Goal: Transaction & Acquisition: Purchase product/service

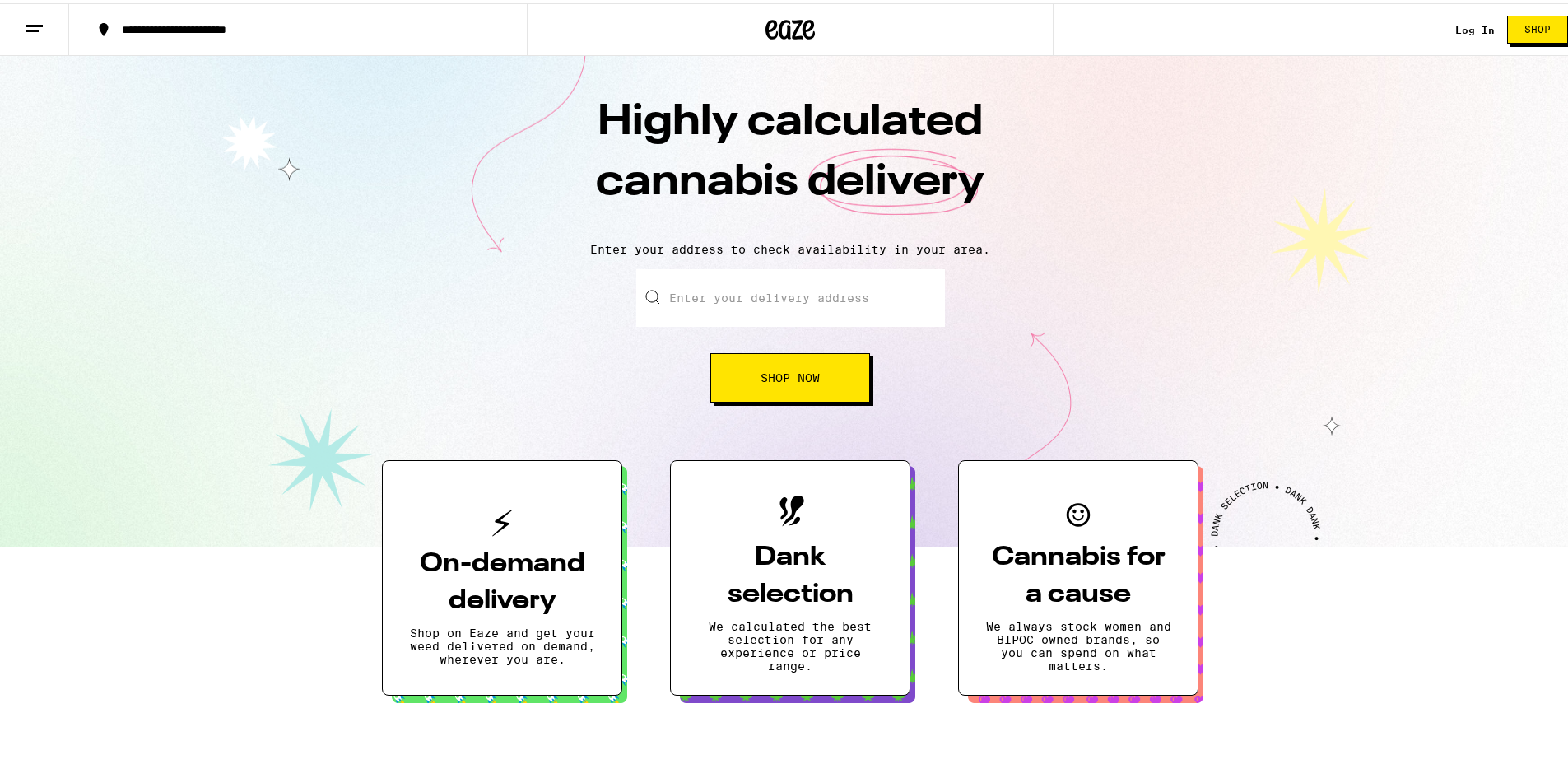
click at [1471, 21] on link "Log In" at bounding box center [1475, 27] width 40 height 11
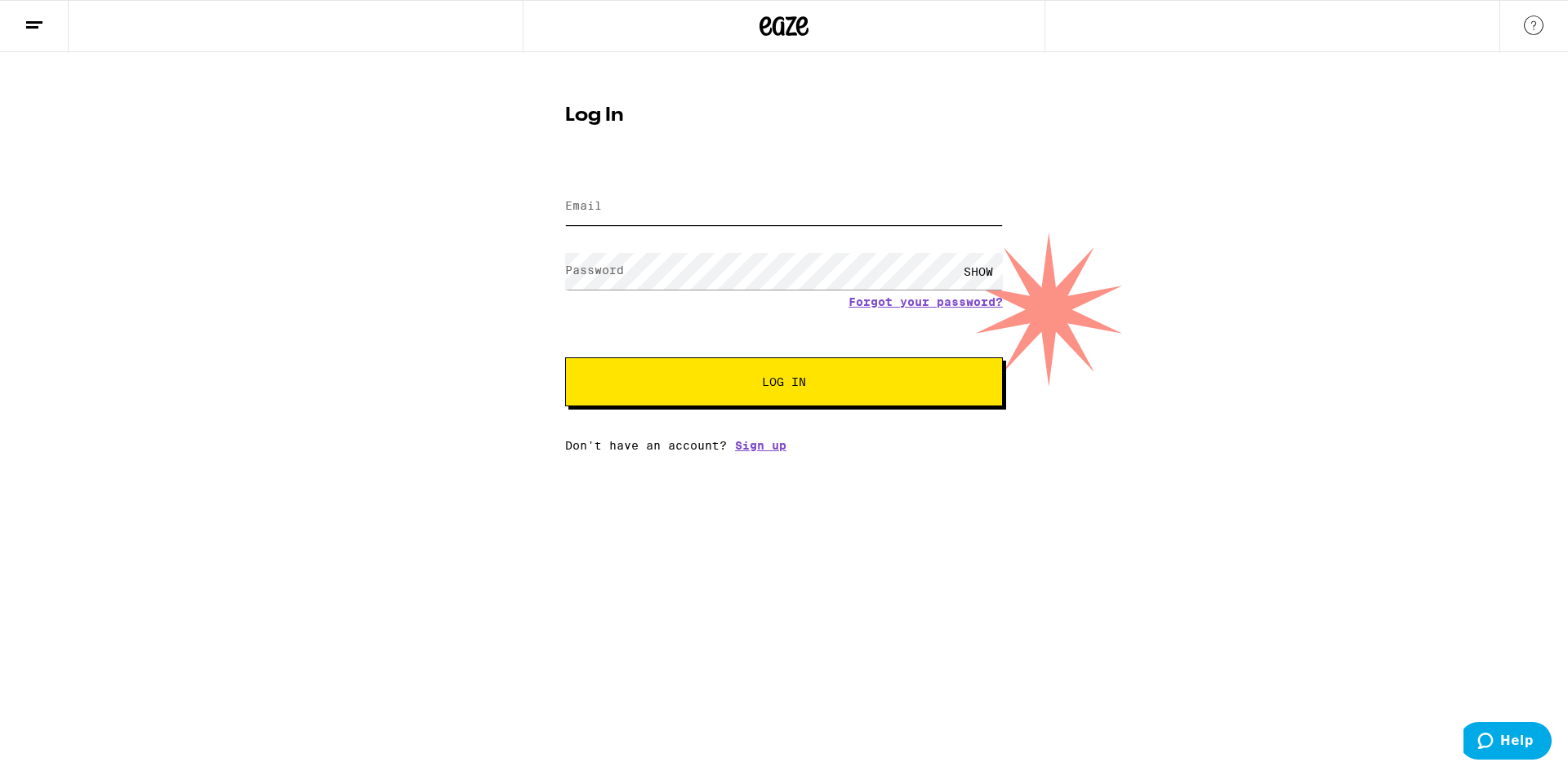
click at [725, 202] on input "Email" at bounding box center [784, 207] width 438 height 37
type input "[EMAIL_ADDRESS][DOMAIN_NAME]"
click at [565, 357] on button "Log In" at bounding box center [784, 381] width 438 height 49
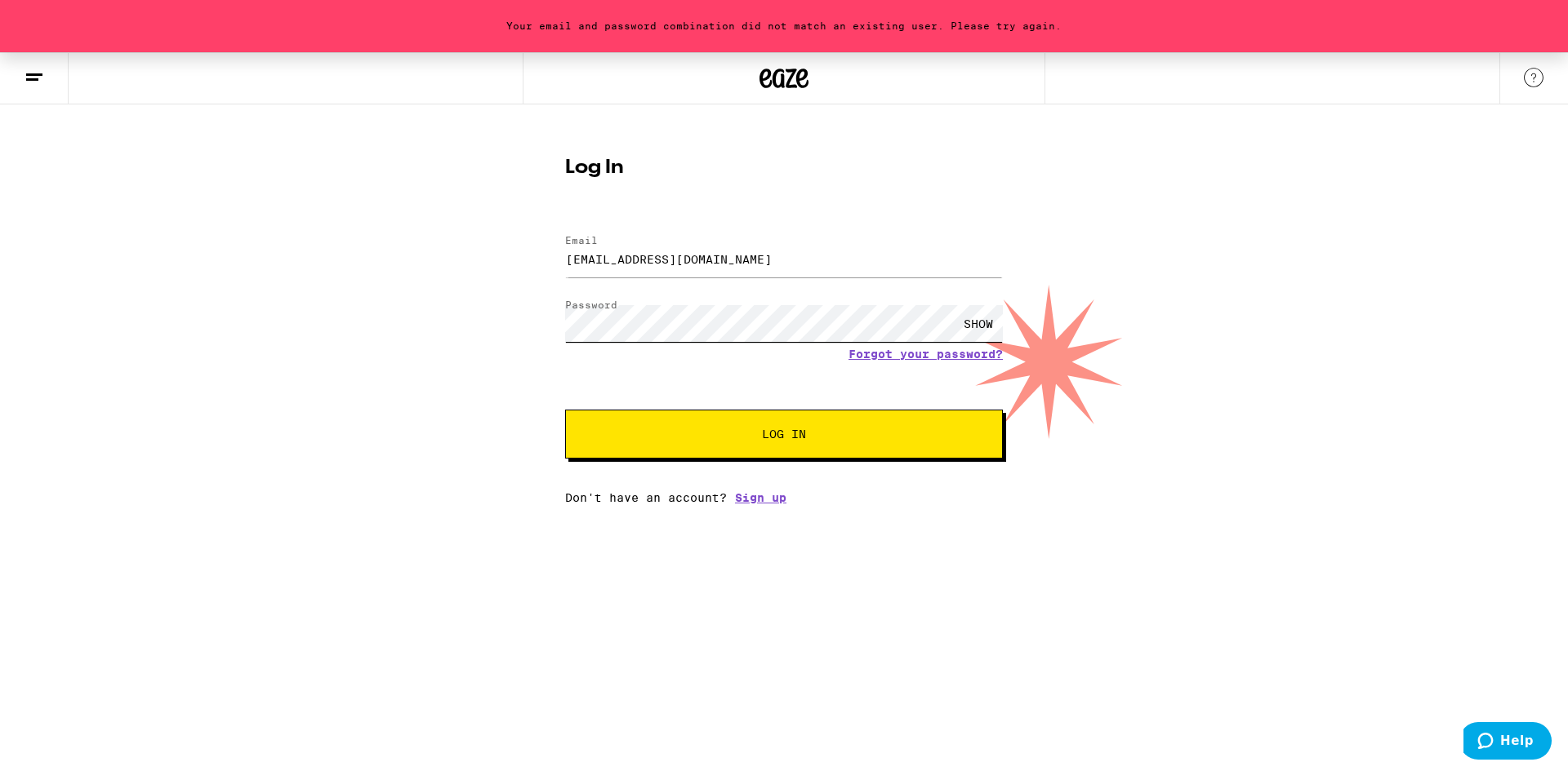
click at [565, 410] on button "Log In" at bounding box center [784, 434] width 438 height 49
click at [282, 316] on div "Your email and password combination did not match an existing user. Please try …" at bounding box center [784, 278] width 1568 height 452
click at [565, 410] on button "Log In" at bounding box center [784, 434] width 438 height 49
click at [171, 282] on div "Your email and password combination did not match an existing user. Please try …" at bounding box center [784, 278] width 1568 height 452
click at [565, 410] on button "Log In" at bounding box center [784, 434] width 438 height 49
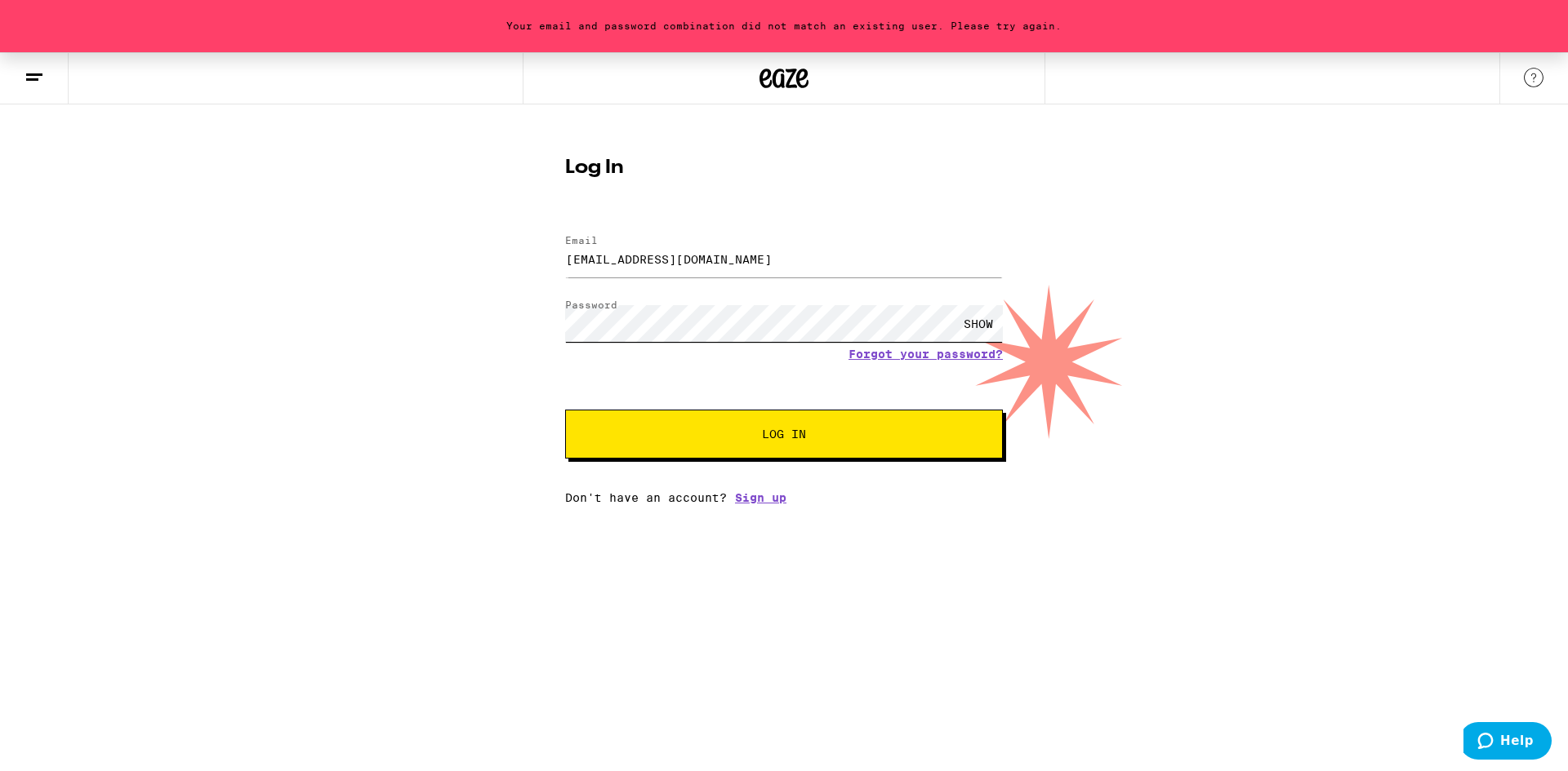
click at [350, 339] on div "Your email and password combination did not match an existing user. Please try …" at bounding box center [784, 278] width 1568 height 452
click at [565, 410] on button "Log In" at bounding box center [784, 434] width 438 height 49
click at [180, 339] on div "Your email and password combination did not match an existing user. Please try …" at bounding box center [784, 278] width 1568 height 452
click at [565, 410] on button "Log In" at bounding box center [784, 434] width 438 height 49
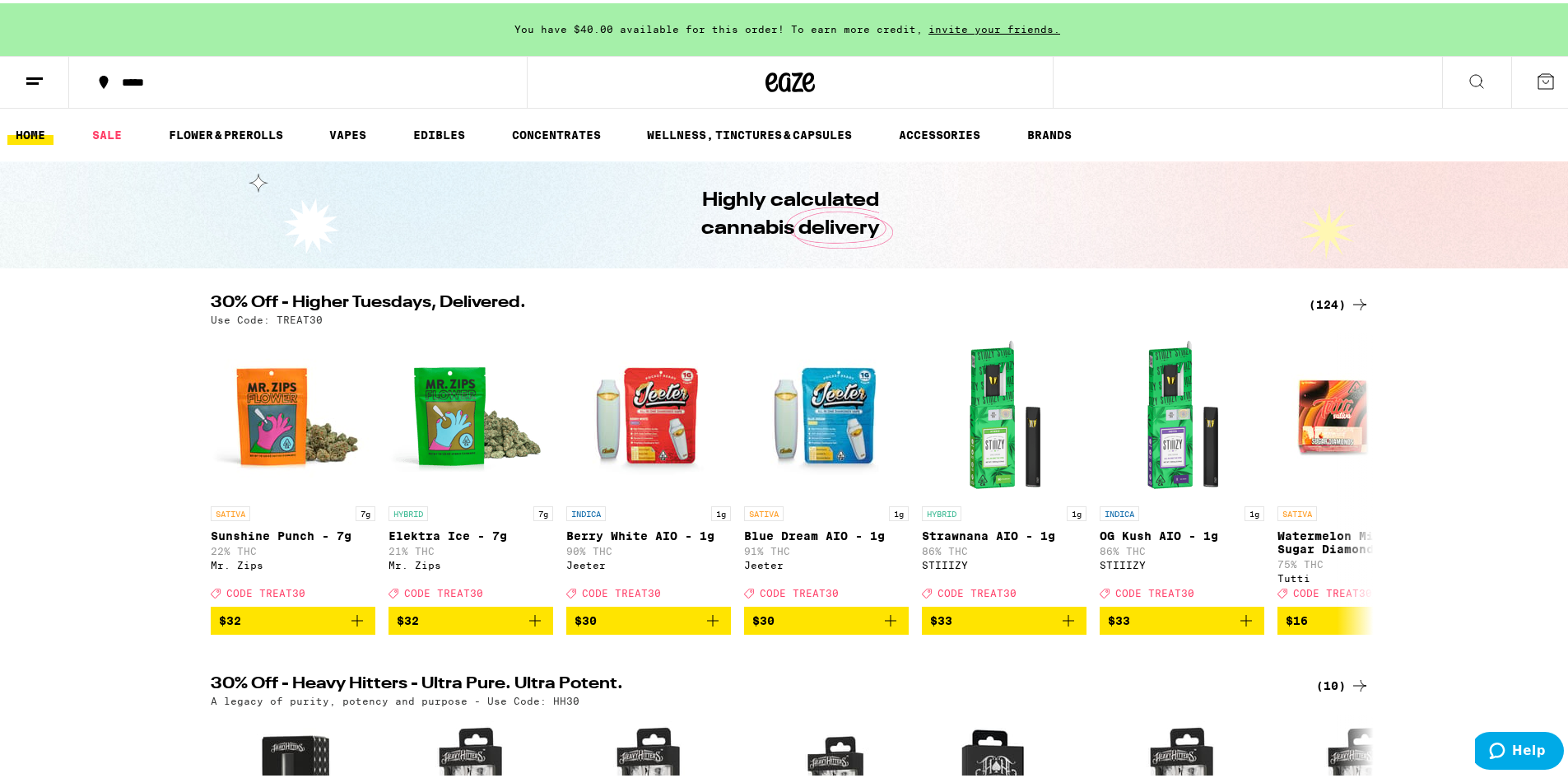
click at [35, 75] on line at bounding box center [35, 75] width 17 height 0
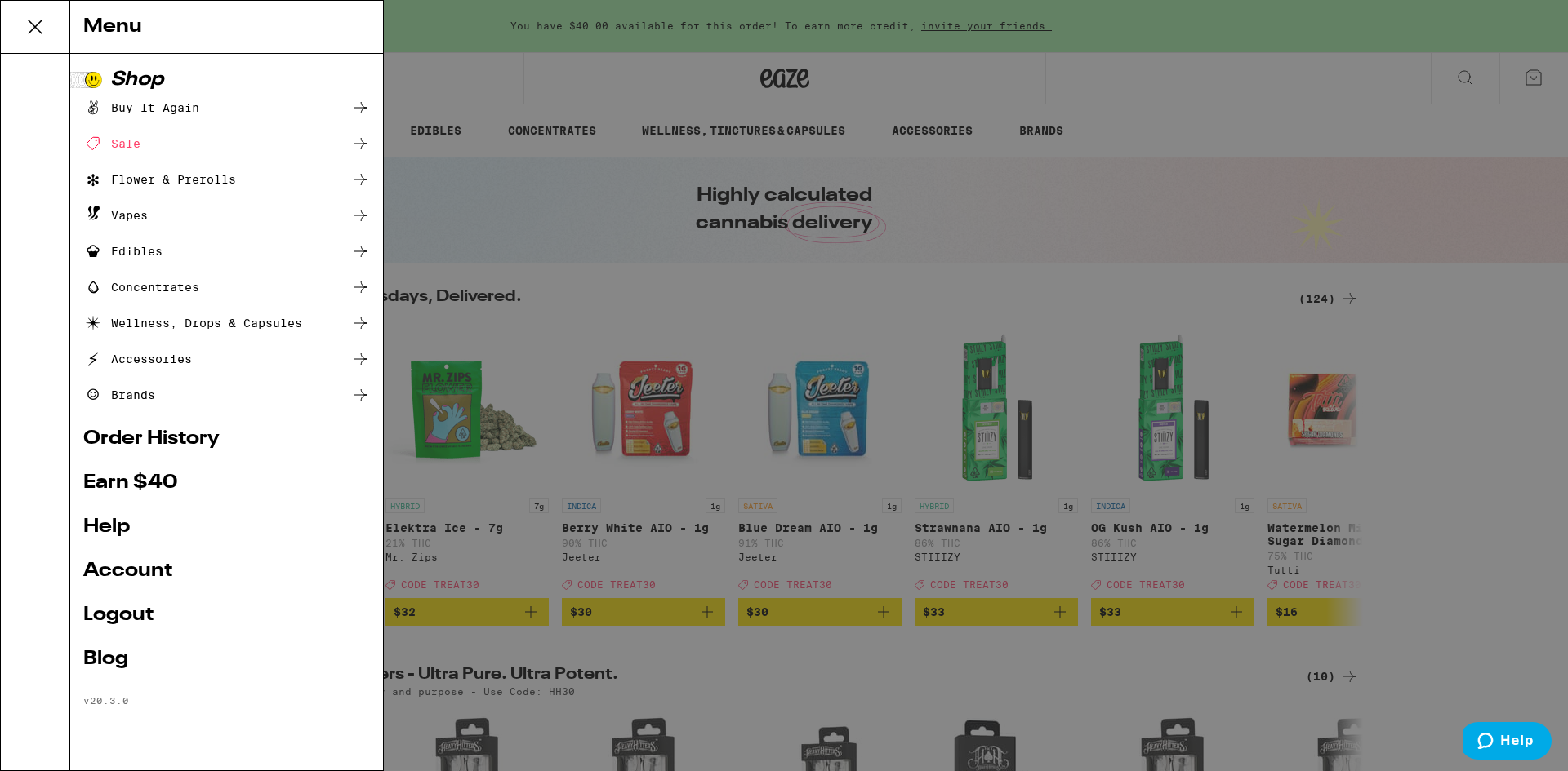
click at [162, 481] on link "Earn $ 40" at bounding box center [226, 483] width 287 height 19
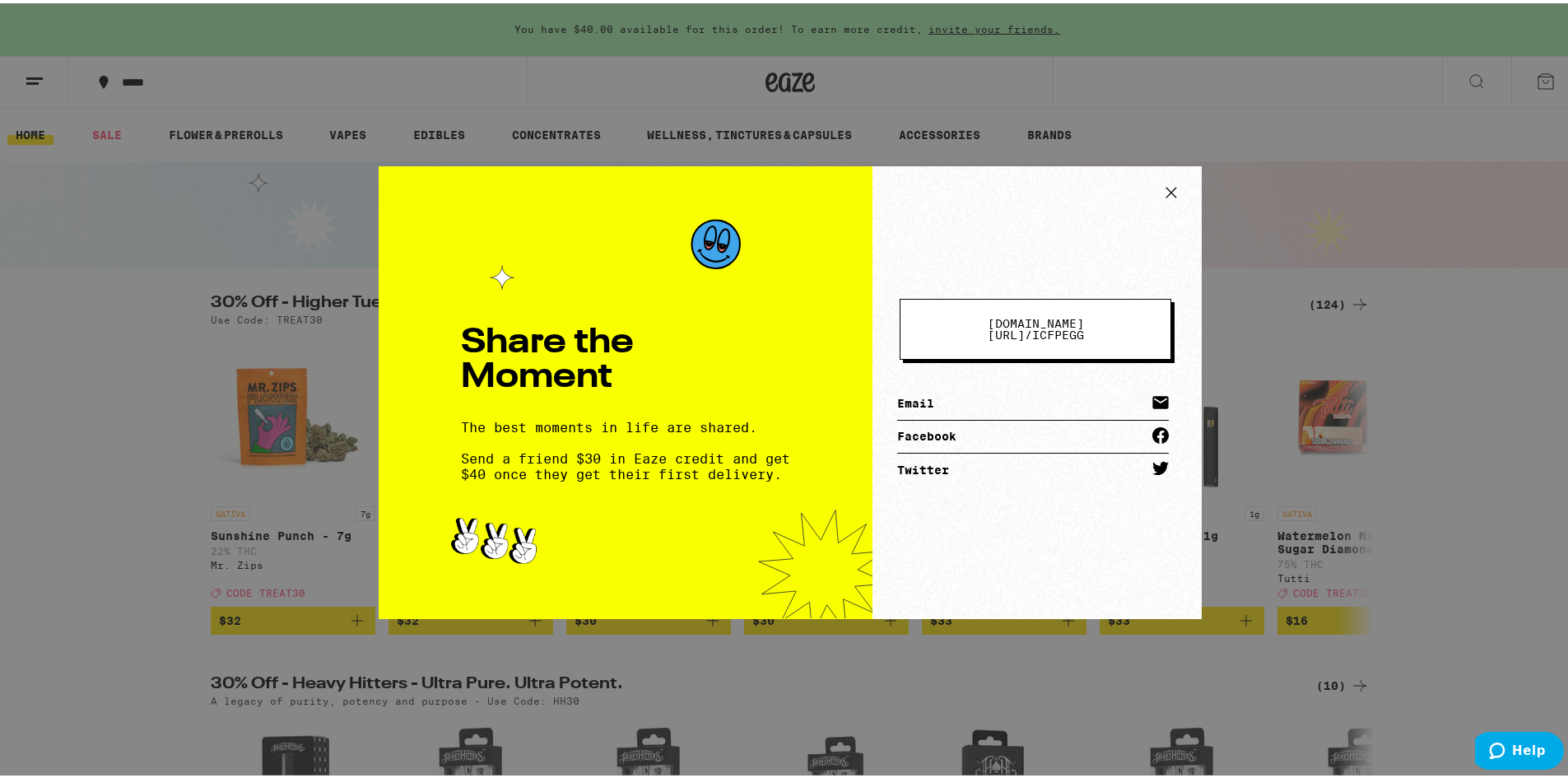
click at [1169, 193] on icon at bounding box center [1171, 189] width 25 height 25
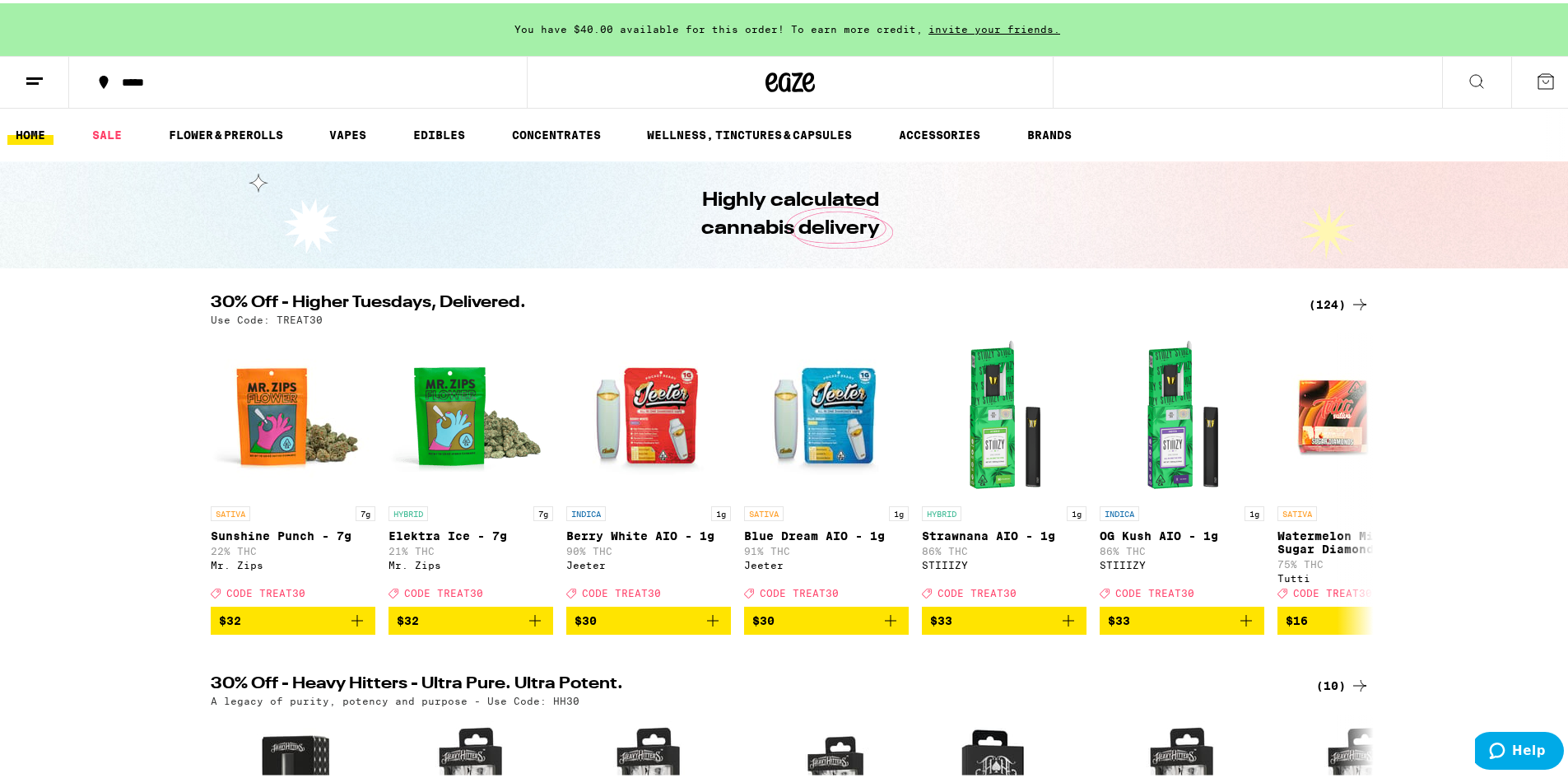
click at [38, 75] on line at bounding box center [35, 75] width 17 height 0
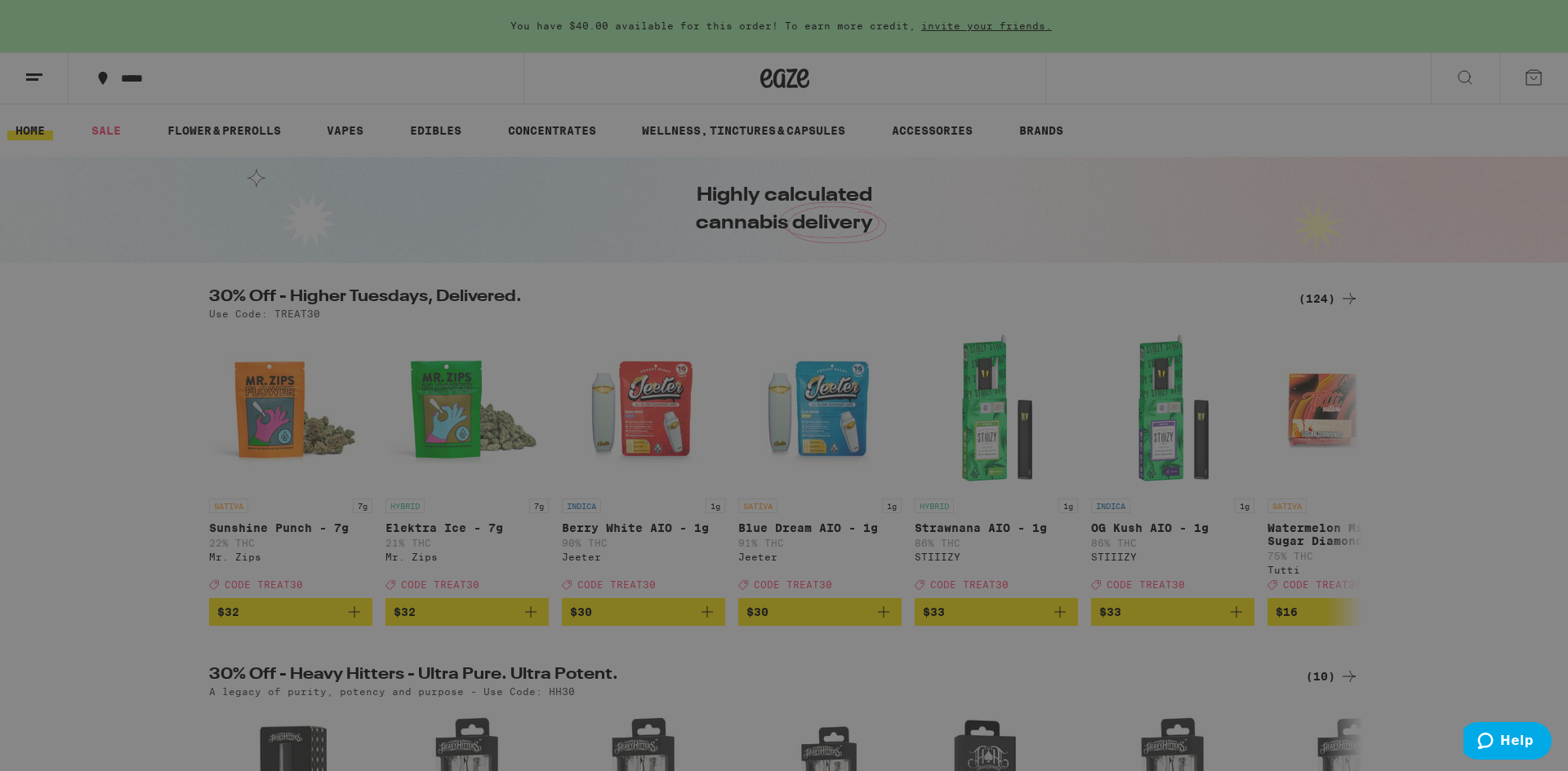
click at [141, 575] on link "Account" at bounding box center [226, 570] width 287 height 19
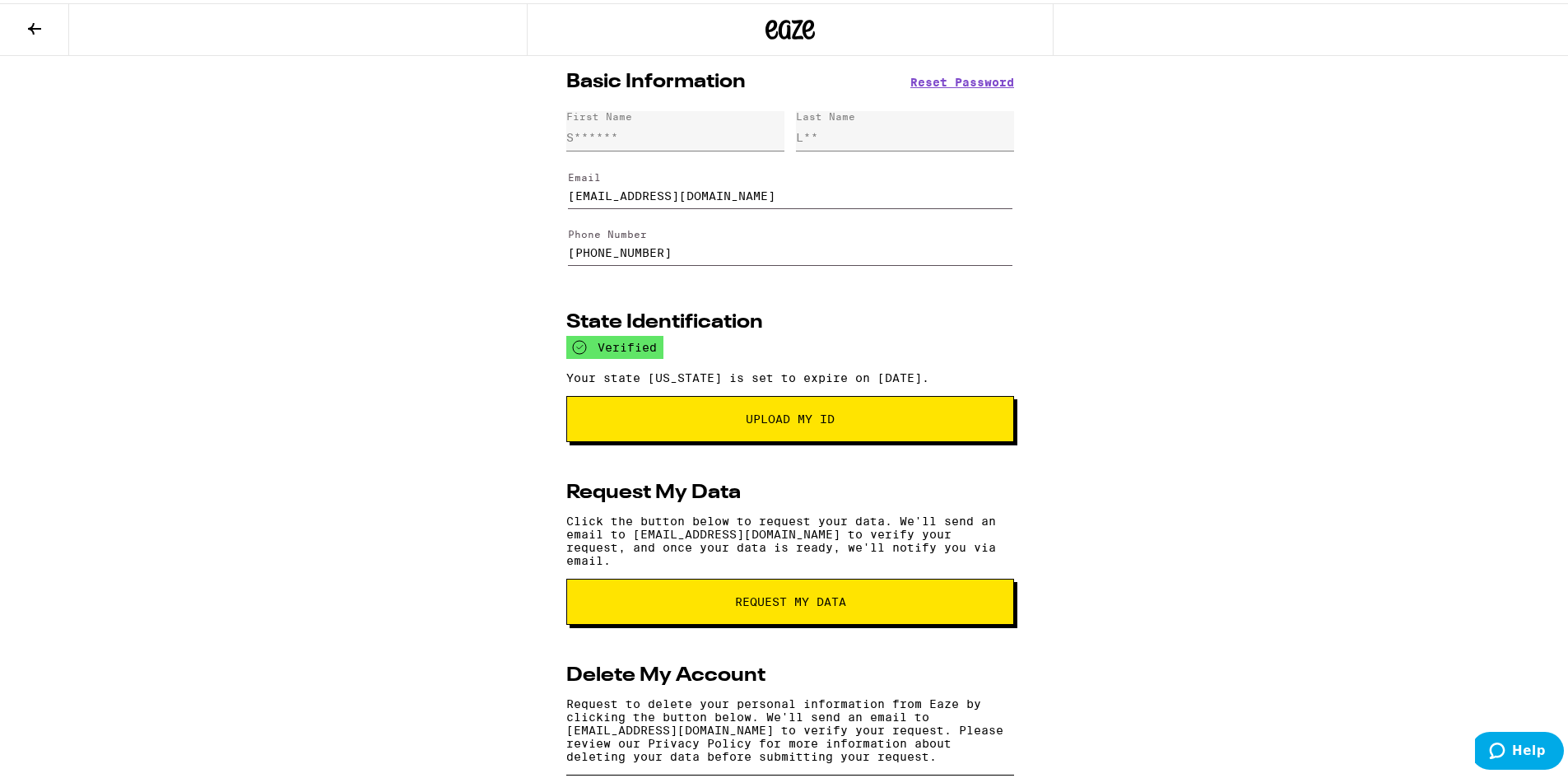
click at [26, 27] on icon at bounding box center [34, 25] width 19 height 19
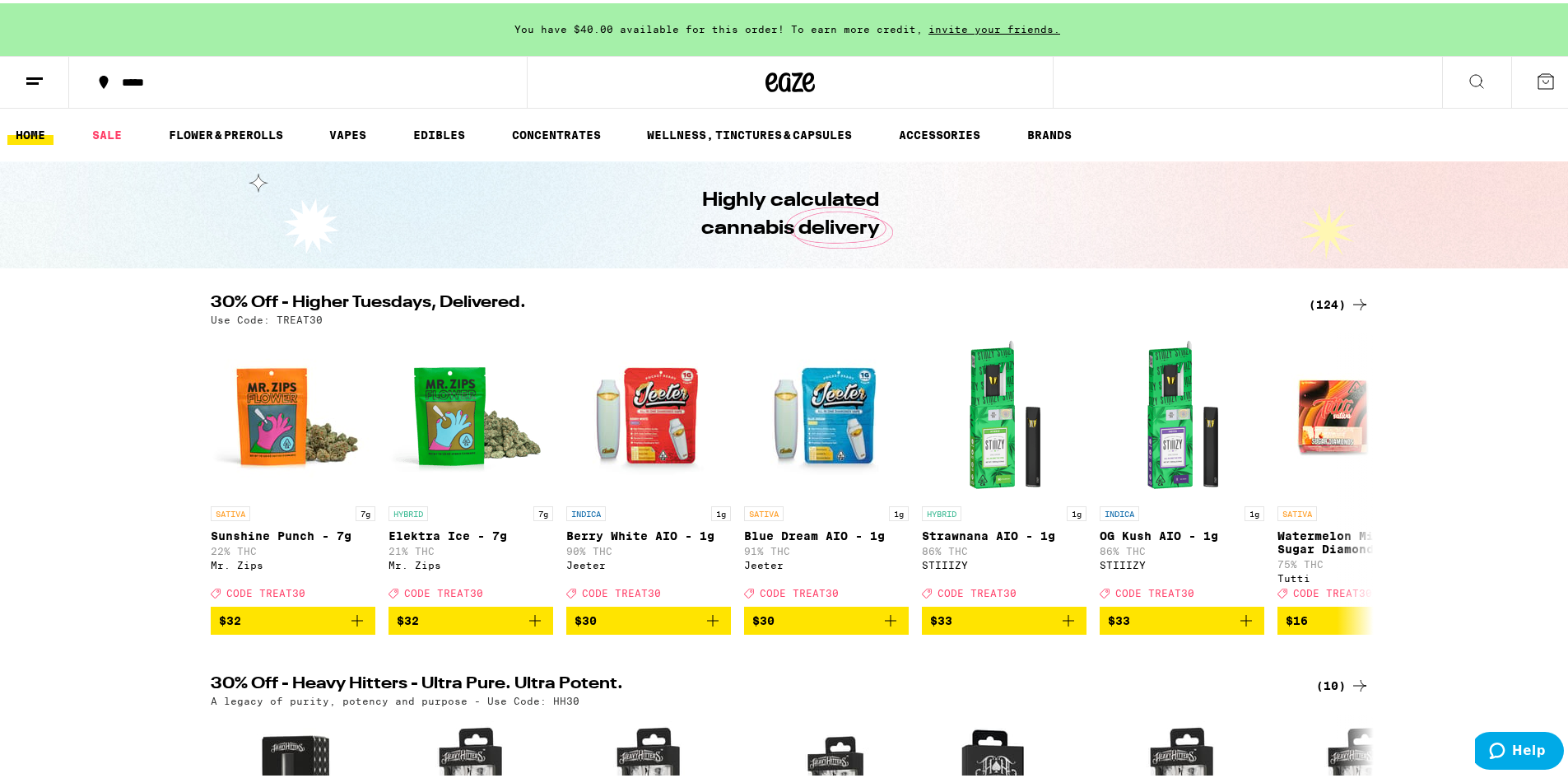
click at [60, 135] on li "HOME" at bounding box center [38, 131] width 61 height 19
click at [112, 132] on link "SALE" at bounding box center [107, 131] width 46 height 19
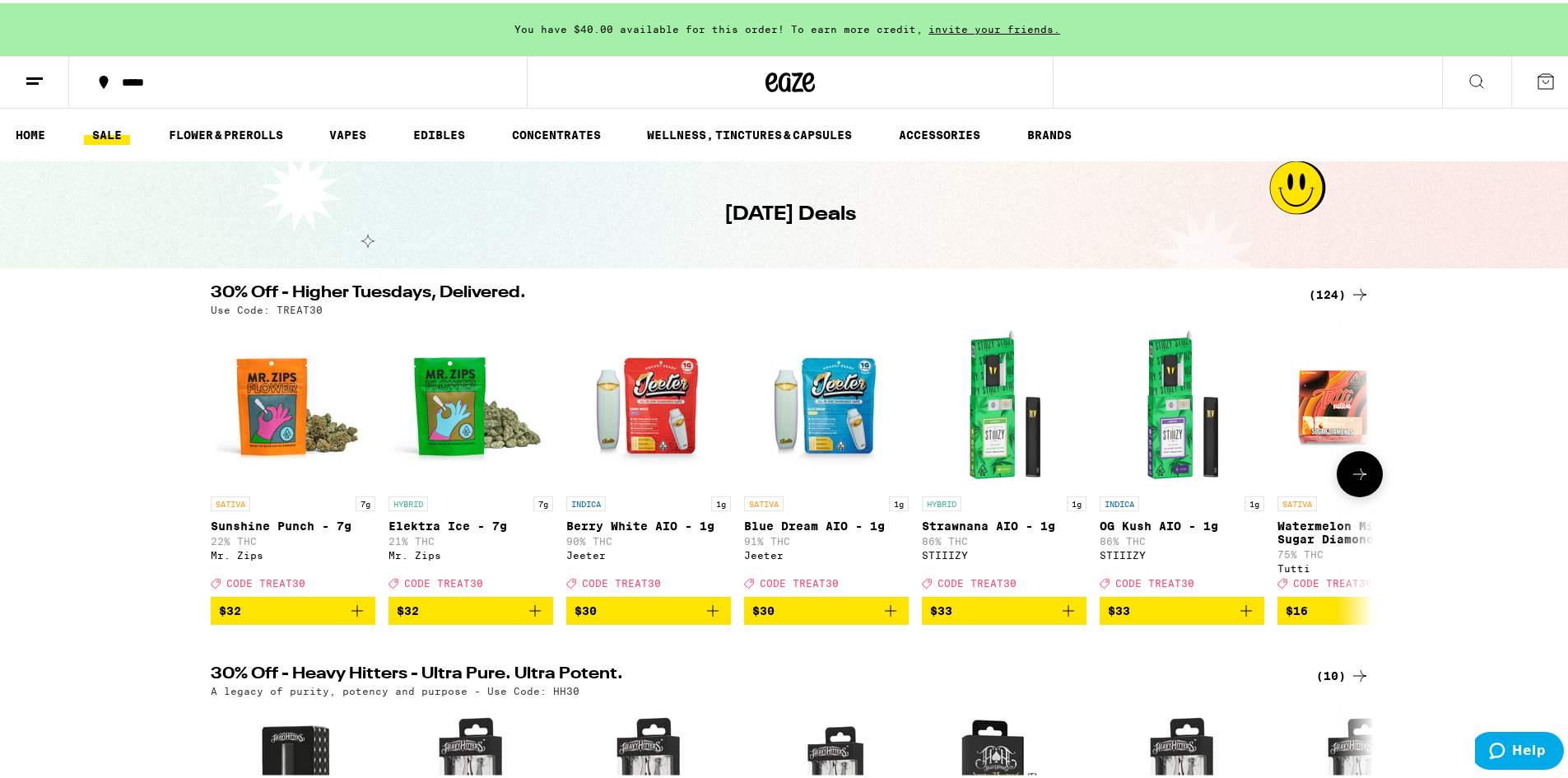
click at [1364, 488] on button at bounding box center [1360, 471] width 46 height 46
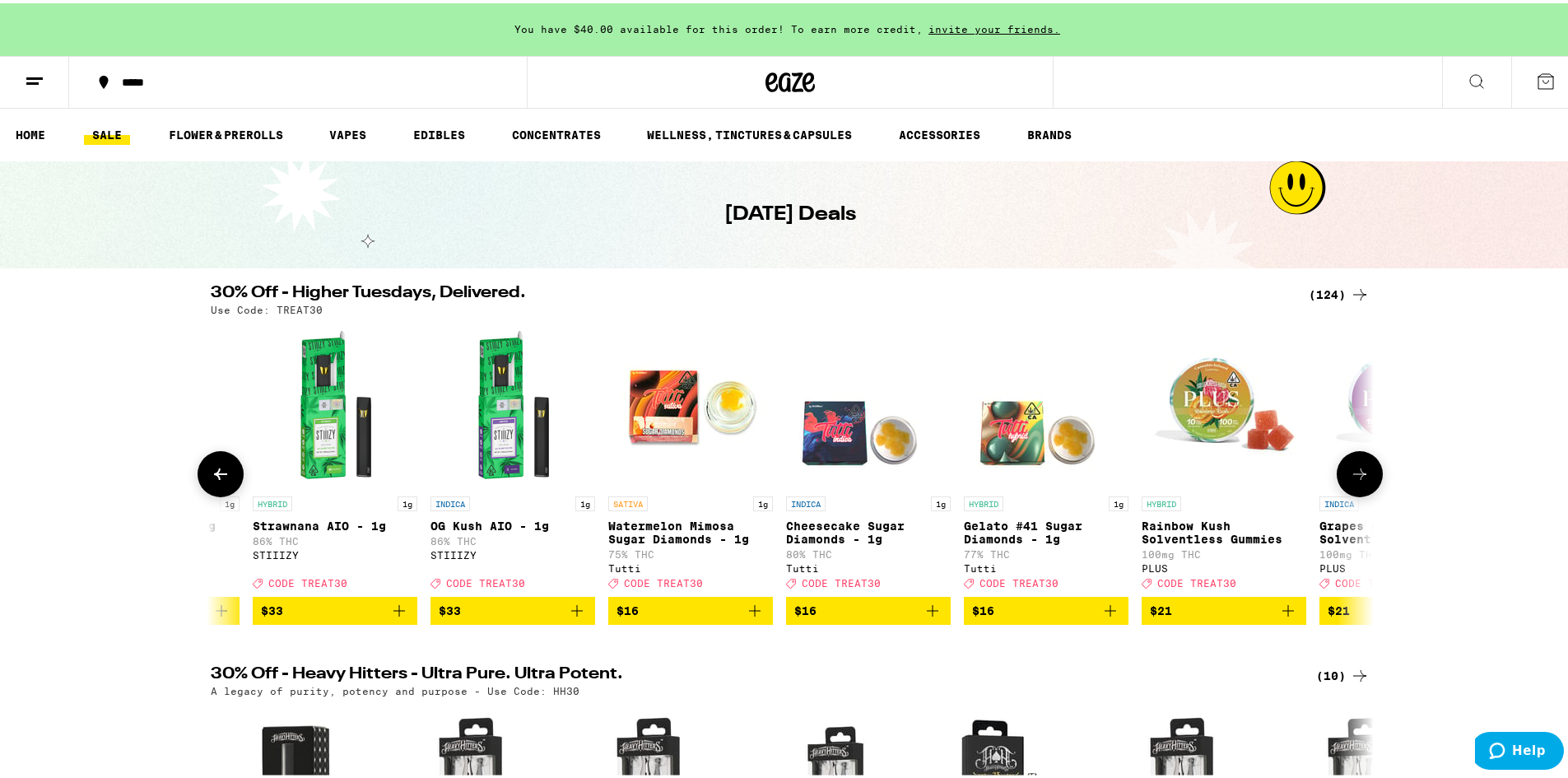
scroll to position [0, 980]
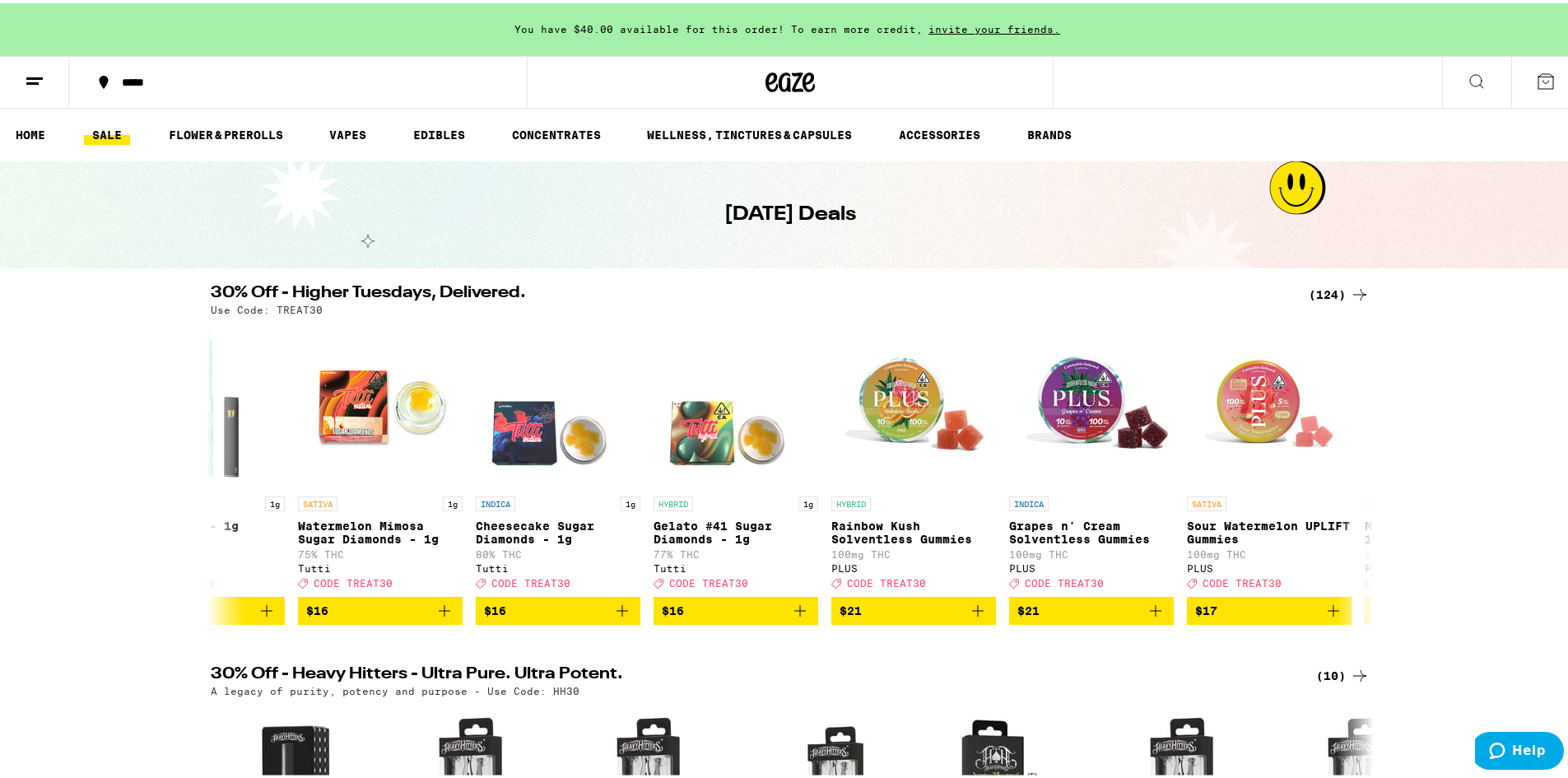
click at [1340, 290] on div "(124)" at bounding box center [1339, 291] width 61 height 19
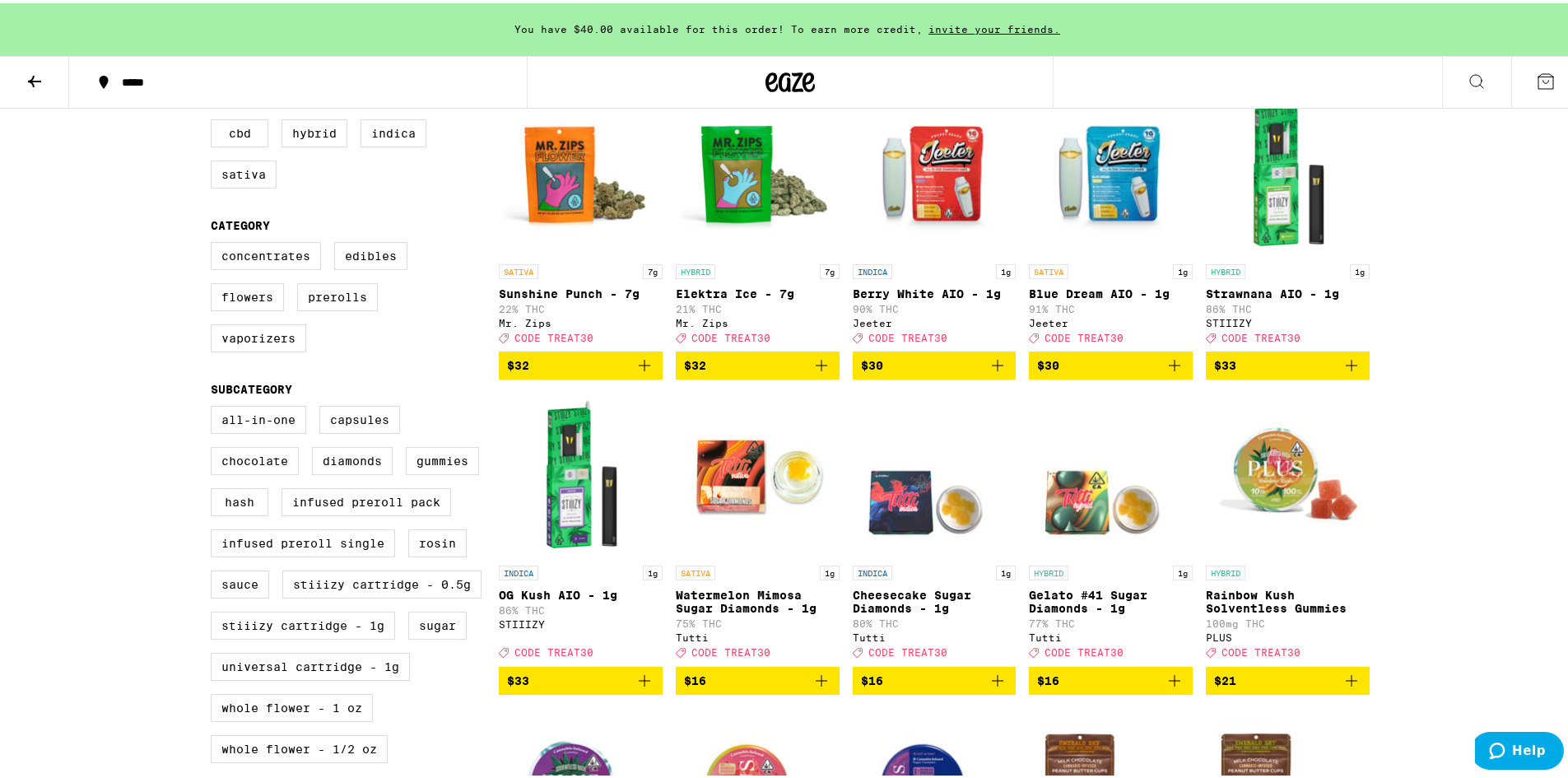
scroll to position [274, 0]
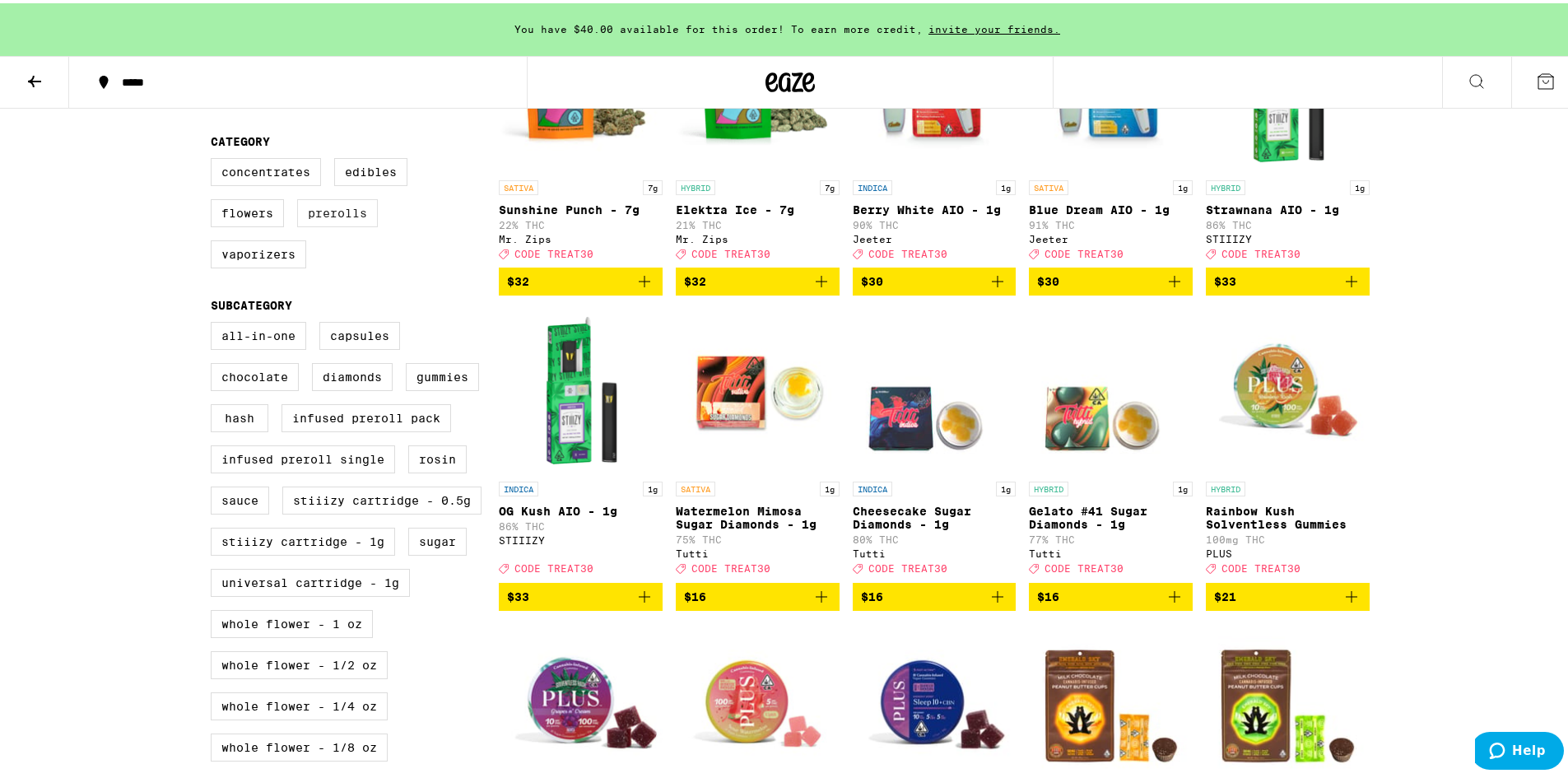
click at [342, 208] on label "Prerolls" at bounding box center [337, 210] width 80 height 28
click at [215, 158] on input "Prerolls" at bounding box center [214, 157] width 1 height 1
checkbox input "true"
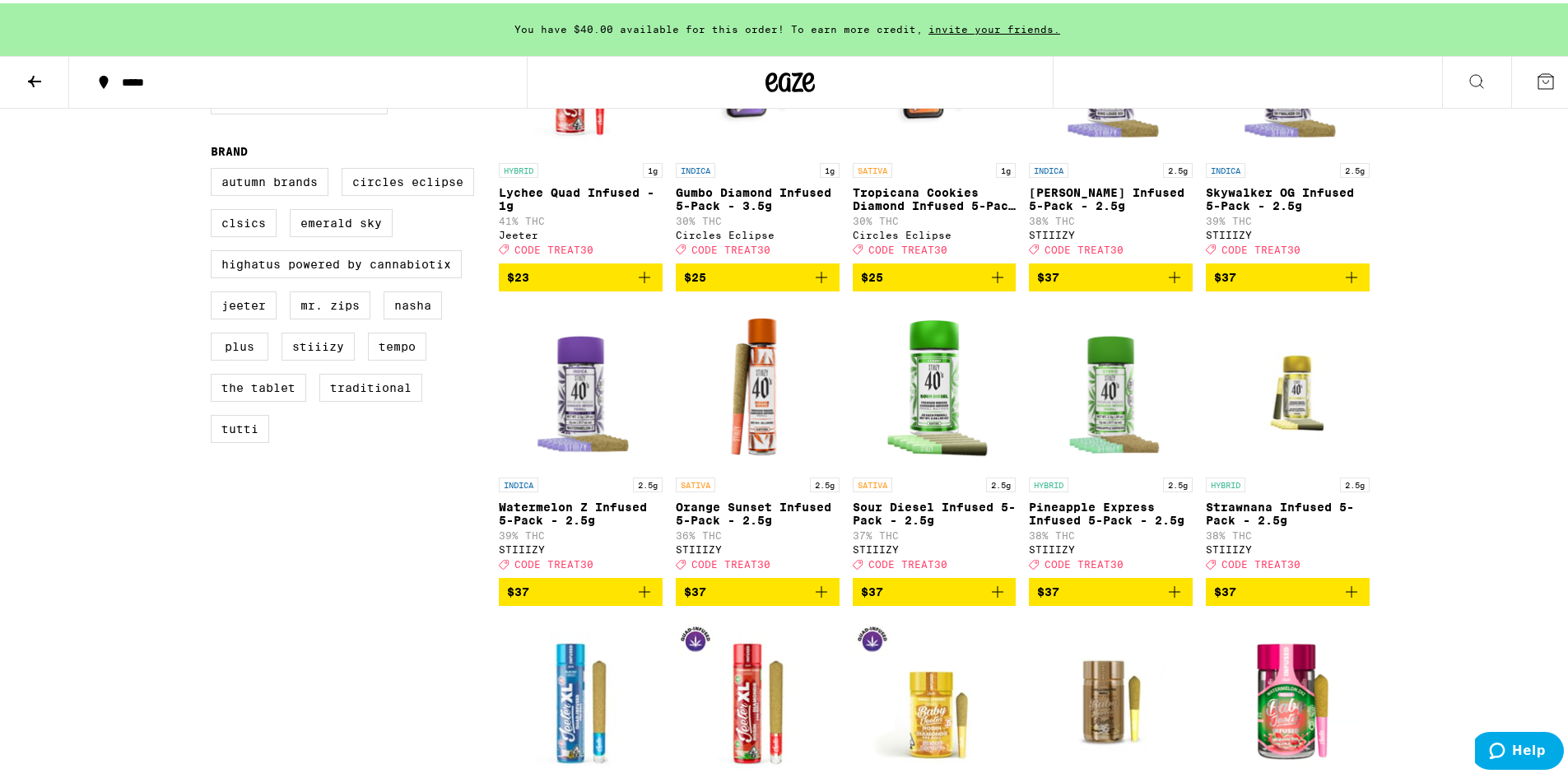
scroll to position [961, 0]
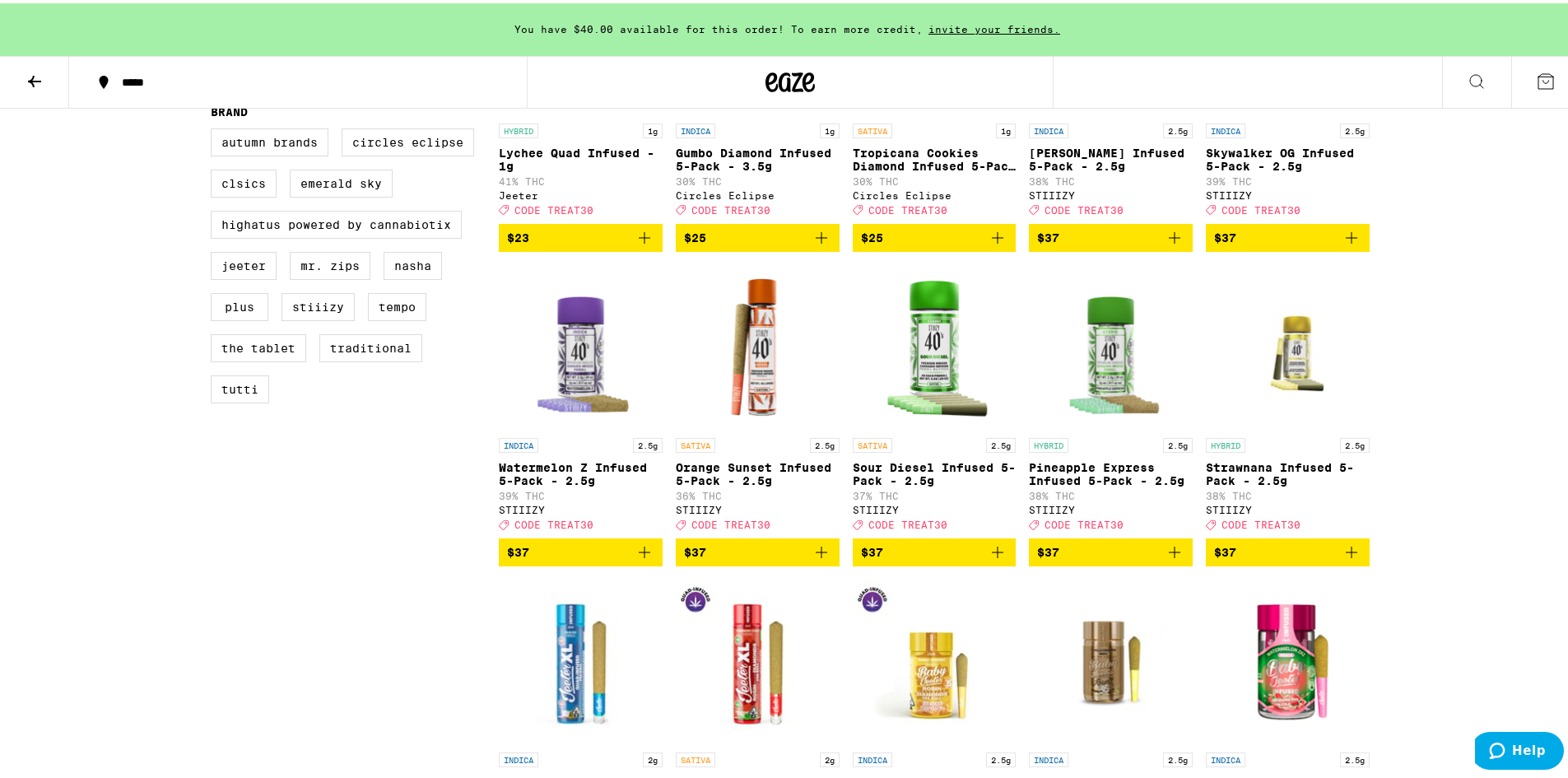
click at [1350, 559] on icon "Add to bag" at bounding box center [1351, 549] width 19 height 19
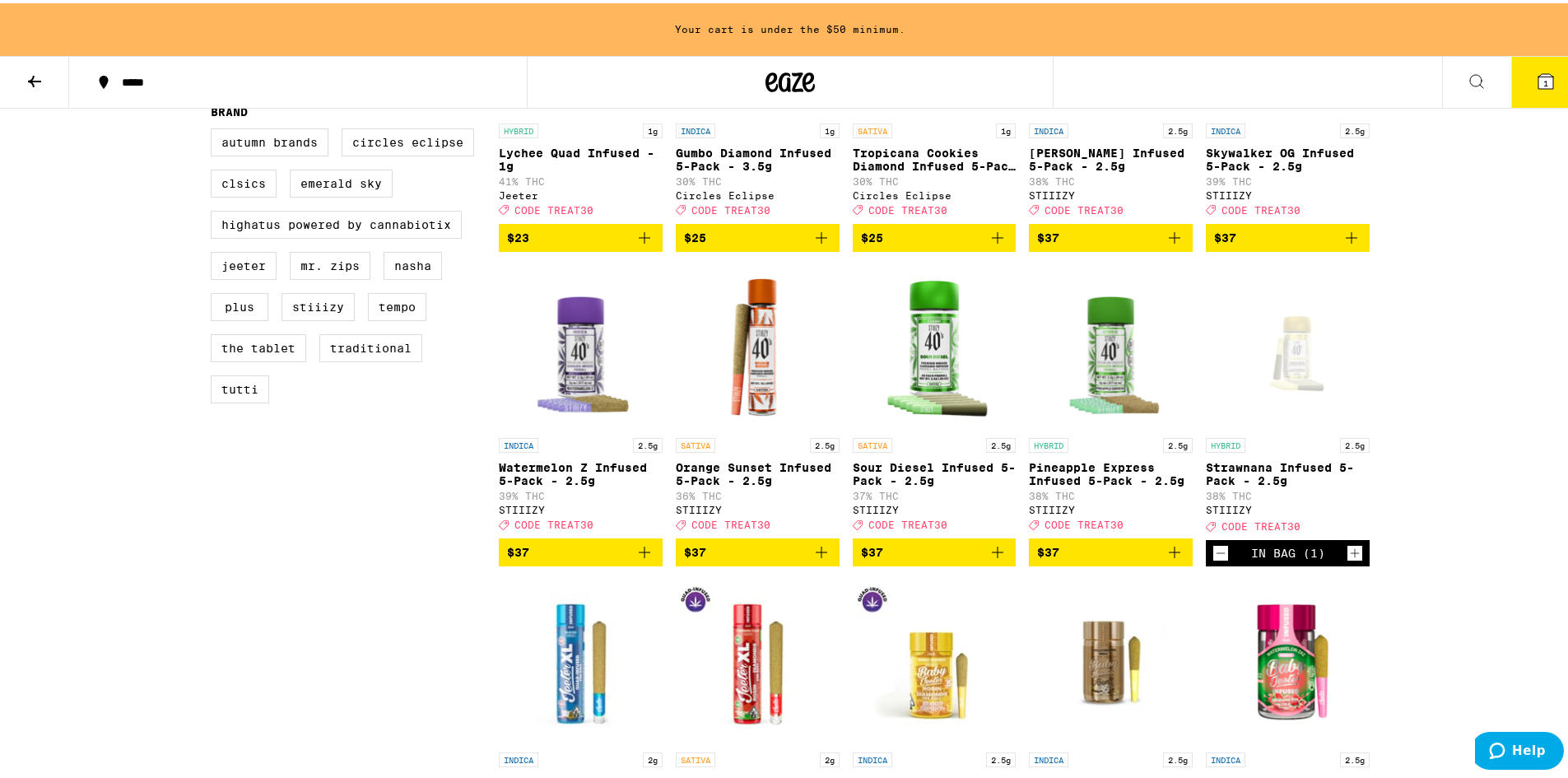
click at [1558, 69] on button "1" at bounding box center [1546, 79] width 69 height 51
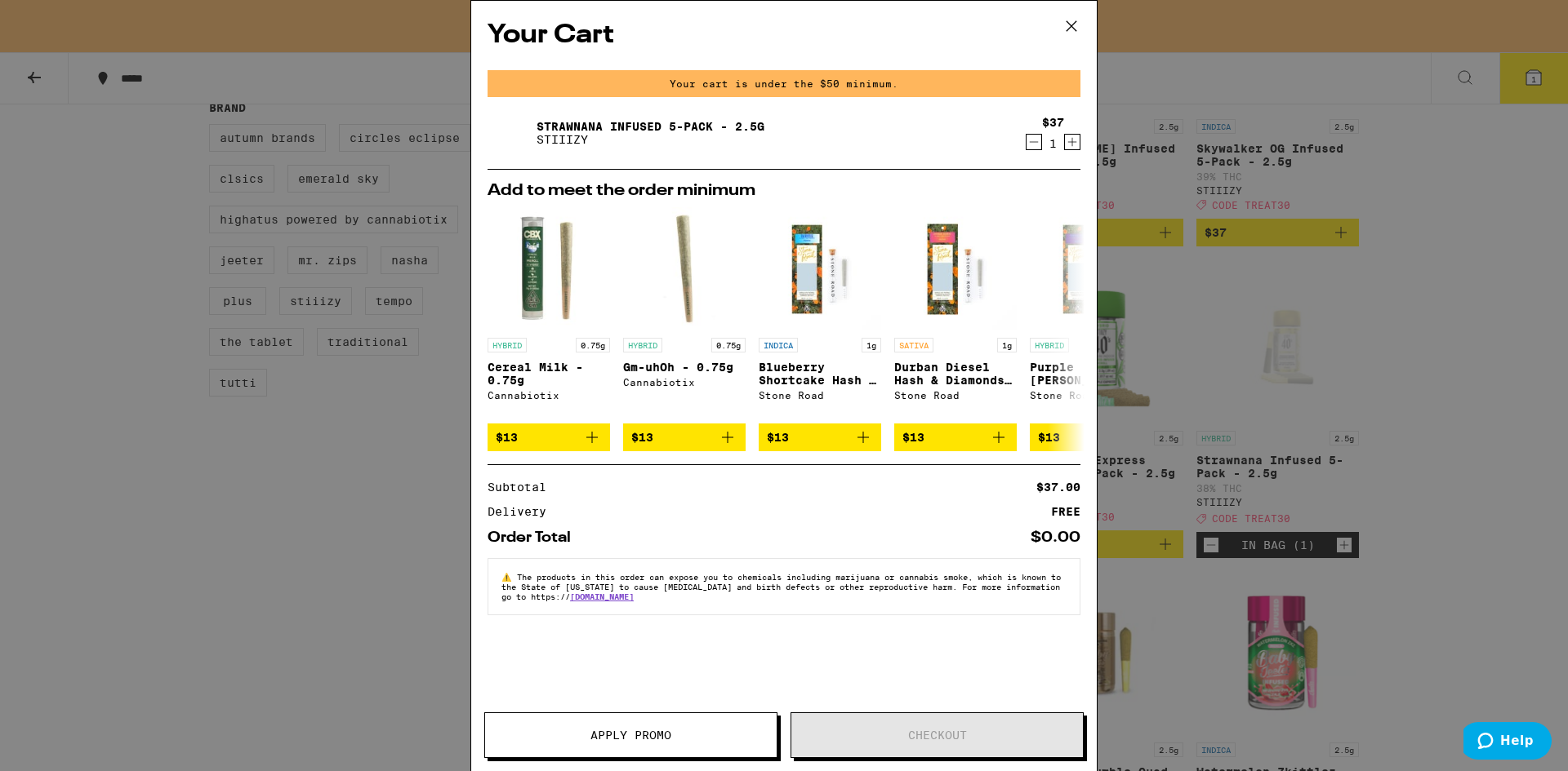
click at [664, 738] on span "Apply Promo" at bounding box center [631, 735] width 81 height 11
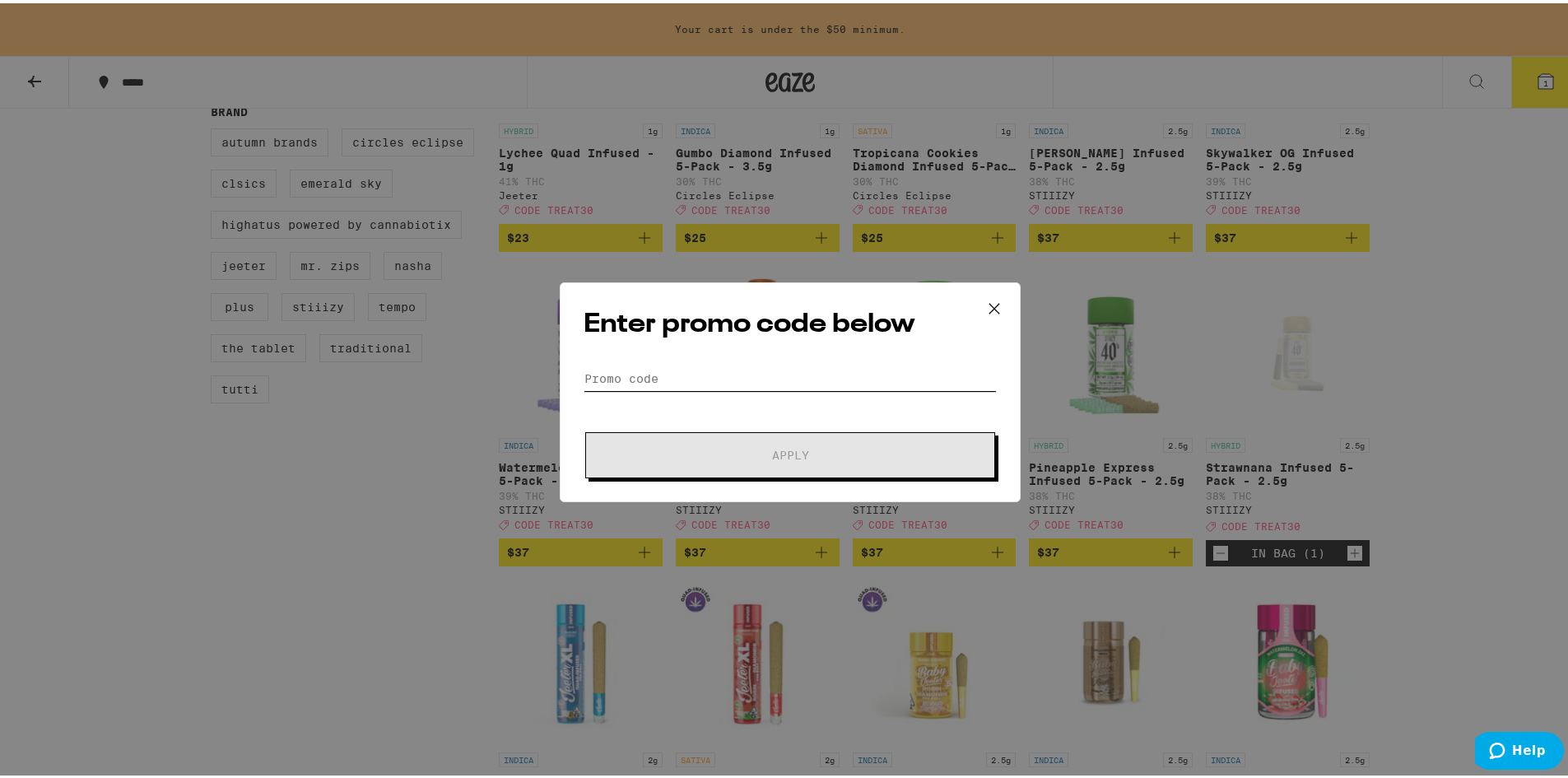
click at [754, 369] on input "Promo Code" at bounding box center [790, 375] width 414 height 25
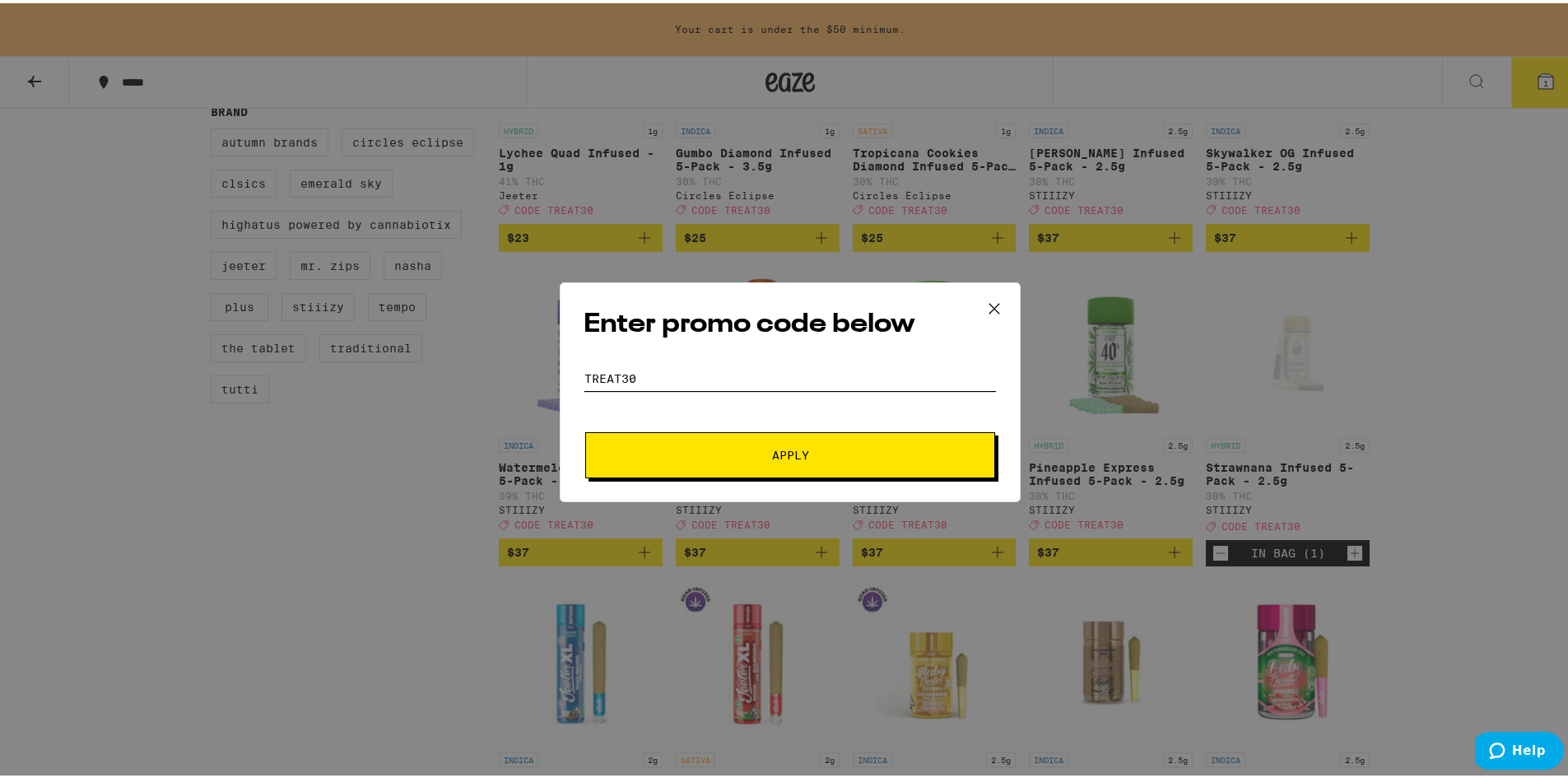
type input "treat30"
click at [585, 429] on button "Apply" at bounding box center [790, 452] width 410 height 46
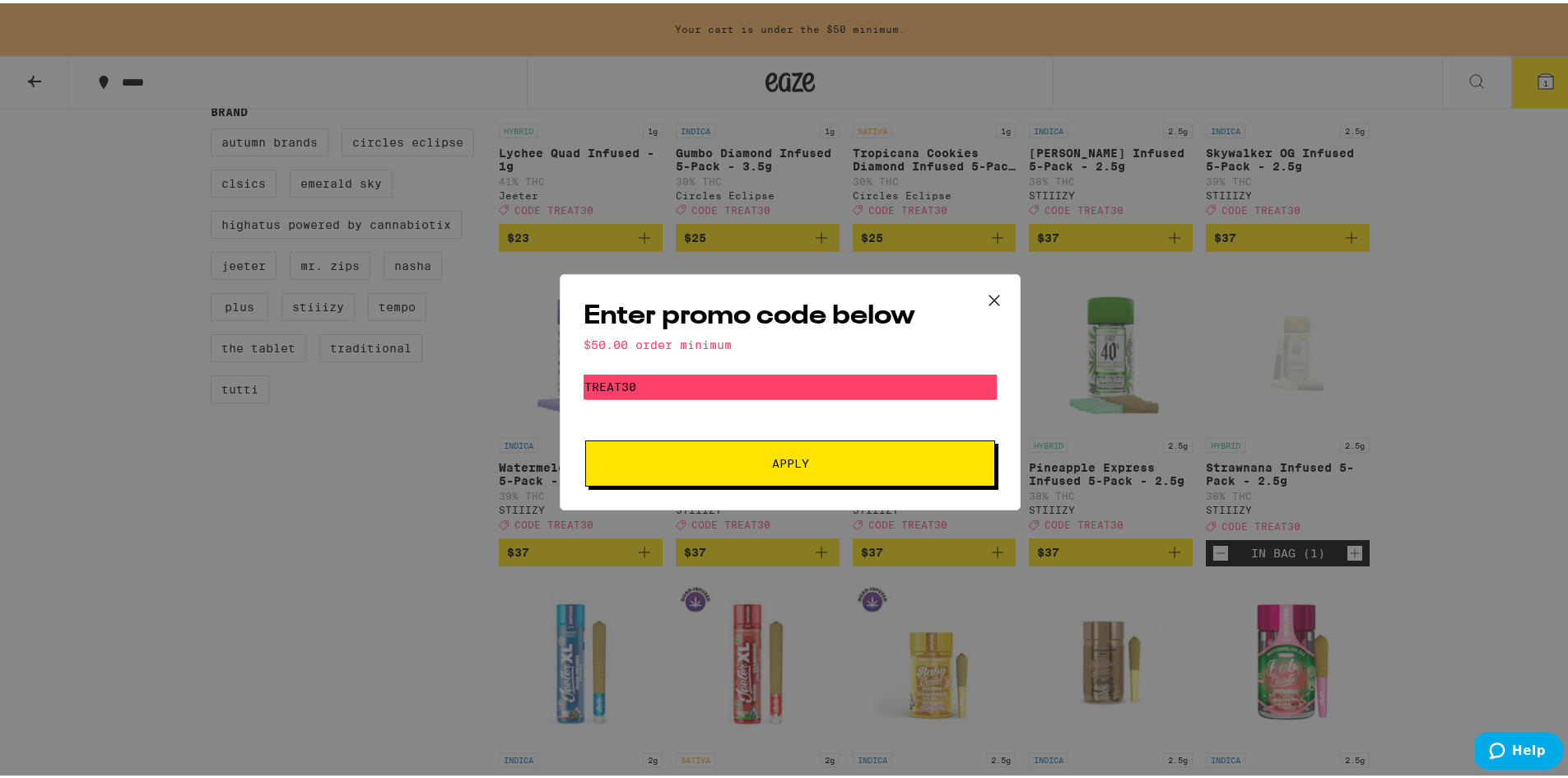
click at [994, 293] on icon at bounding box center [994, 297] width 25 height 25
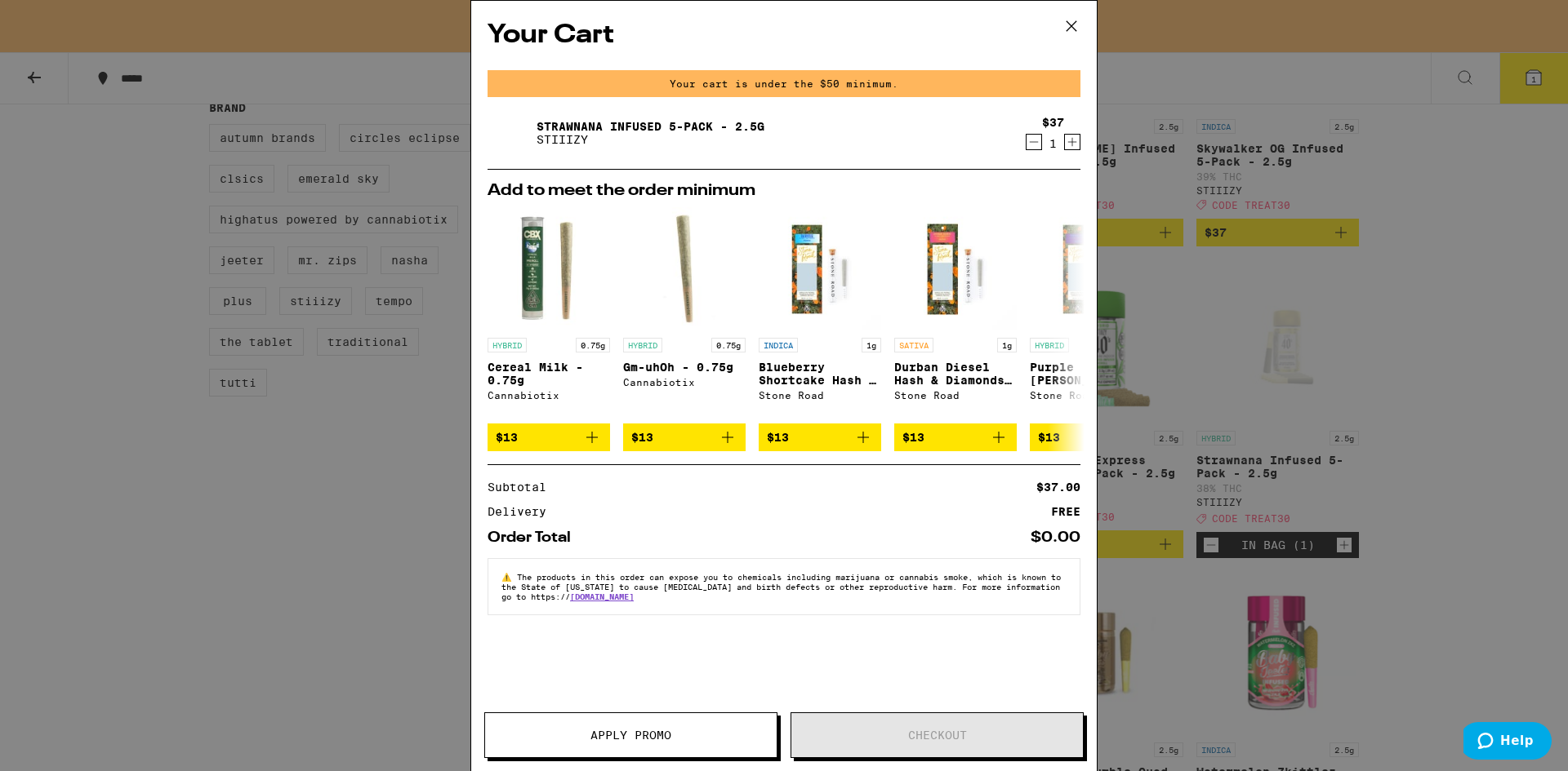
click at [1071, 24] on icon at bounding box center [1071, 26] width 25 height 25
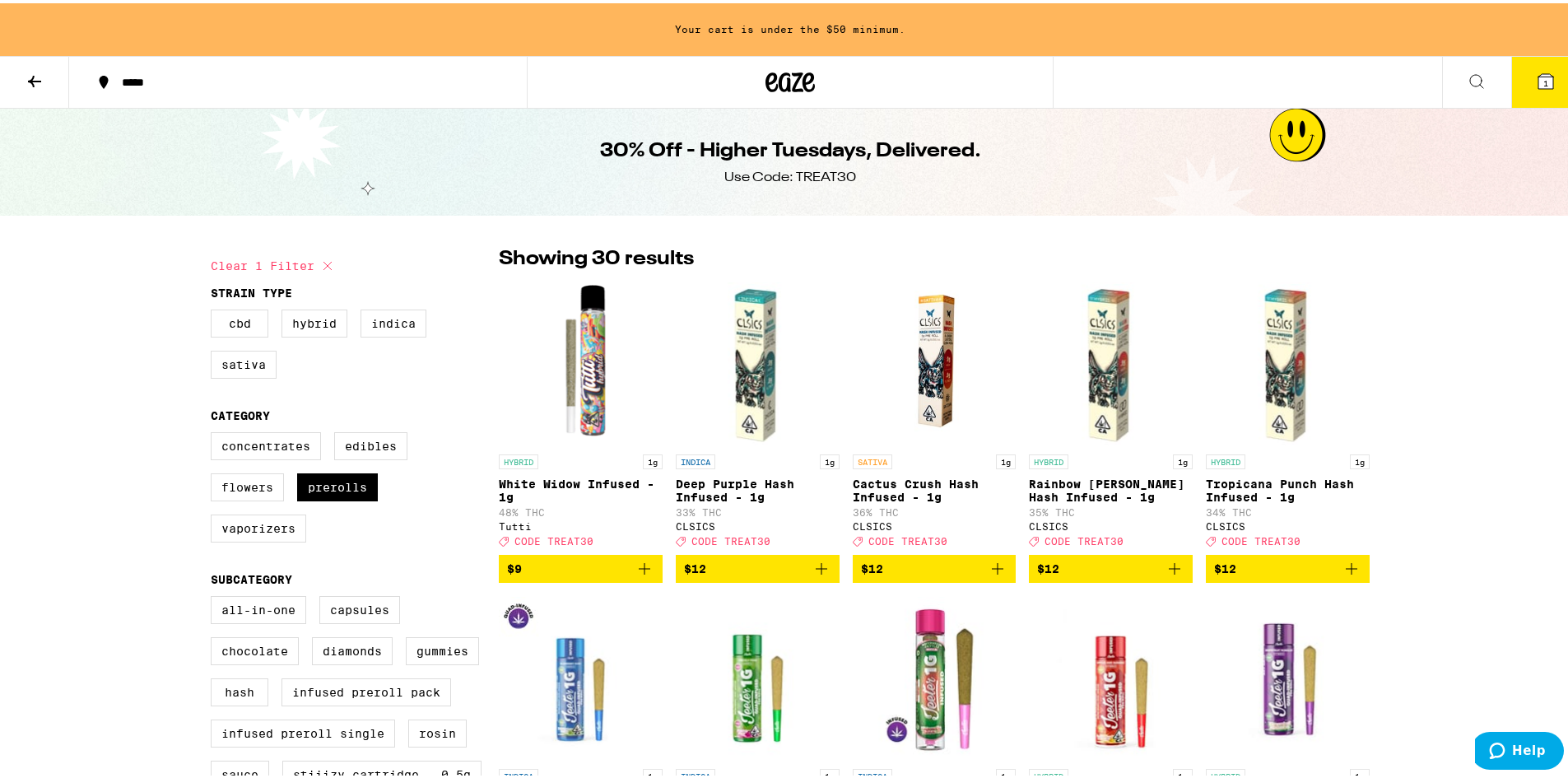
click at [995, 575] on icon "Add to bag" at bounding box center [997, 565] width 19 height 19
click at [641, 576] on icon "Add to bag" at bounding box center [644, 565] width 19 height 19
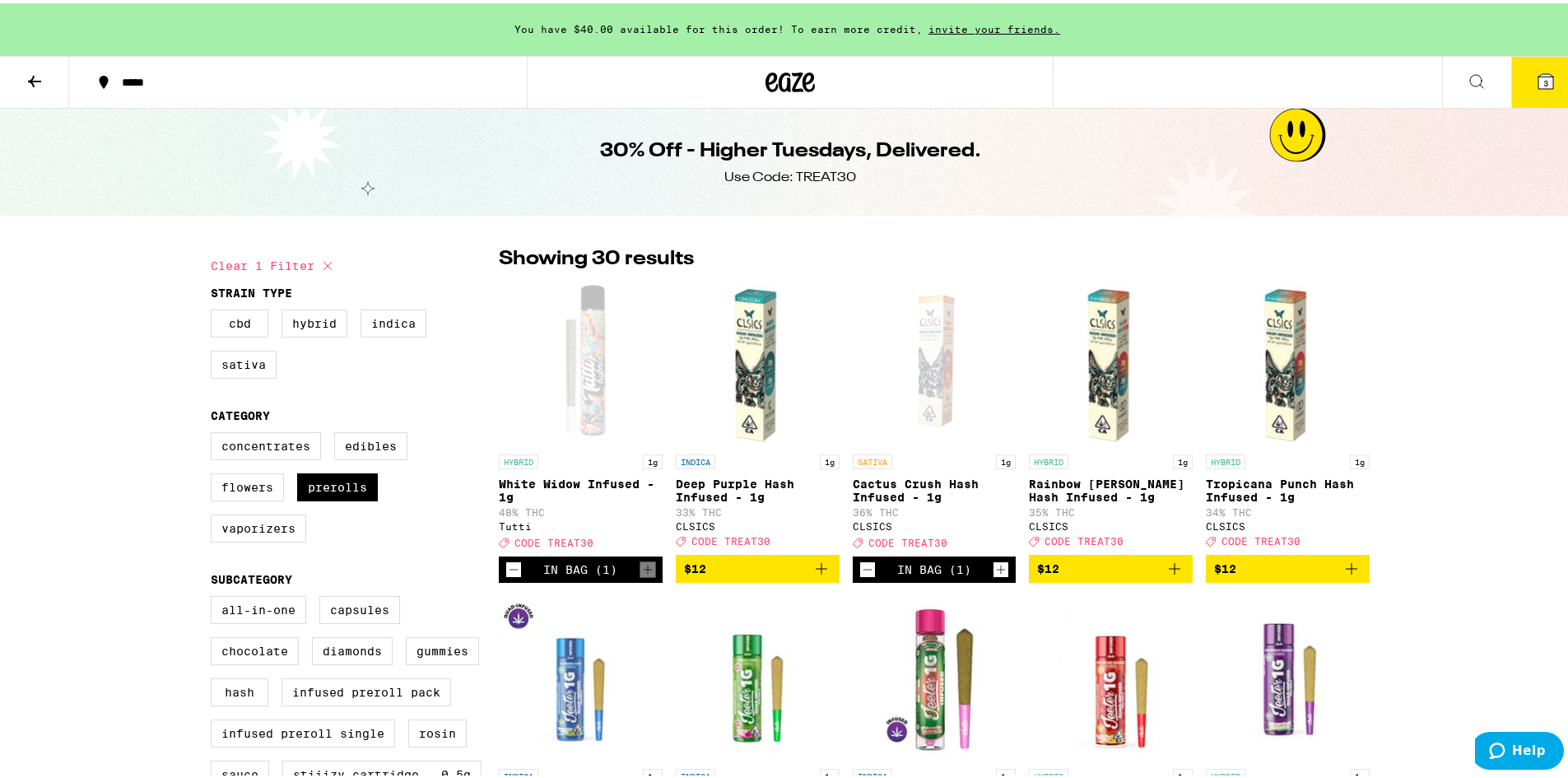
click at [1548, 78] on button "3" at bounding box center [1546, 79] width 69 height 51
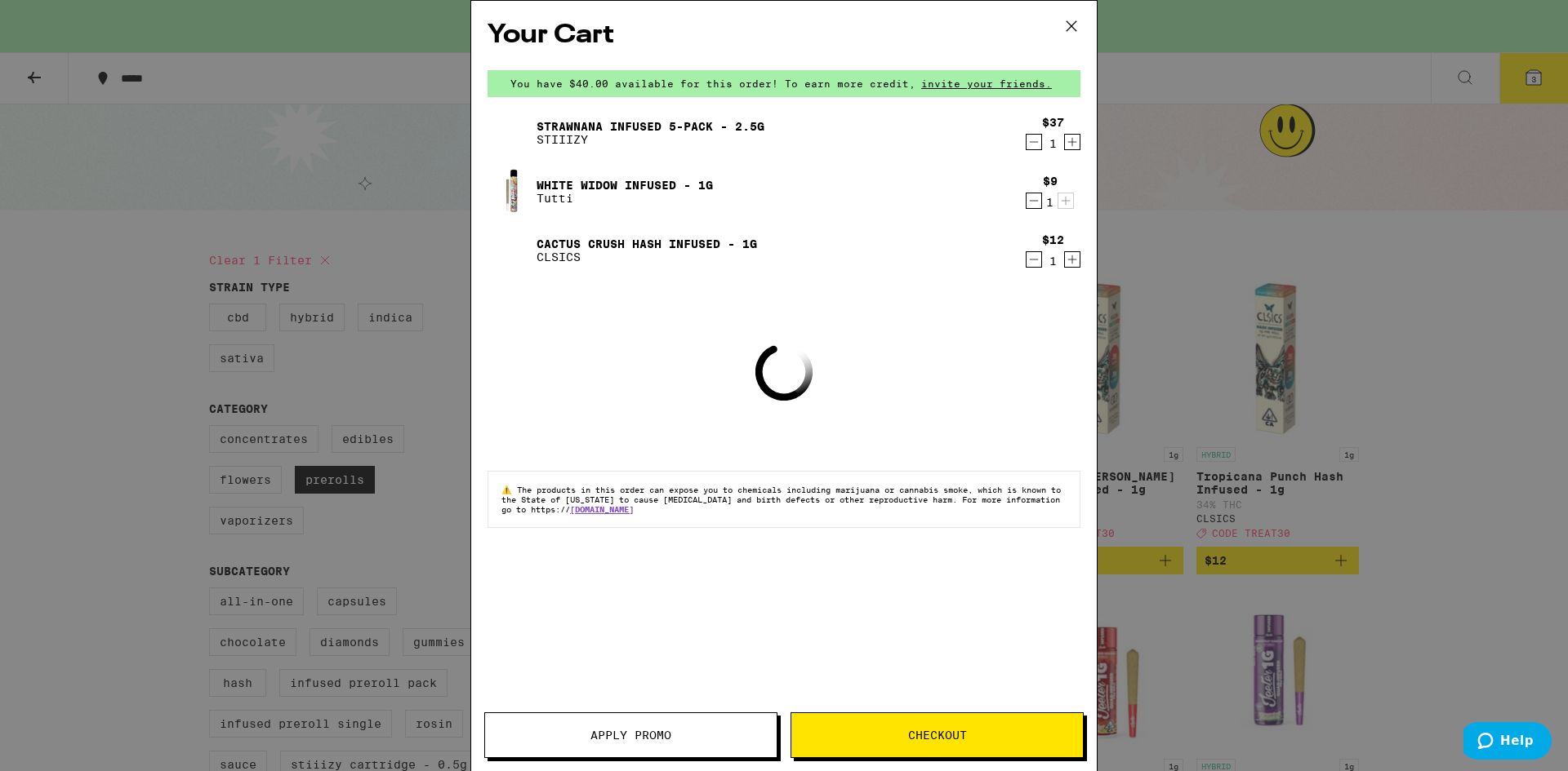
click at [653, 739] on span "Apply Promo" at bounding box center [631, 735] width 81 height 11
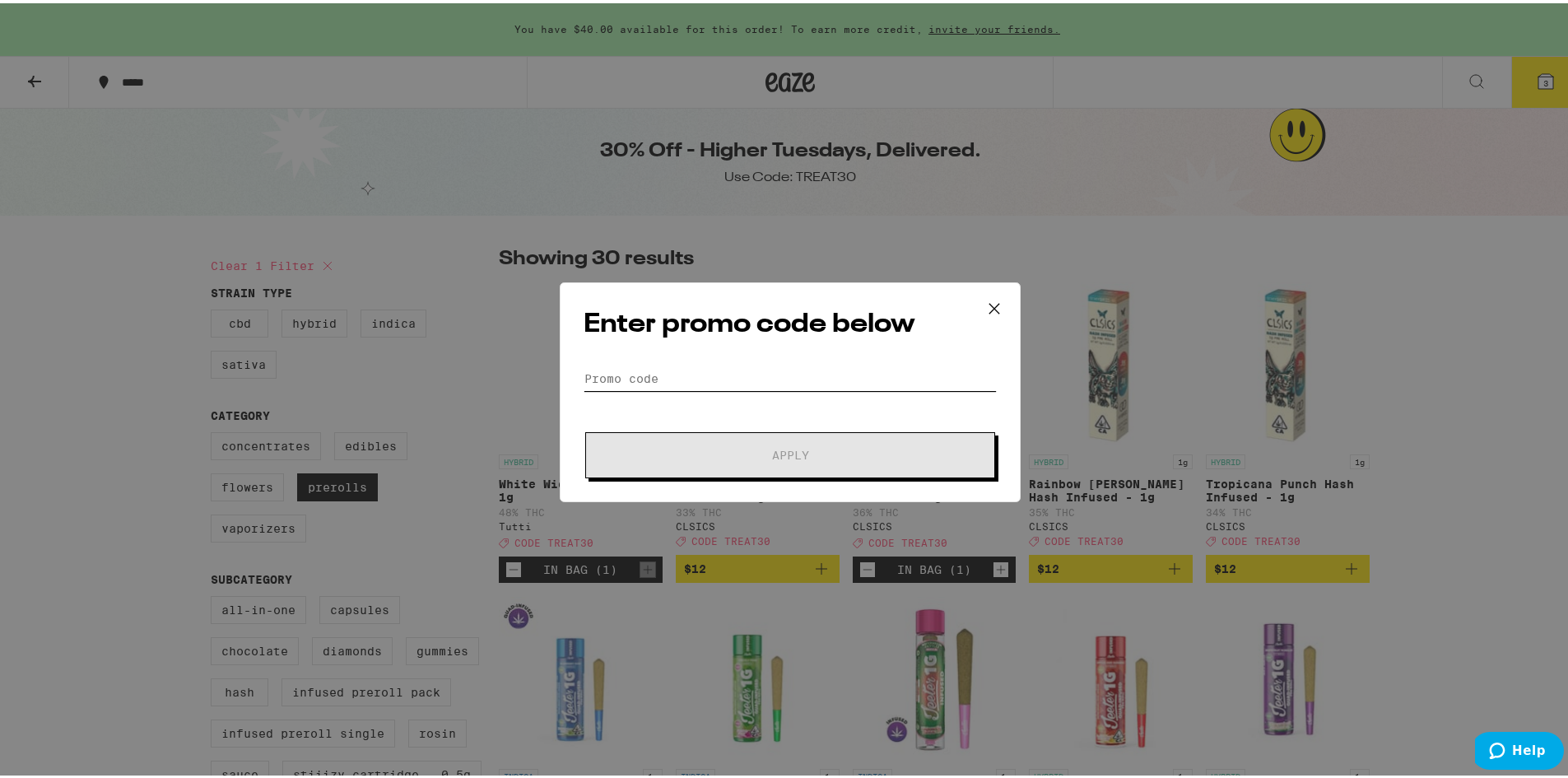
click at [713, 371] on input "Promo Code" at bounding box center [790, 375] width 414 height 25
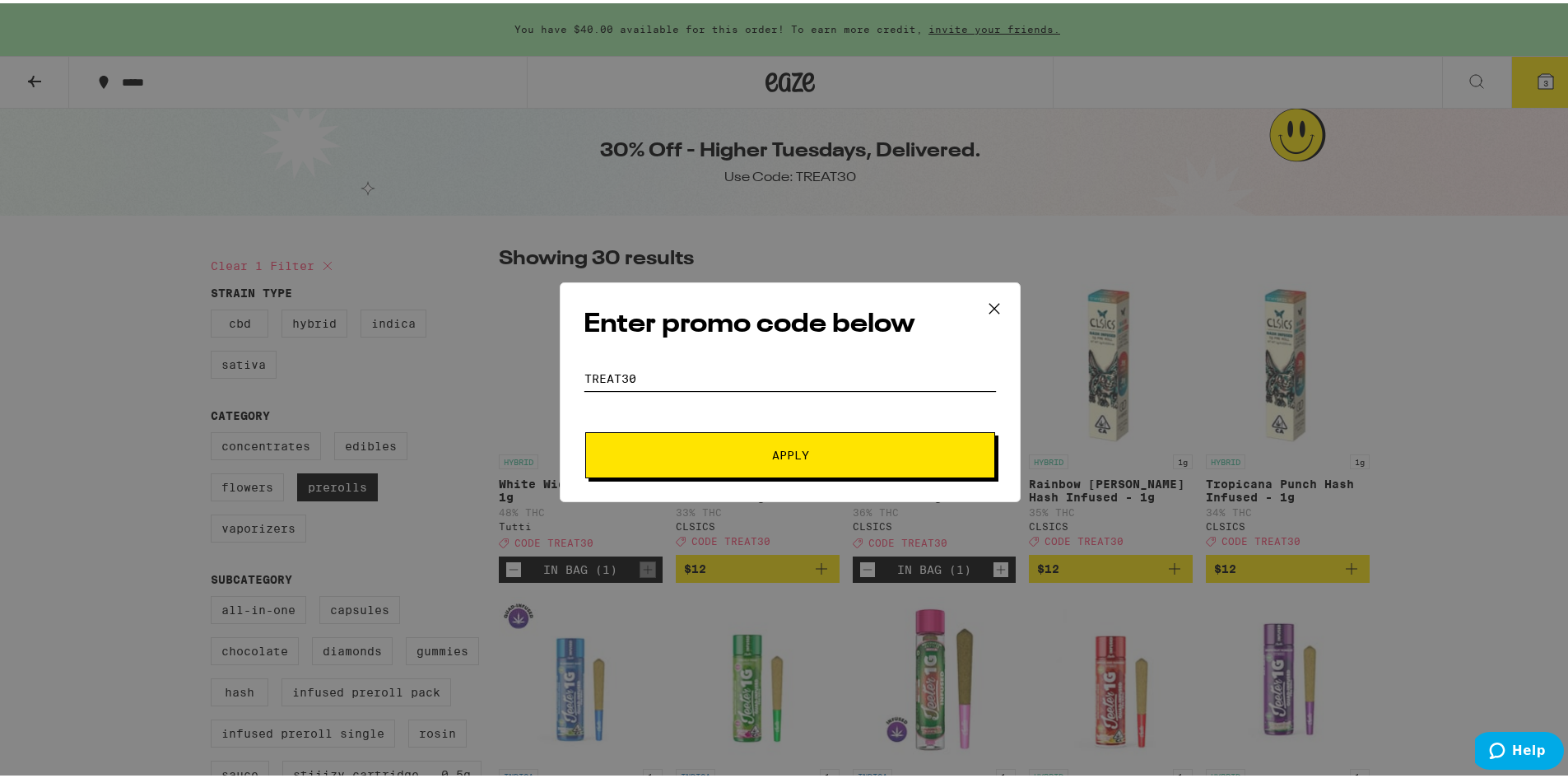
type input "treat30"
click at [585, 429] on button "Apply" at bounding box center [790, 452] width 410 height 46
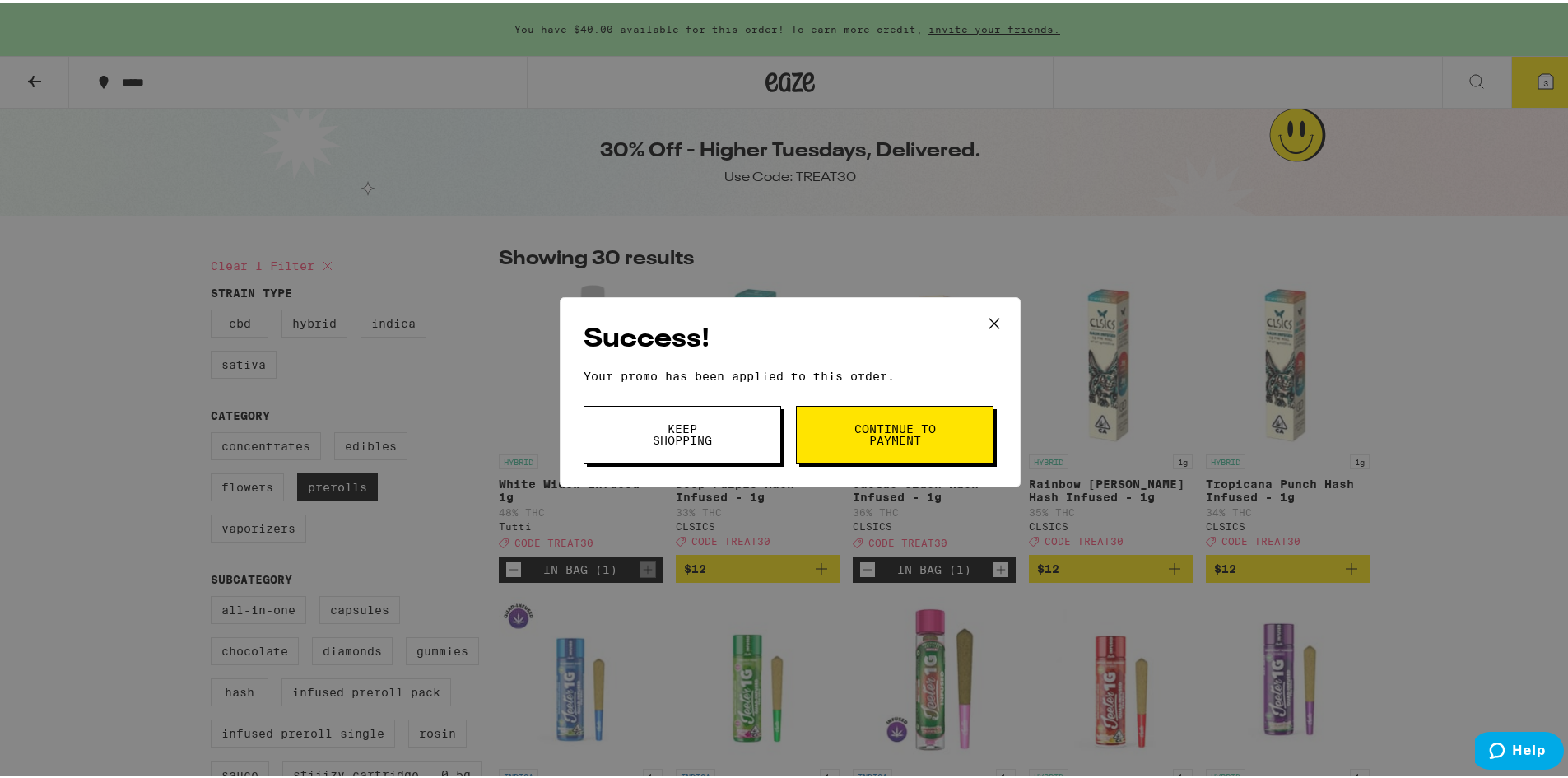
click at [884, 441] on span "Continue to payment" at bounding box center [895, 432] width 84 height 23
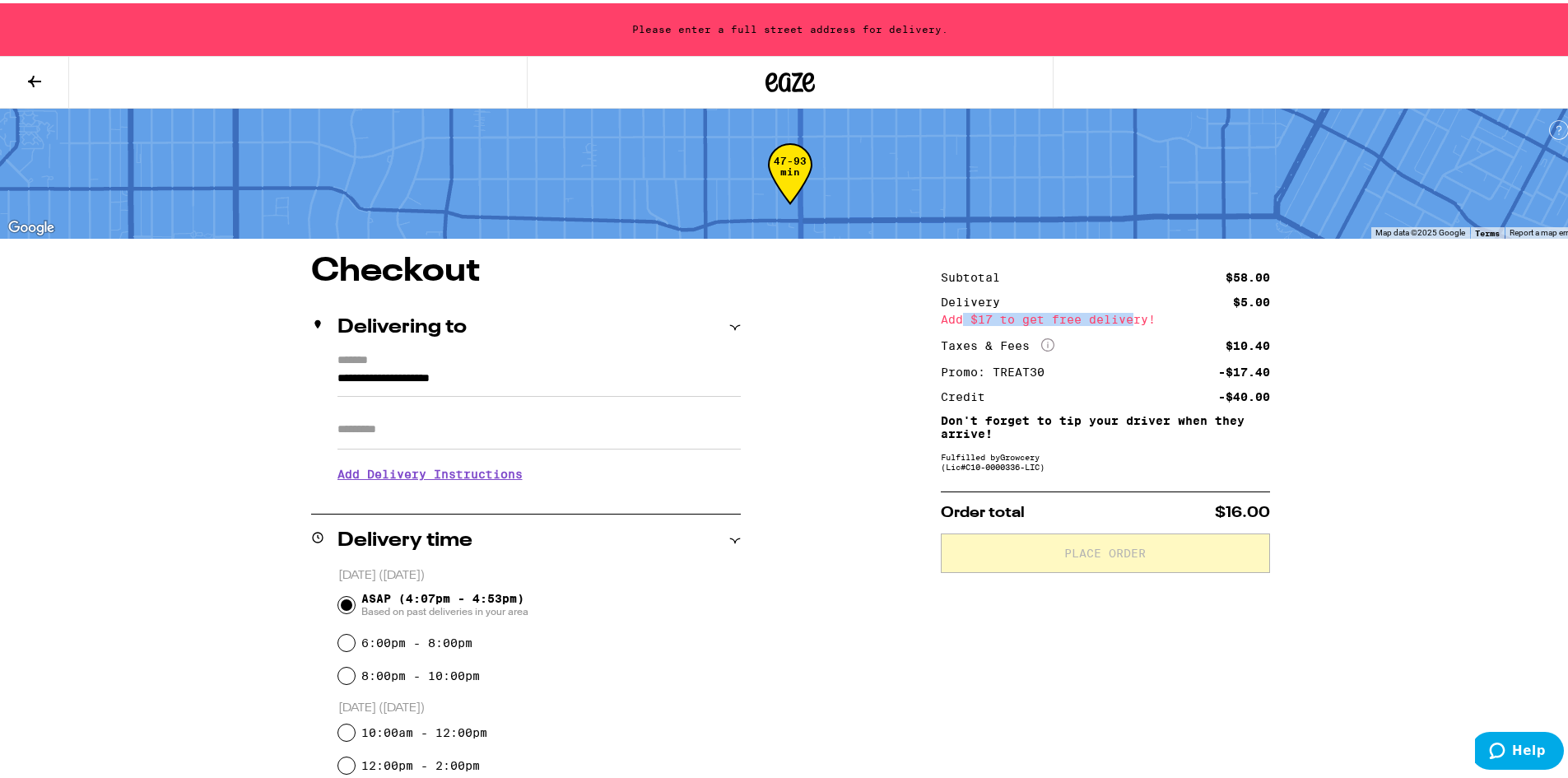
drag, startPoint x: 955, startPoint y: 322, endPoint x: 1125, endPoint y: 319, distance: 170.0
click at [1125, 319] on div "Add $17 to get free delivery!" at bounding box center [1105, 316] width 330 height 11
click at [1416, 487] on div "**********" at bounding box center [790, 619] width 1581 height 1239
drag, startPoint x: 957, startPoint y: 389, endPoint x: 1188, endPoint y: 392, distance: 231.0
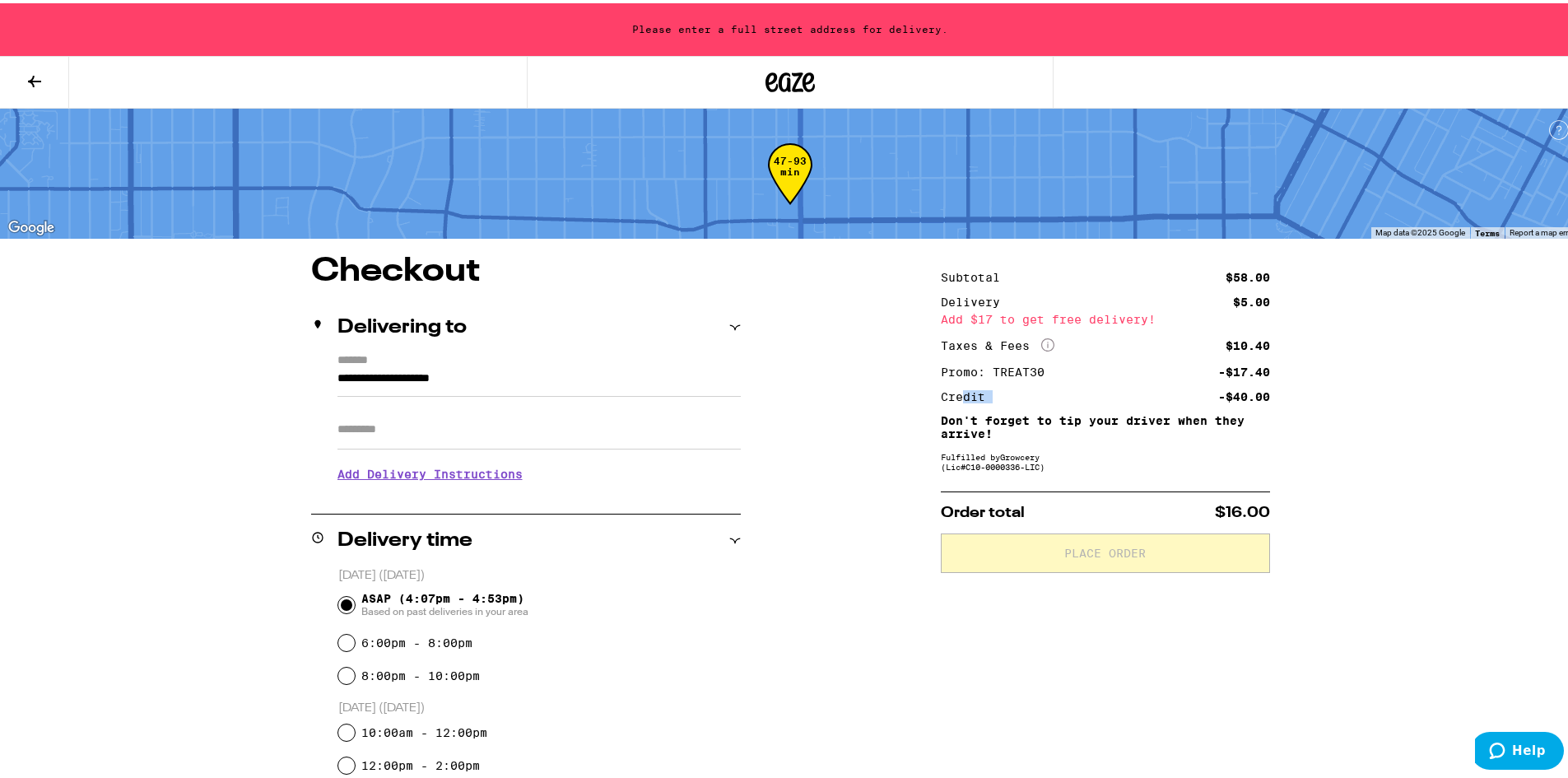
click at [1188, 392] on div "Credit -$40.00" at bounding box center [1105, 394] width 330 height 11
drag, startPoint x: 1200, startPoint y: 392, endPoint x: 1302, endPoint y: 393, distance: 102.0
click at [1302, 393] on div "**********" at bounding box center [790, 746] width 1186 height 987
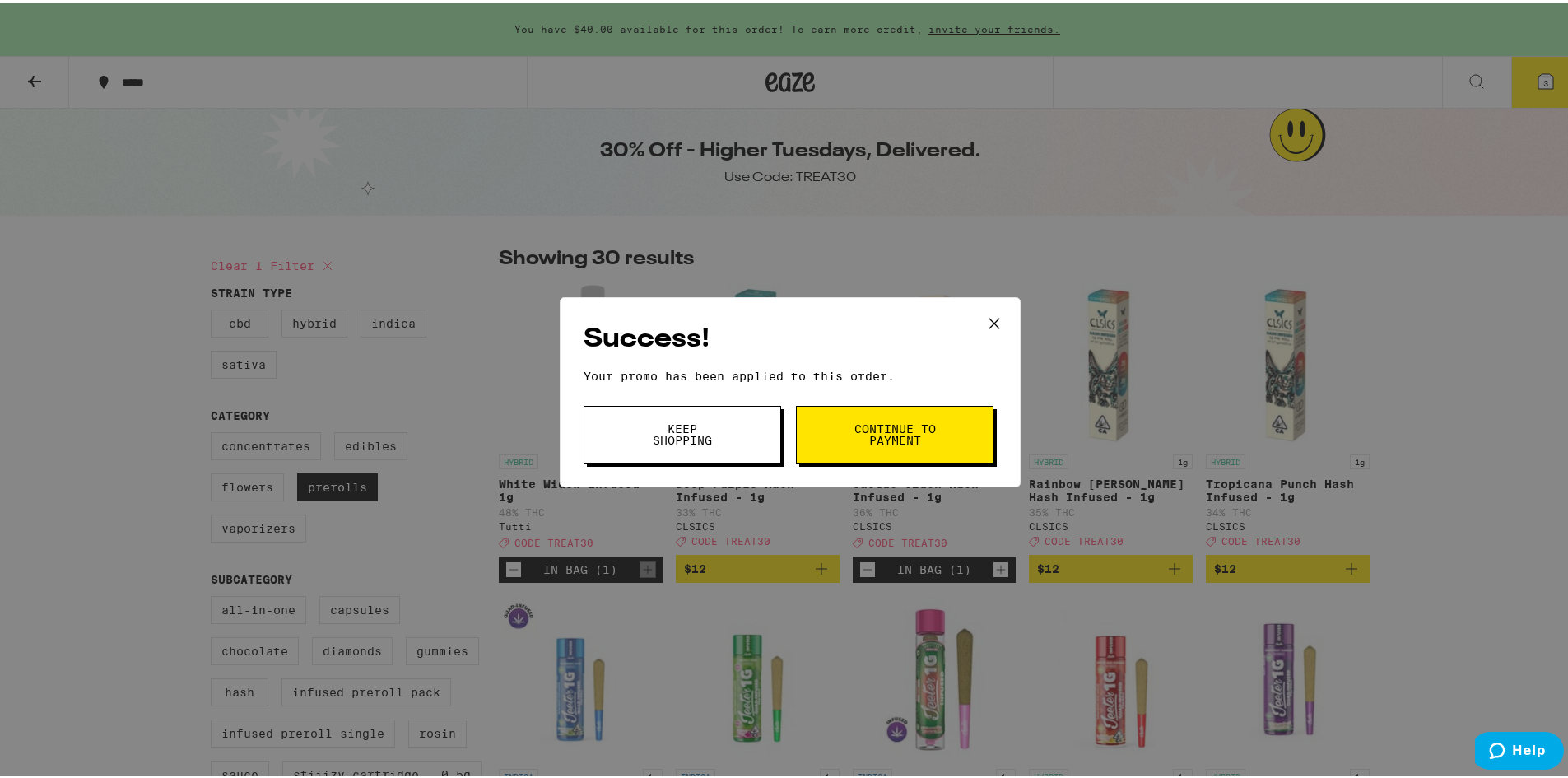
click at [990, 319] on icon at bounding box center [994, 320] width 25 height 25
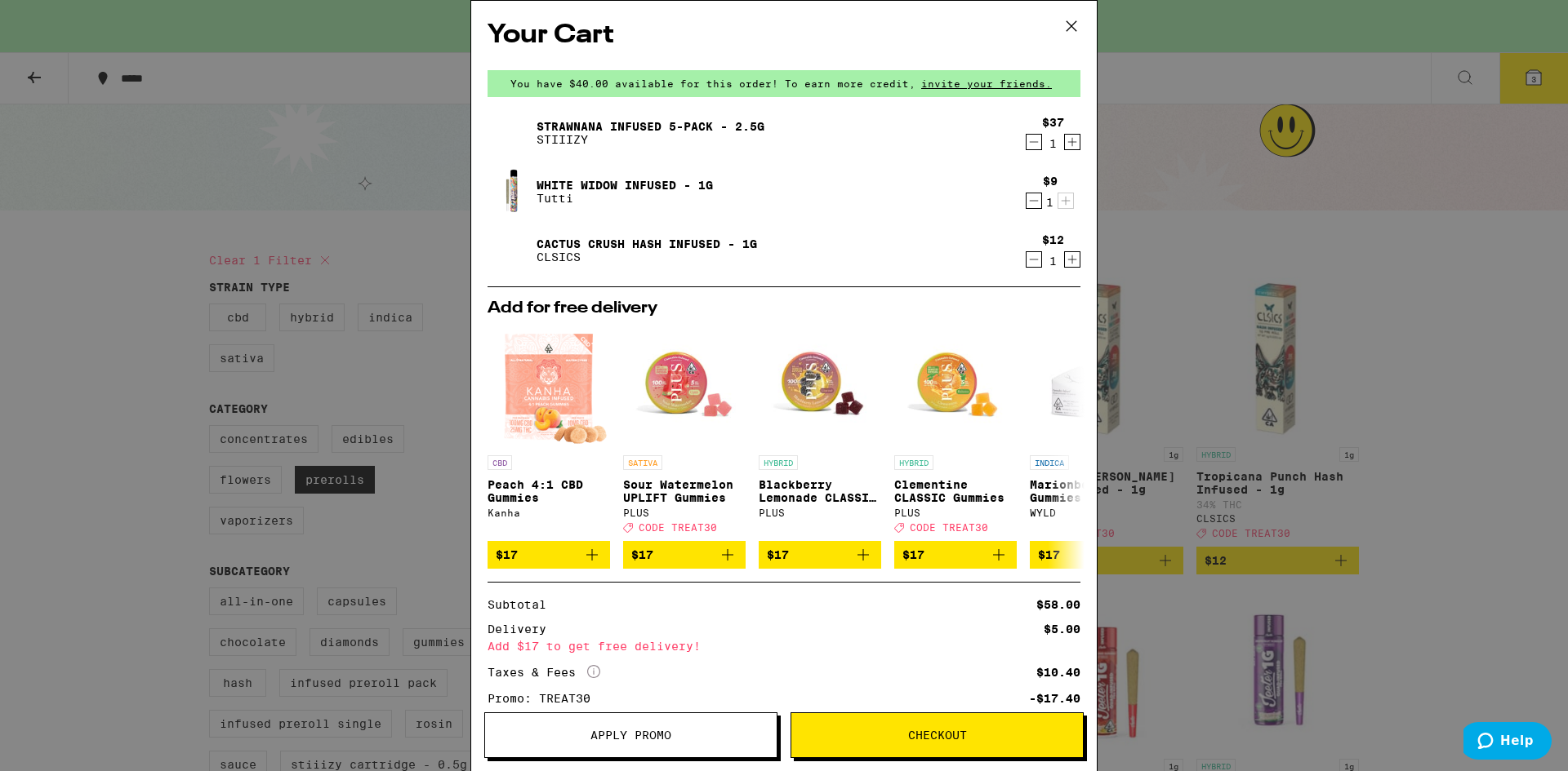
click at [1069, 27] on icon at bounding box center [1071, 26] width 25 height 25
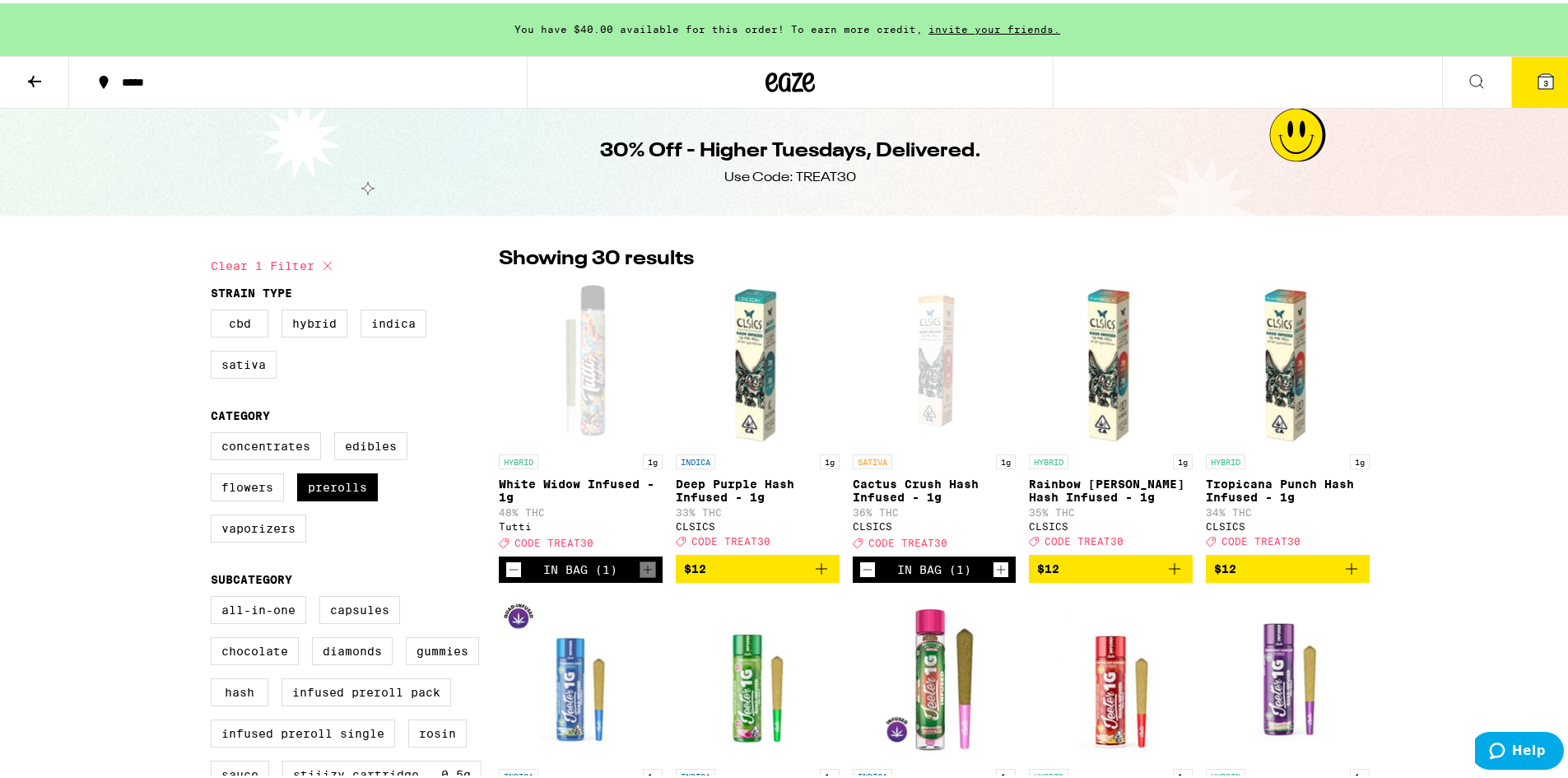
click at [802, 79] on icon at bounding box center [808, 79] width 12 height 19
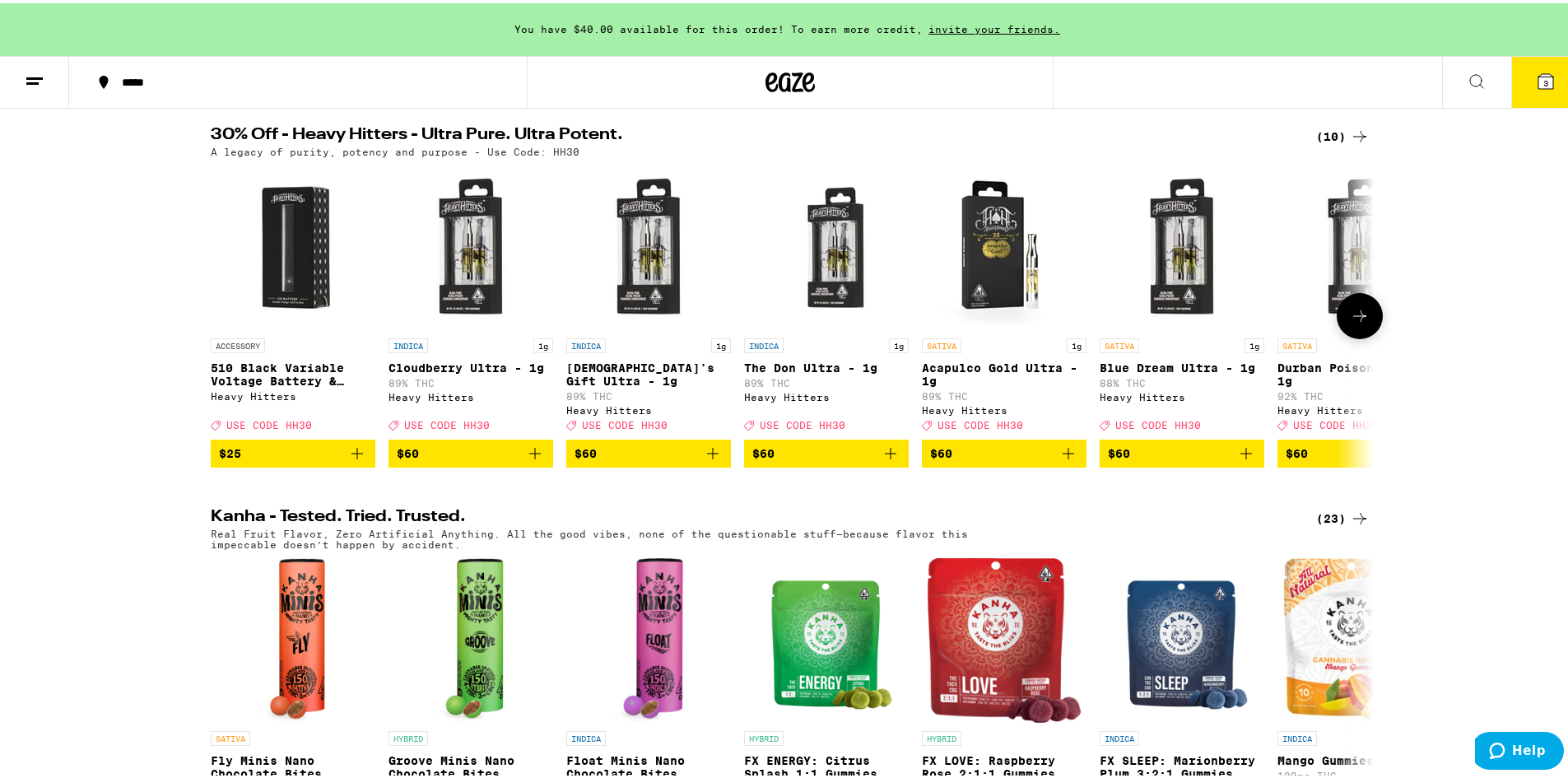
scroll to position [138, 0]
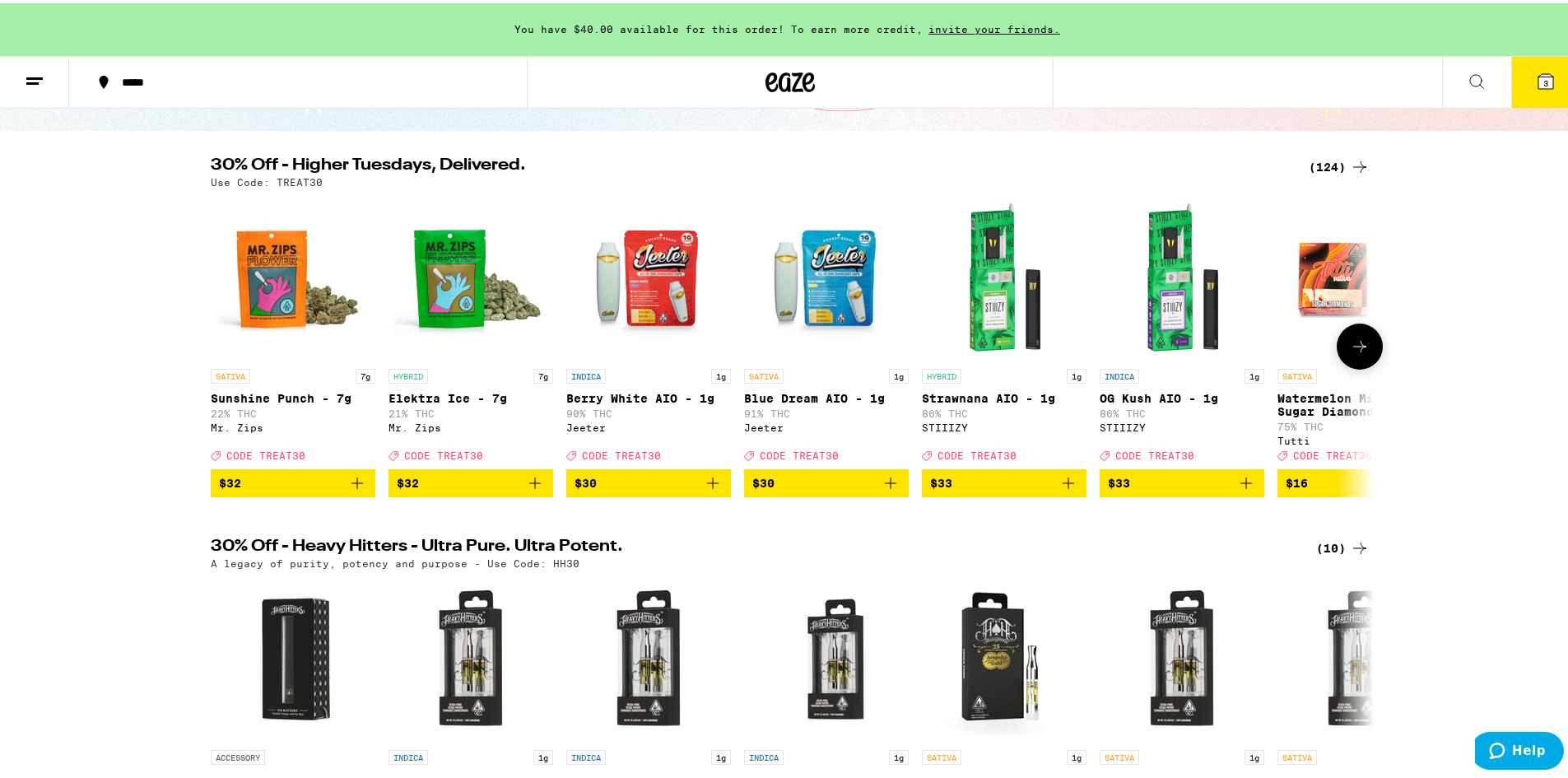
click at [1343, 340] on button at bounding box center [1360, 344] width 46 height 46
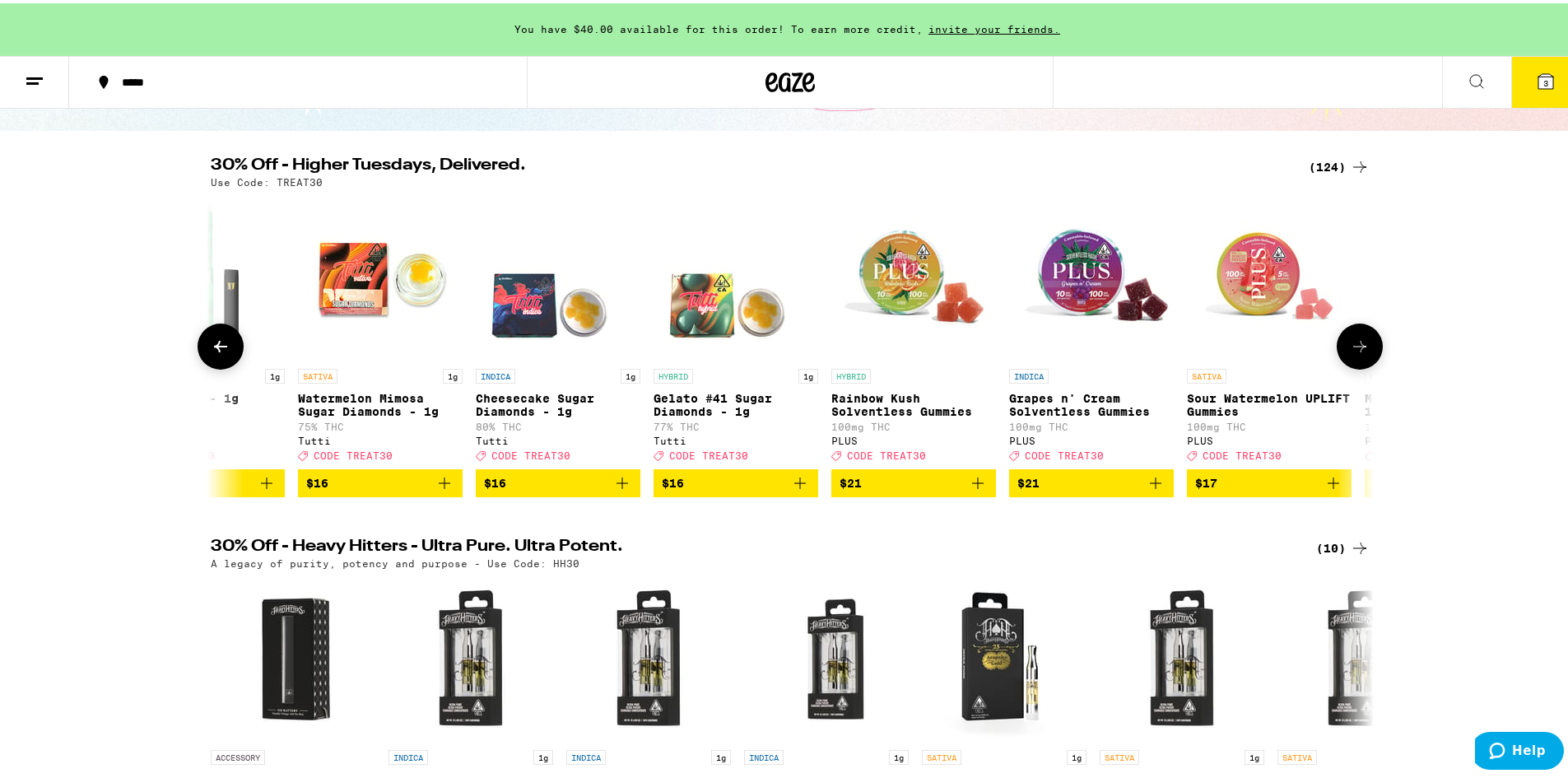
click at [1353, 346] on icon at bounding box center [1359, 343] width 19 height 19
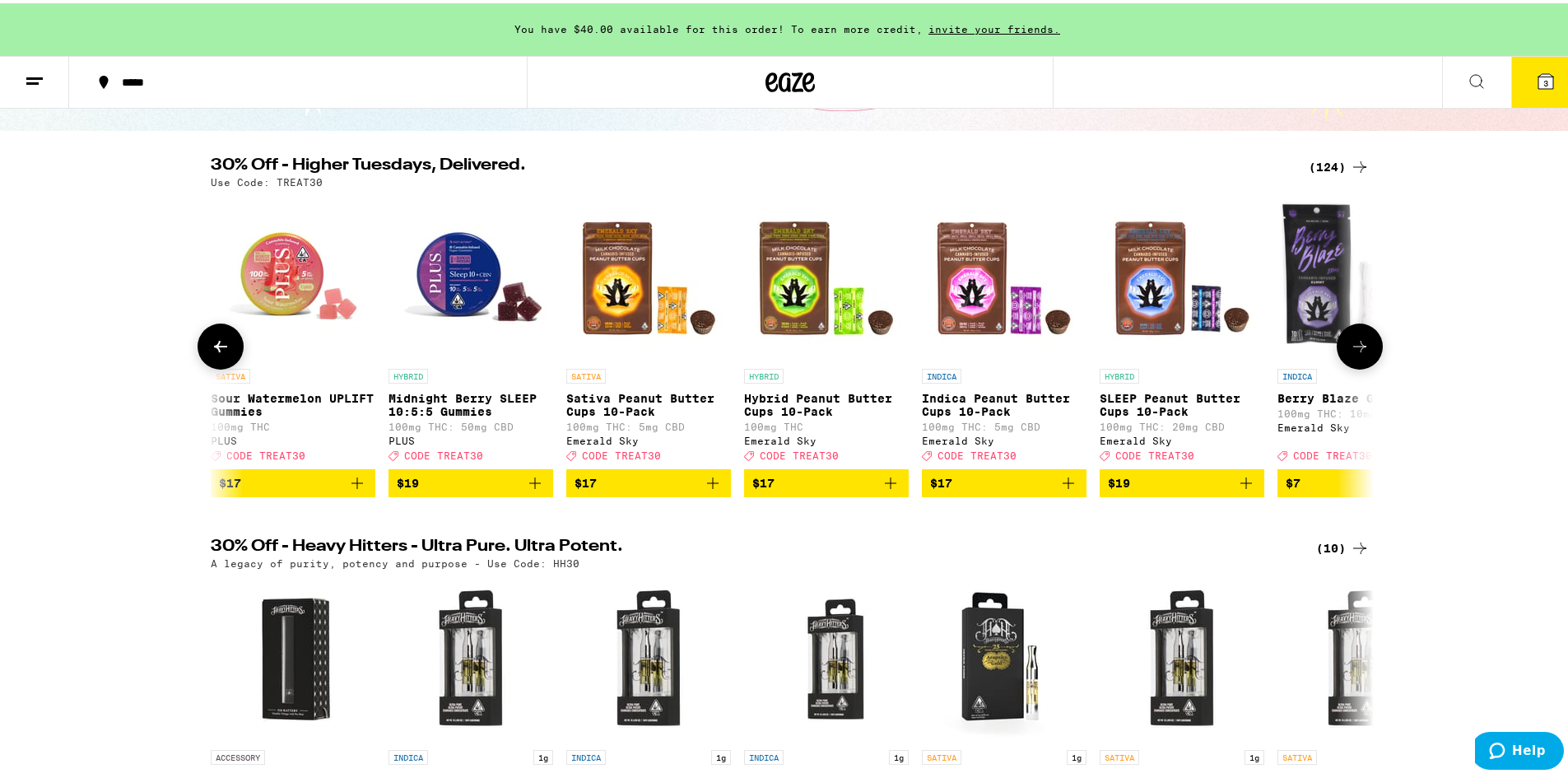
scroll to position [0, 1960]
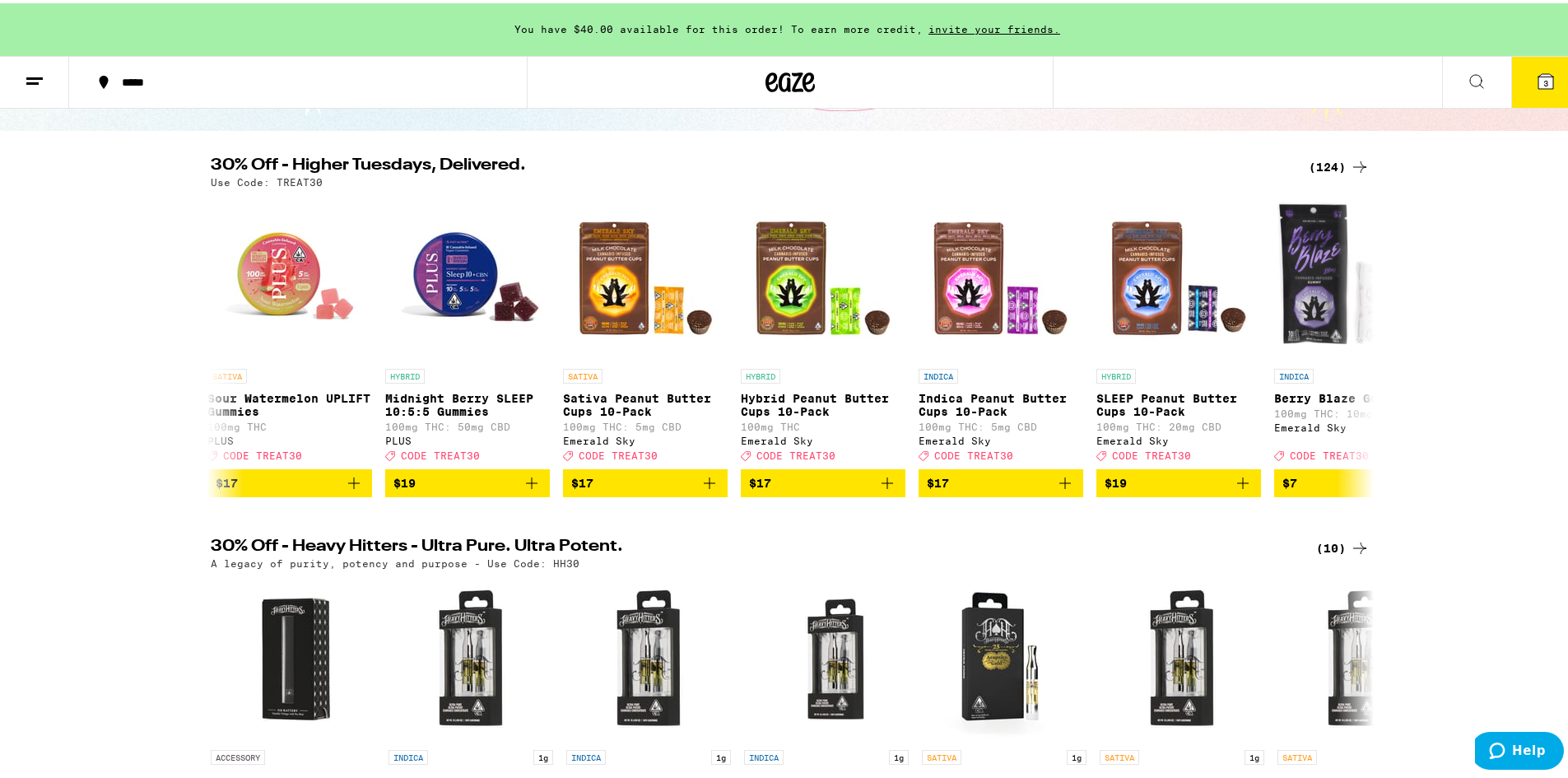
drag, startPoint x: 1353, startPoint y: 346, endPoint x: 1452, endPoint y: 456, distance: 148.0
click at [1452, 456] on div "30% Off - Higher Tuesdays, Delivered. (124) Use Code: TREAT30 SATIVA 7g Sunshin…" at bounding box center [790, 324] width 1581 height 340
click at [1359, 353] on icon at bounding box center [1359, 343] width 19 height 19
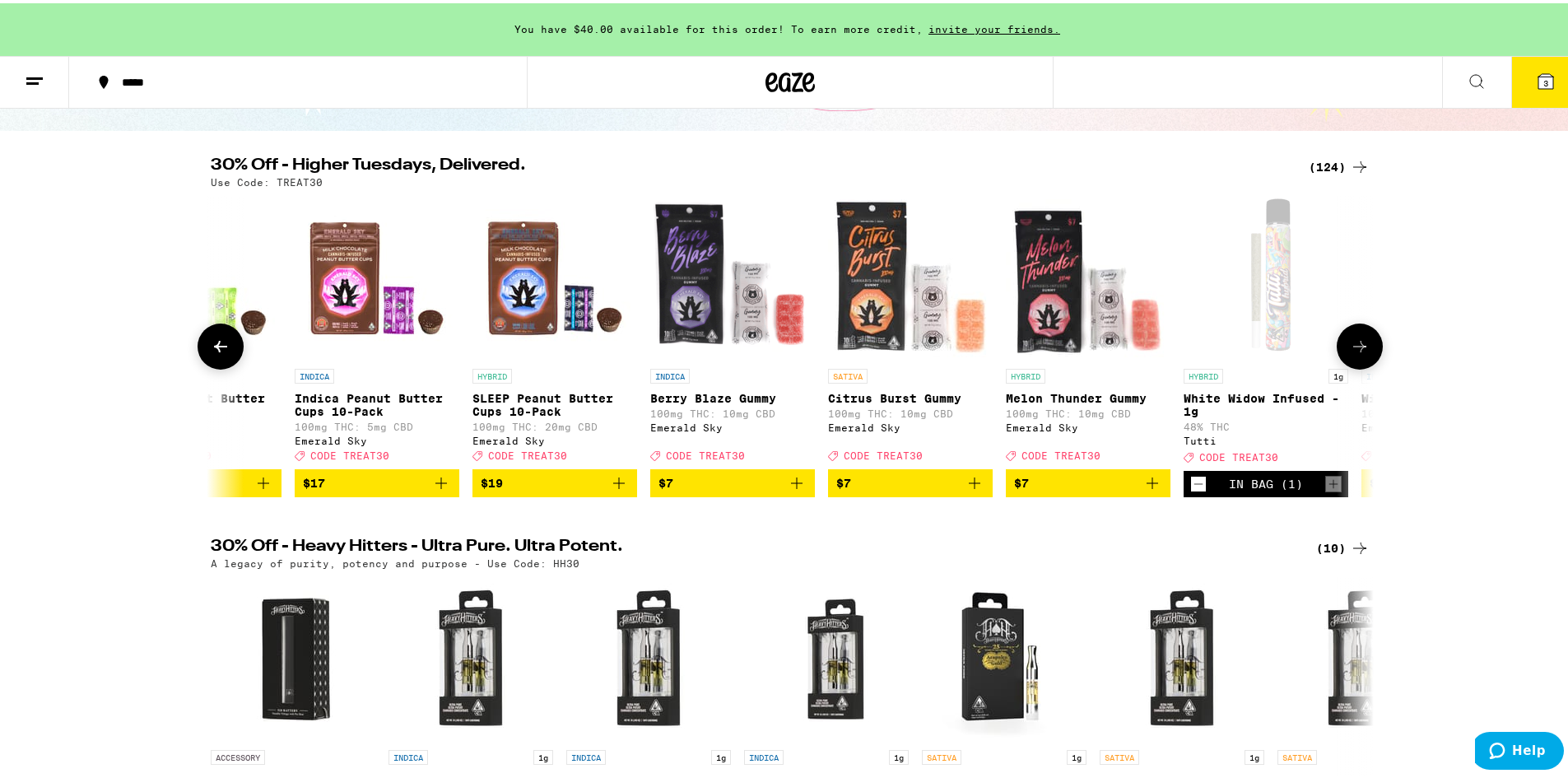
scroll to position [0, 2938]
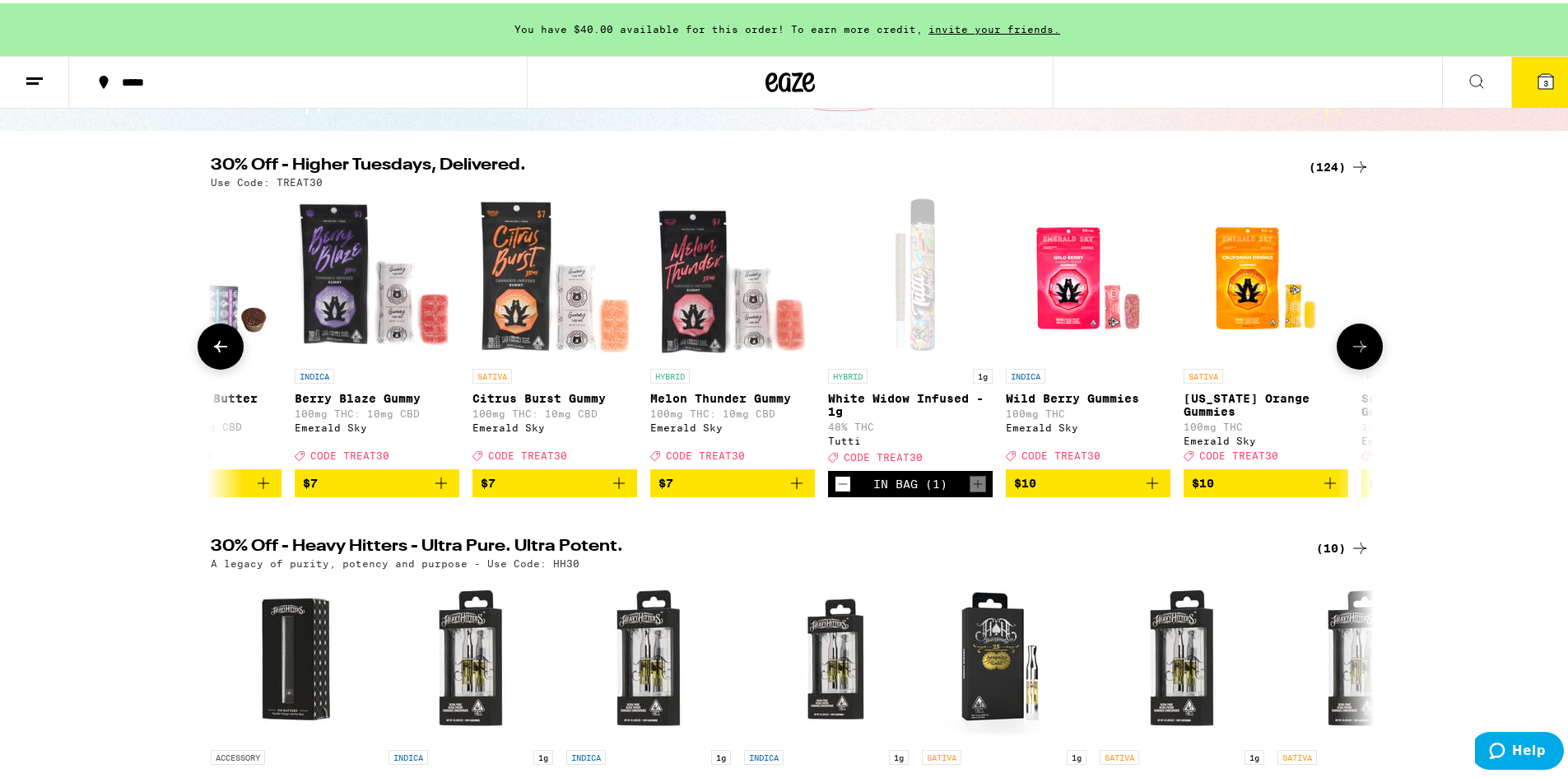
click at [1359, 353] on icon at bounding box center [1359, 343] width 19 height 19
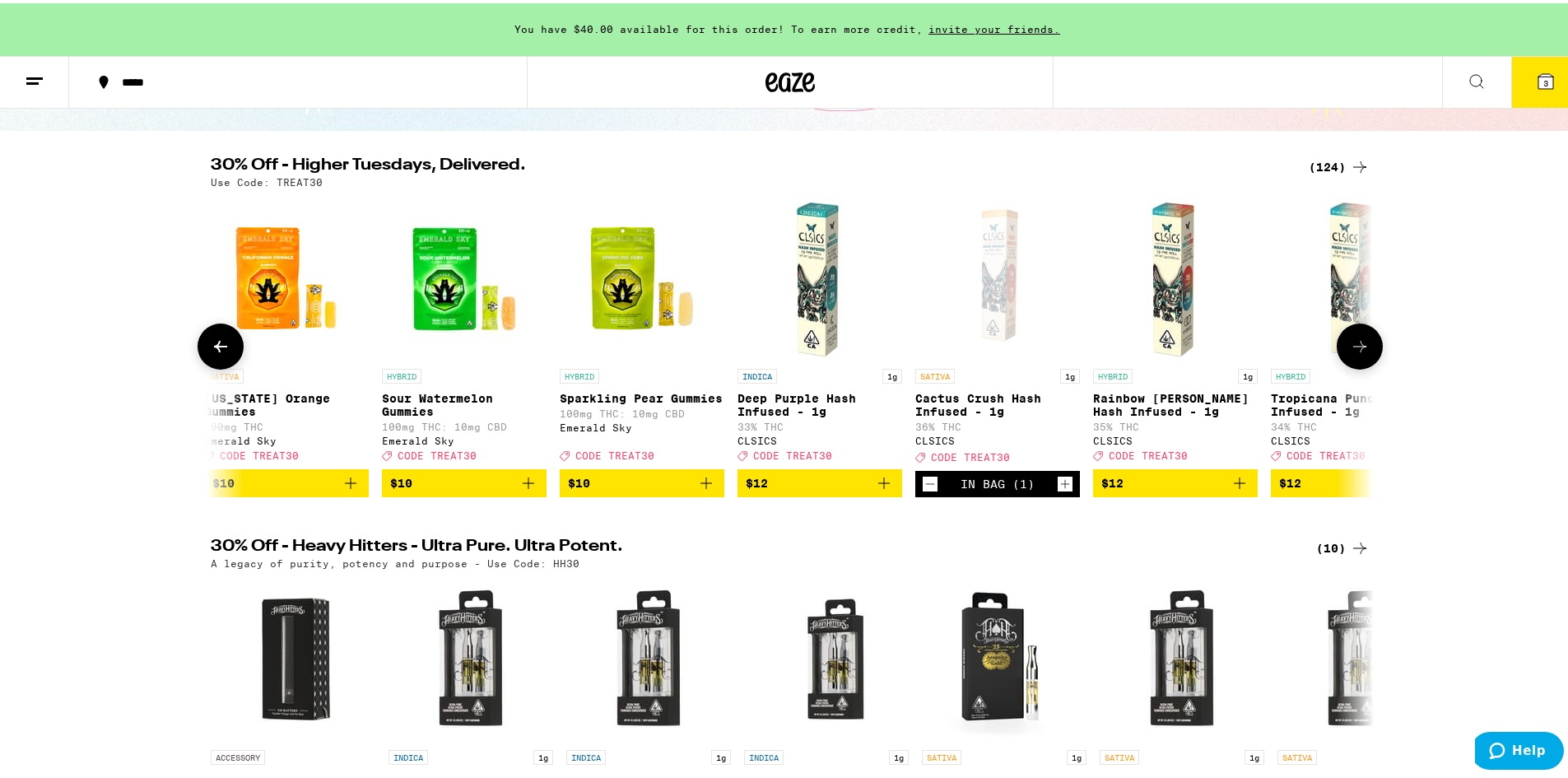
click at [1359, 353] on icon at bounding box center [1359, 343] width 19 height 19
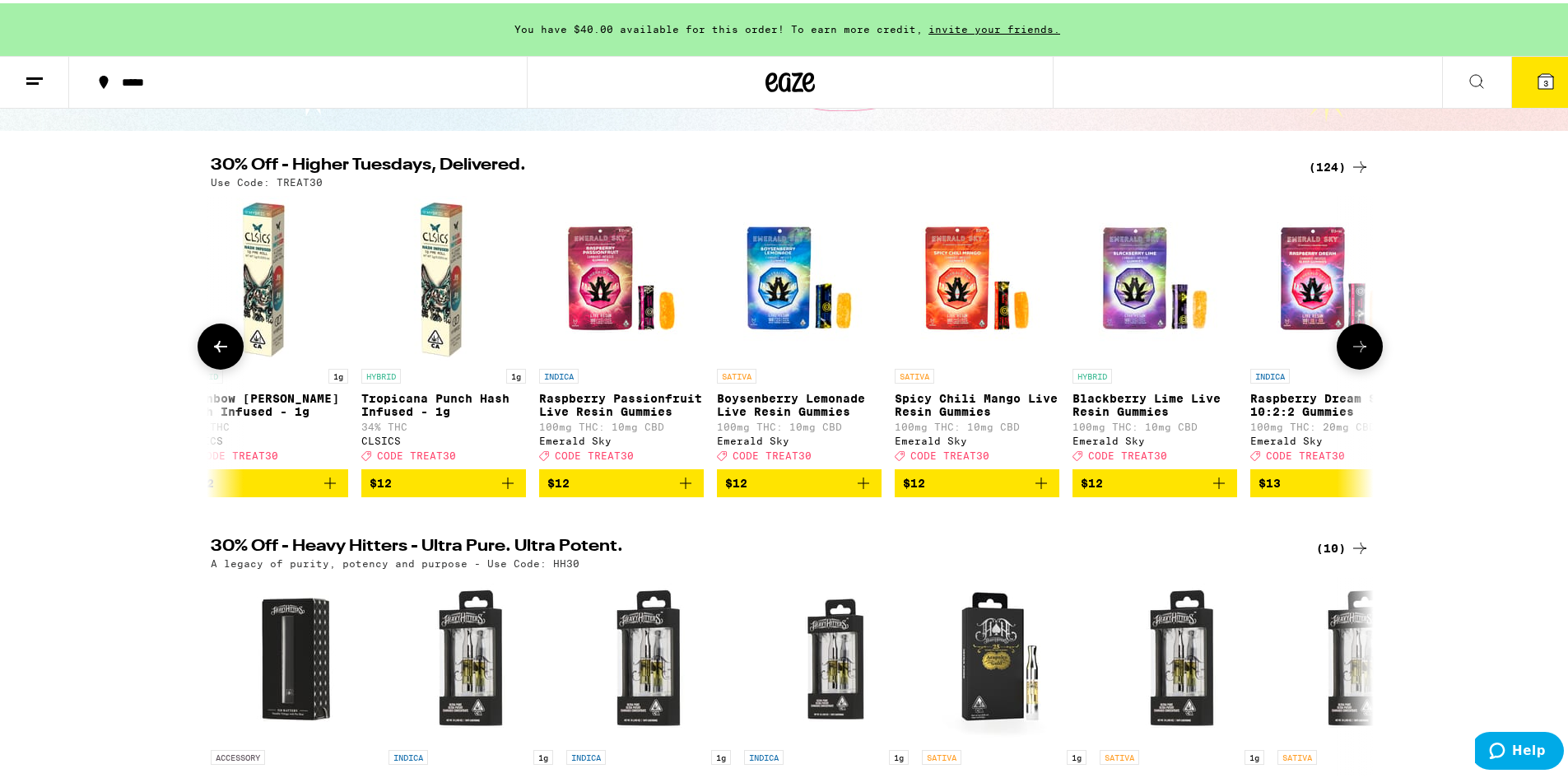
scroll to position [0, 4898]
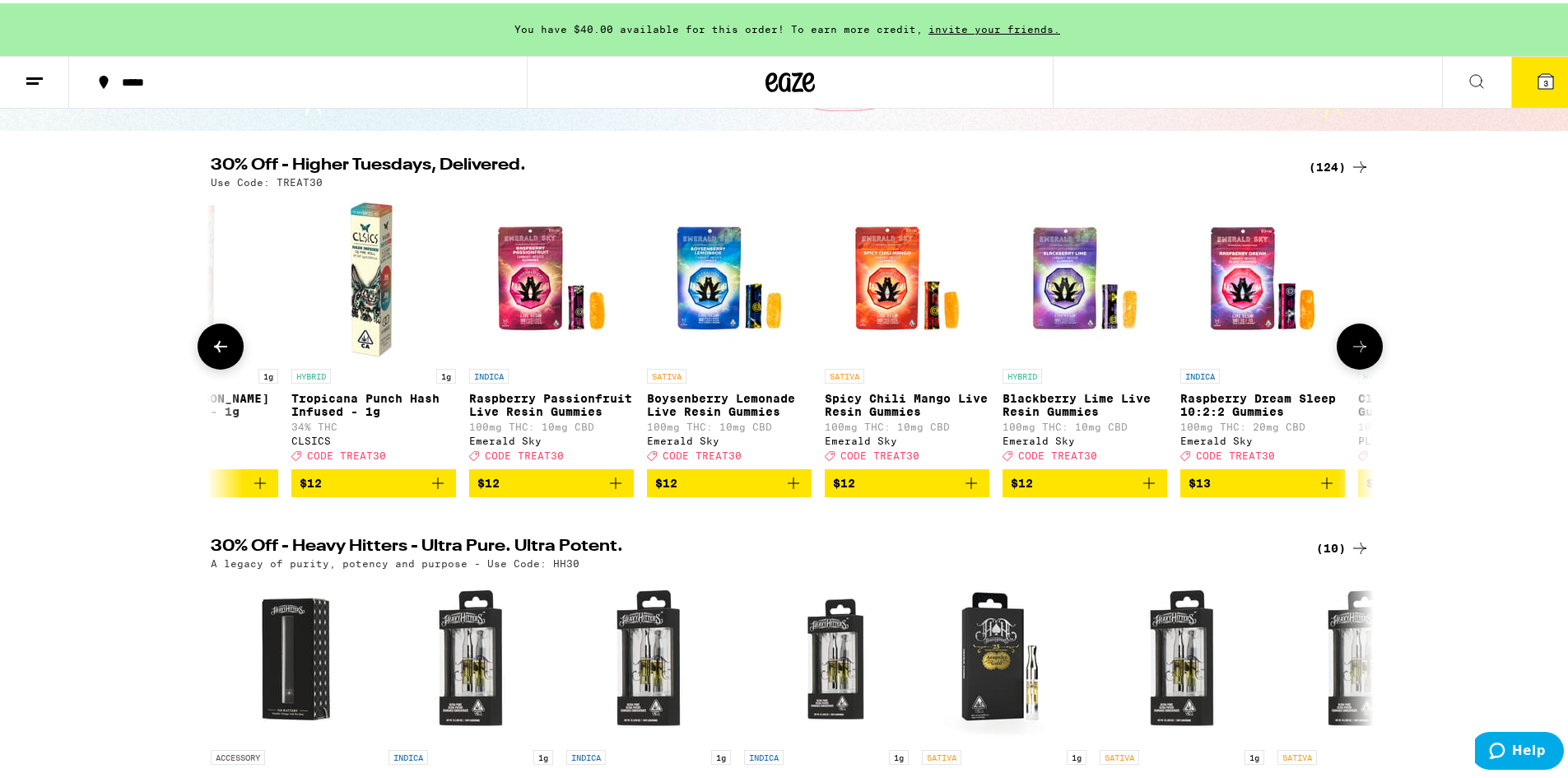
click at [1359, 353] on icon at bounding box center [1359, 343] width 19 height 19
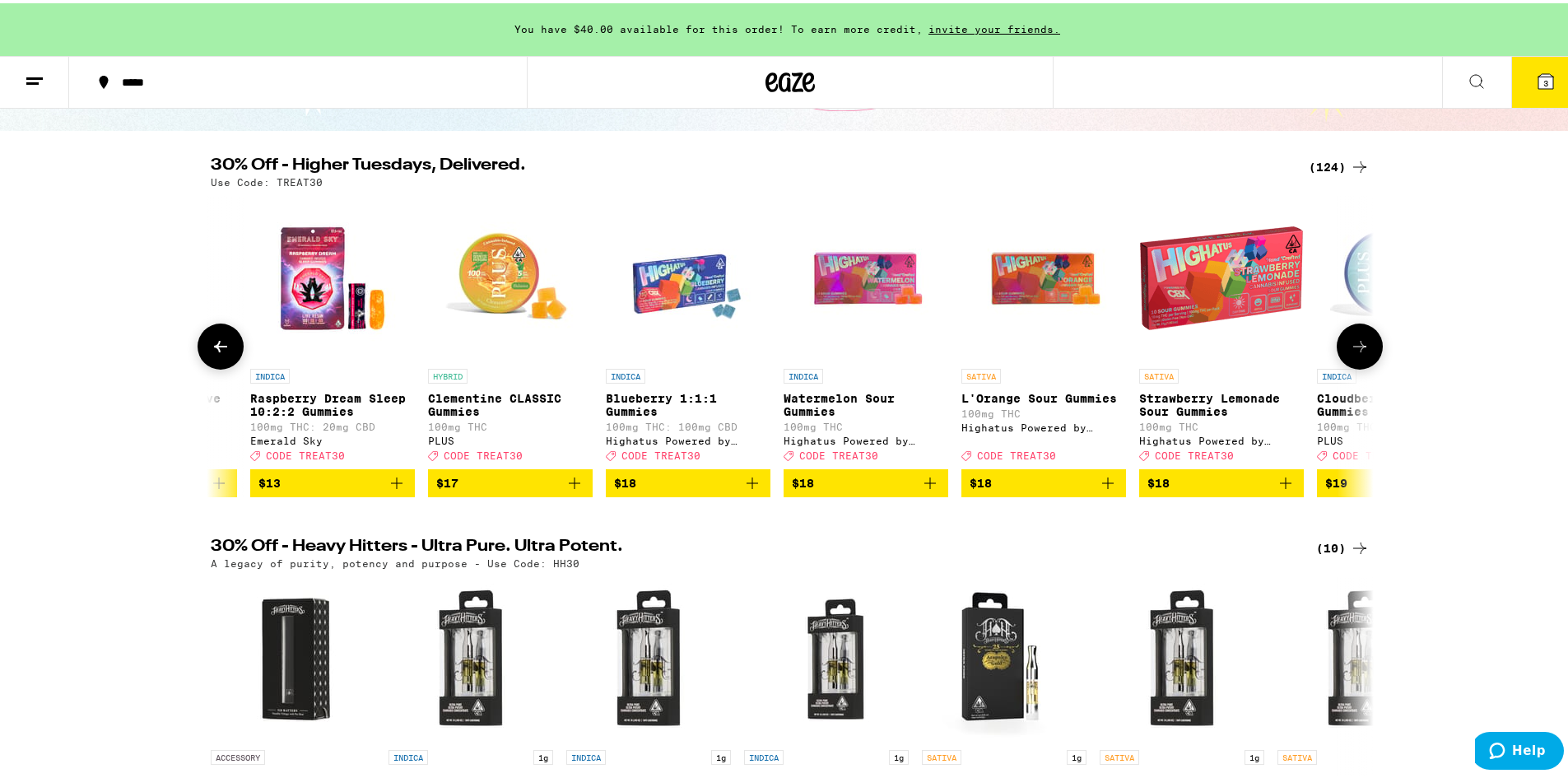
scroll to position [0, 5878]
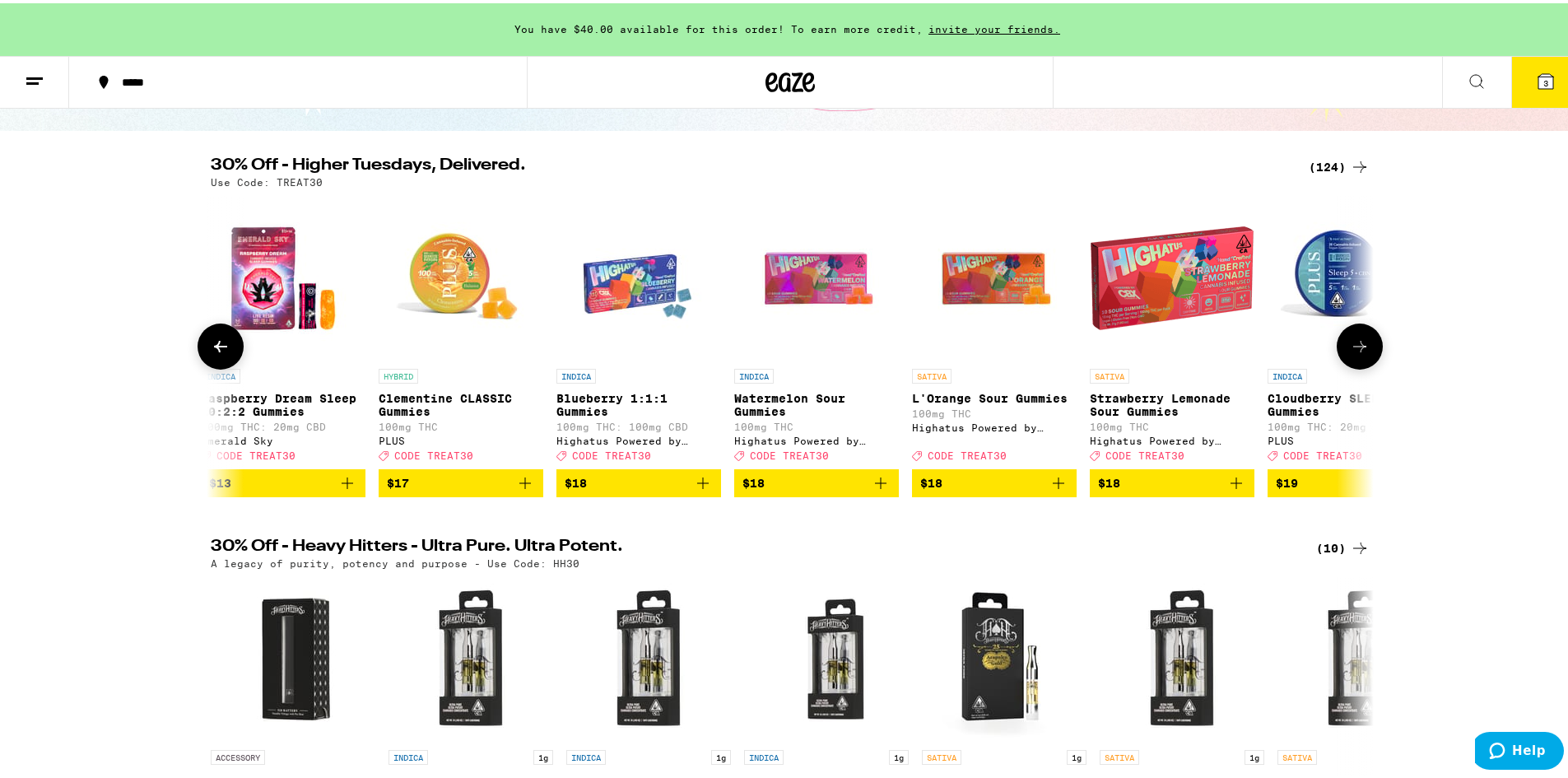
click at [1359, 353] on icon at bounding box center [1359, 343] width 19 height 19
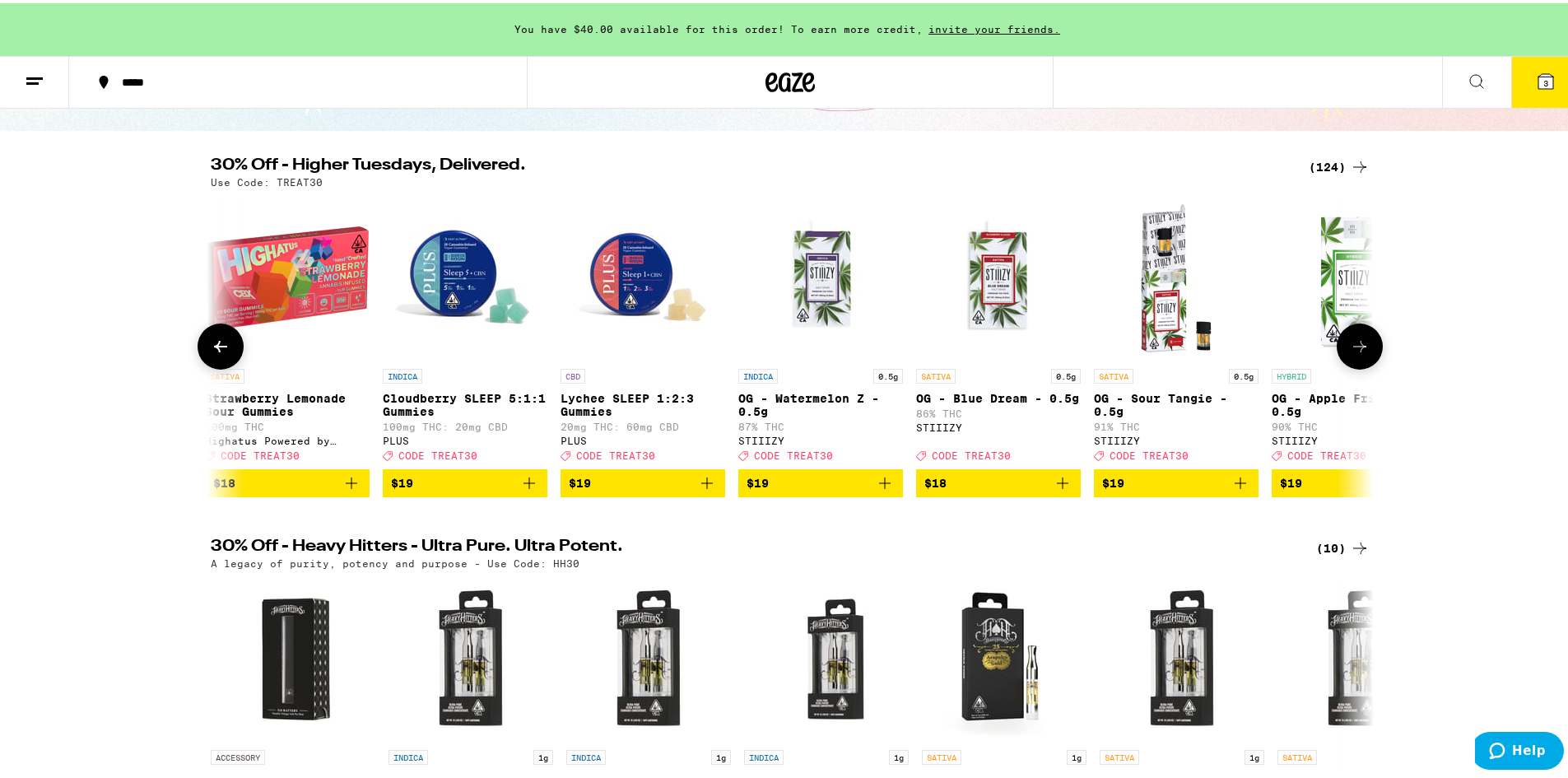
scroll to position [0, 6857]
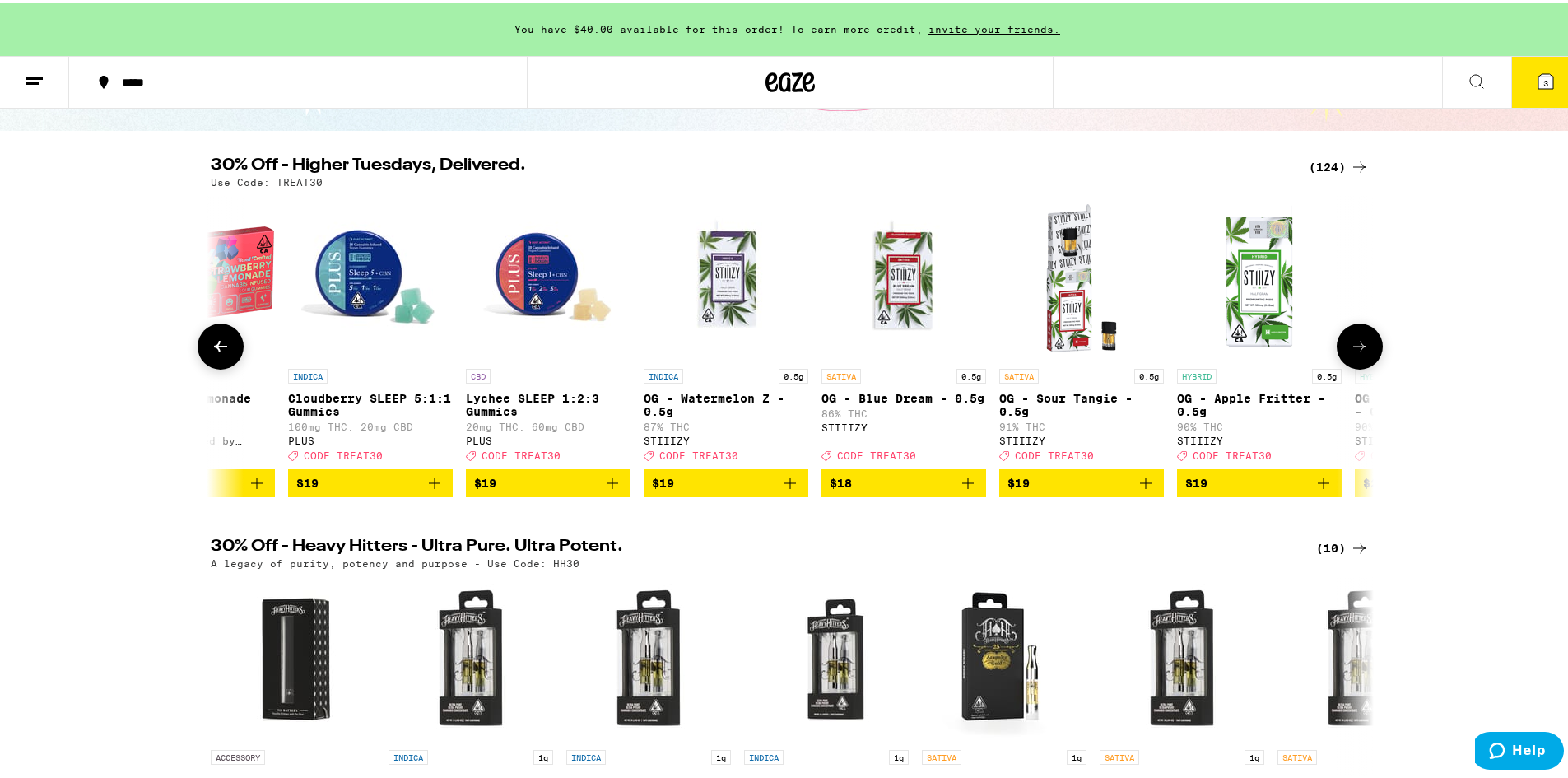
click at [1359, 353] on icon at bounding box center [1359, 343] width 19 height 19
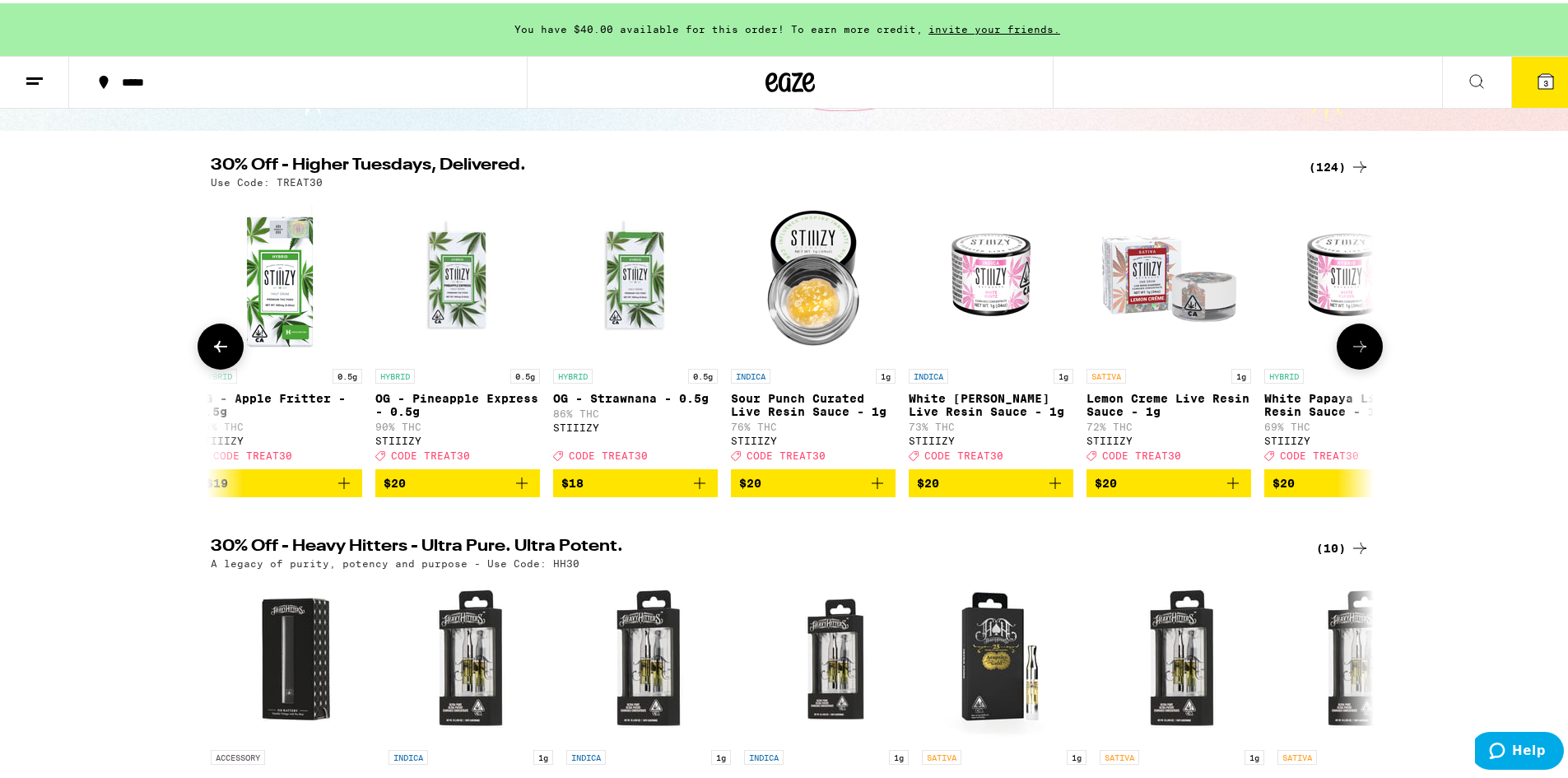
click at [1359, 353] on icon at bounding box center [1359, 343] width 19 height 19
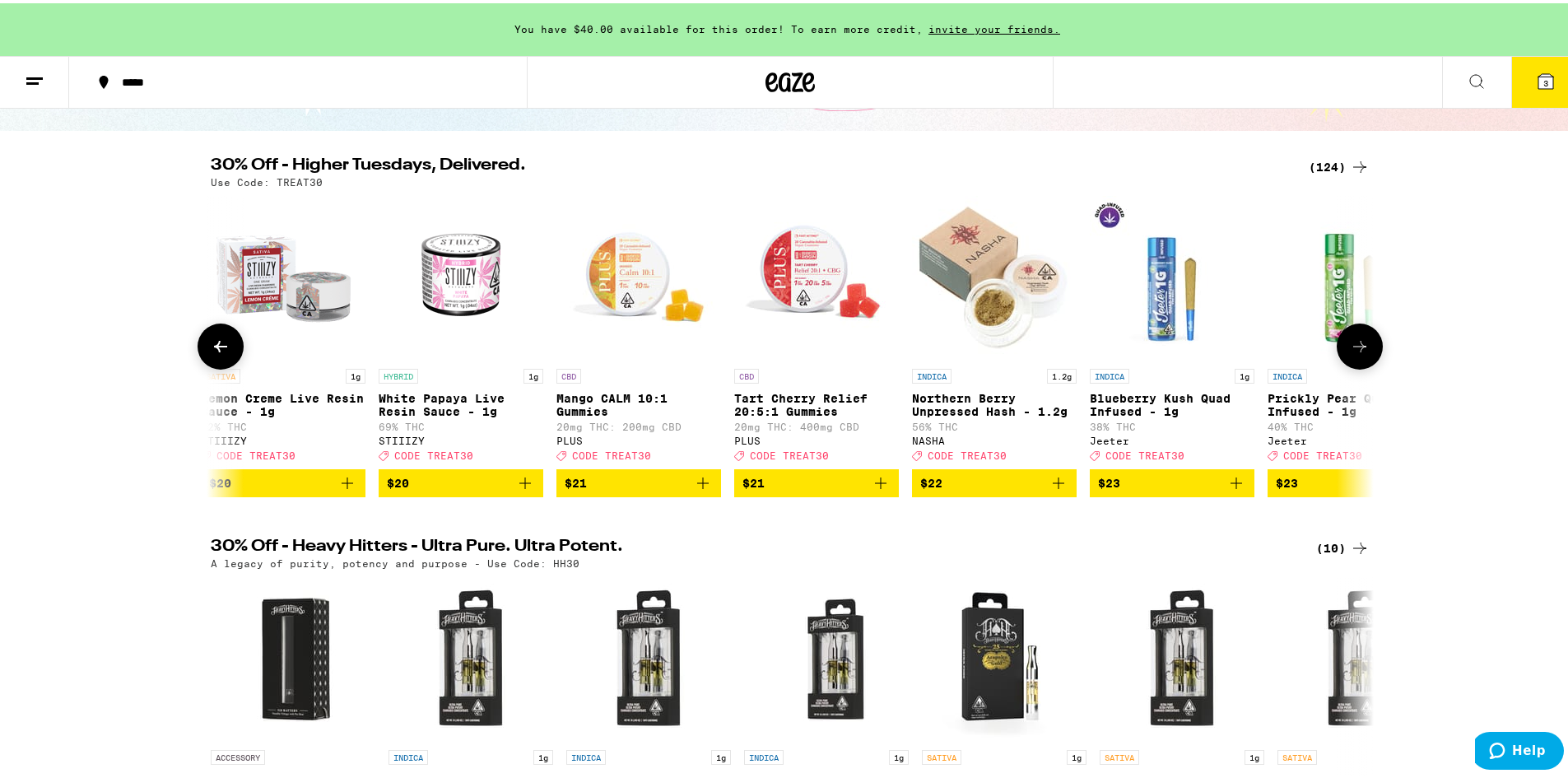
scroll to position [0, 8816]
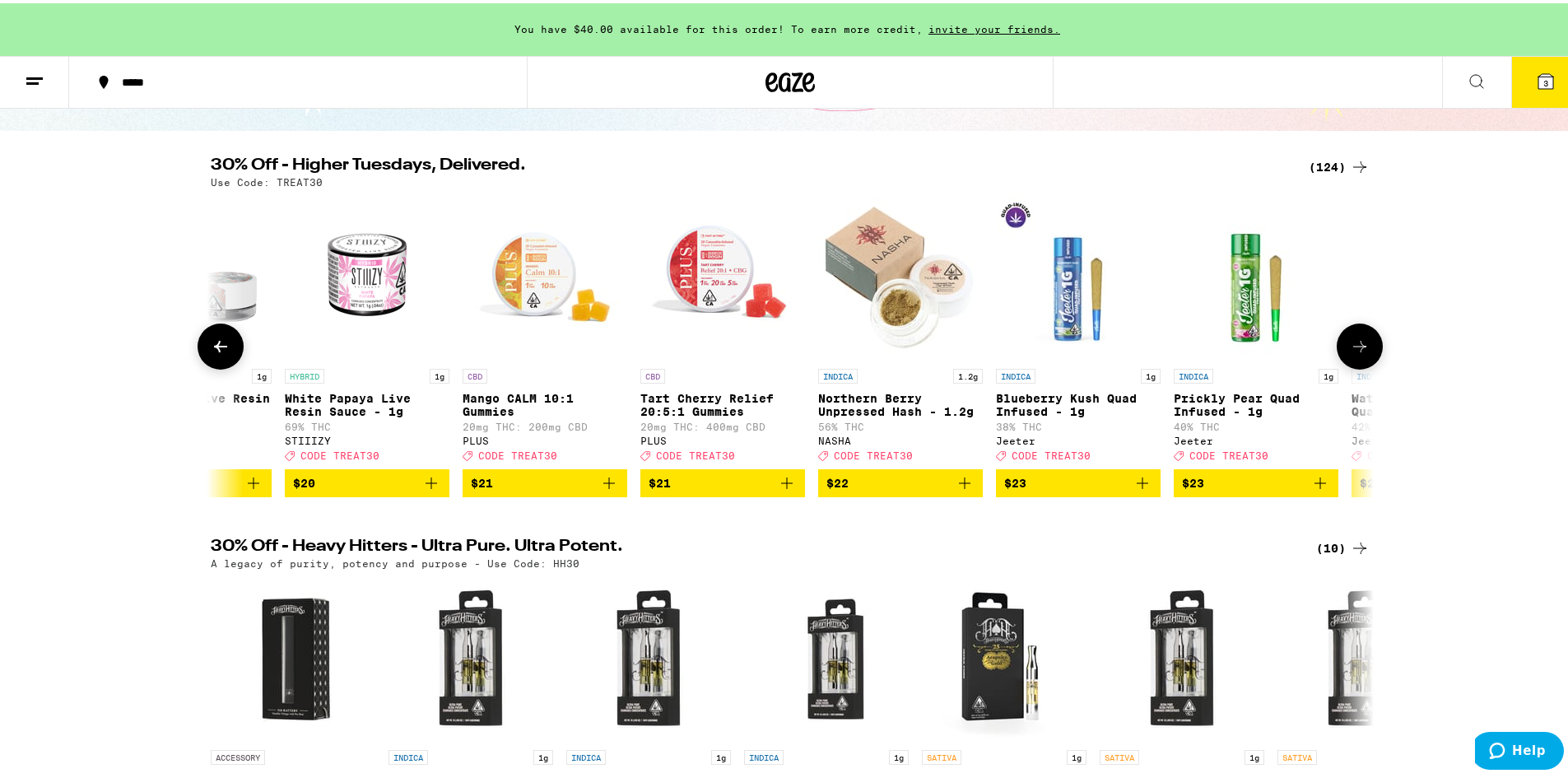
click at [1359, 353] on icon at bounding box center [1359, 343] width 19 height 19
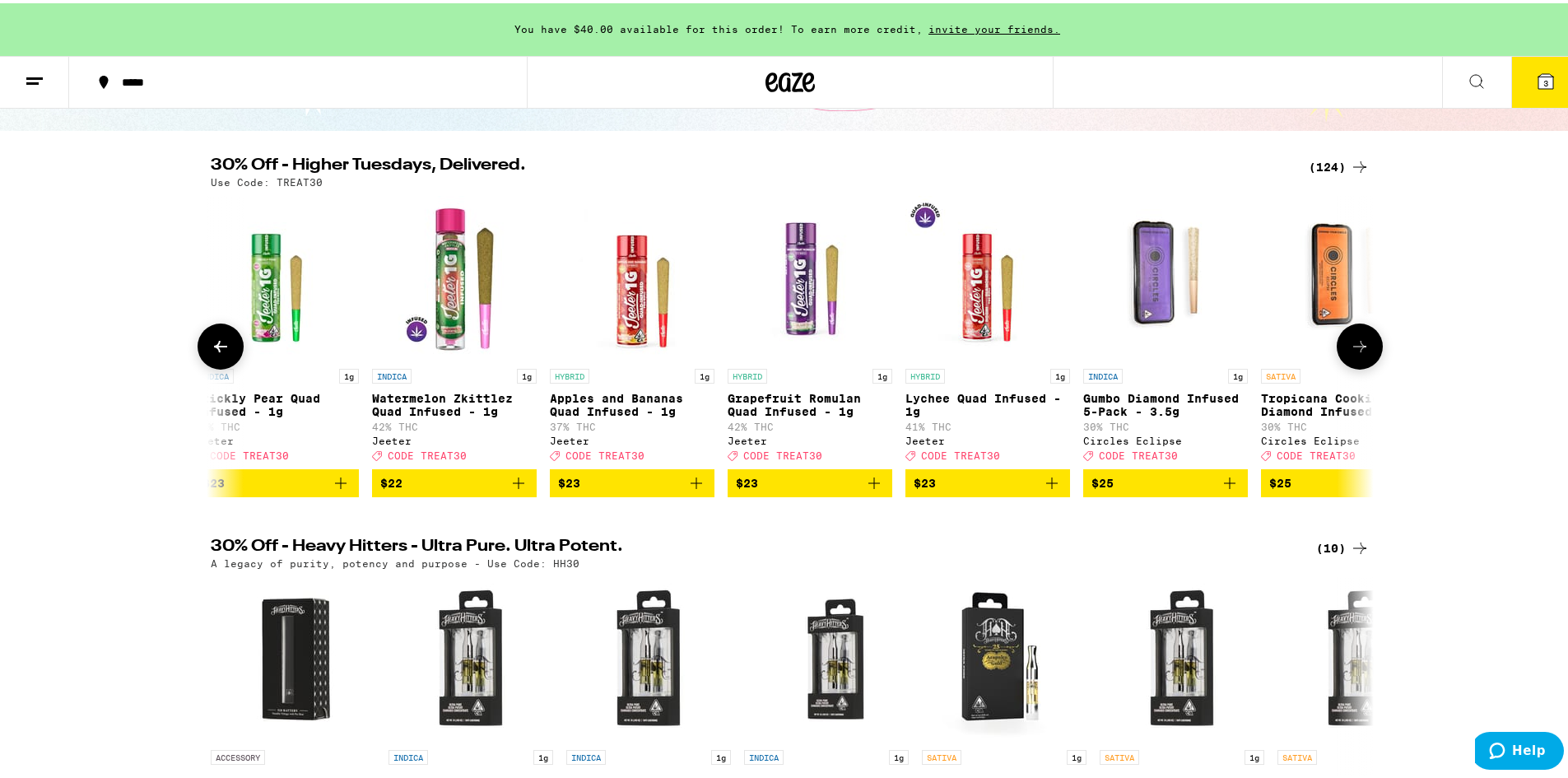
click at [1359, 353] on icon at bounding box center [1359, 343] width 19 height 19
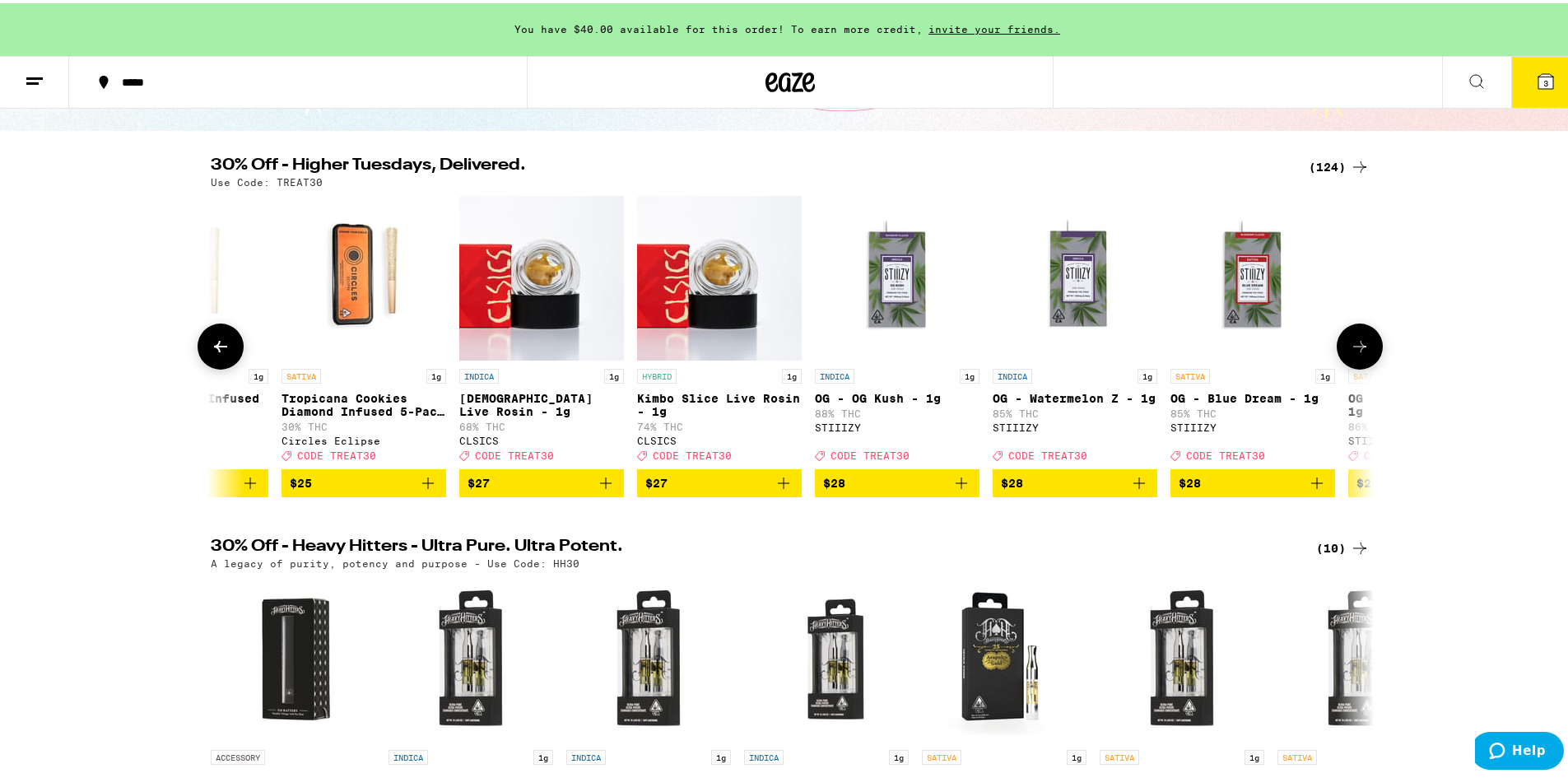
click at [1359, 353] on icon at bounding box center [1359, 343] width 19 height 19
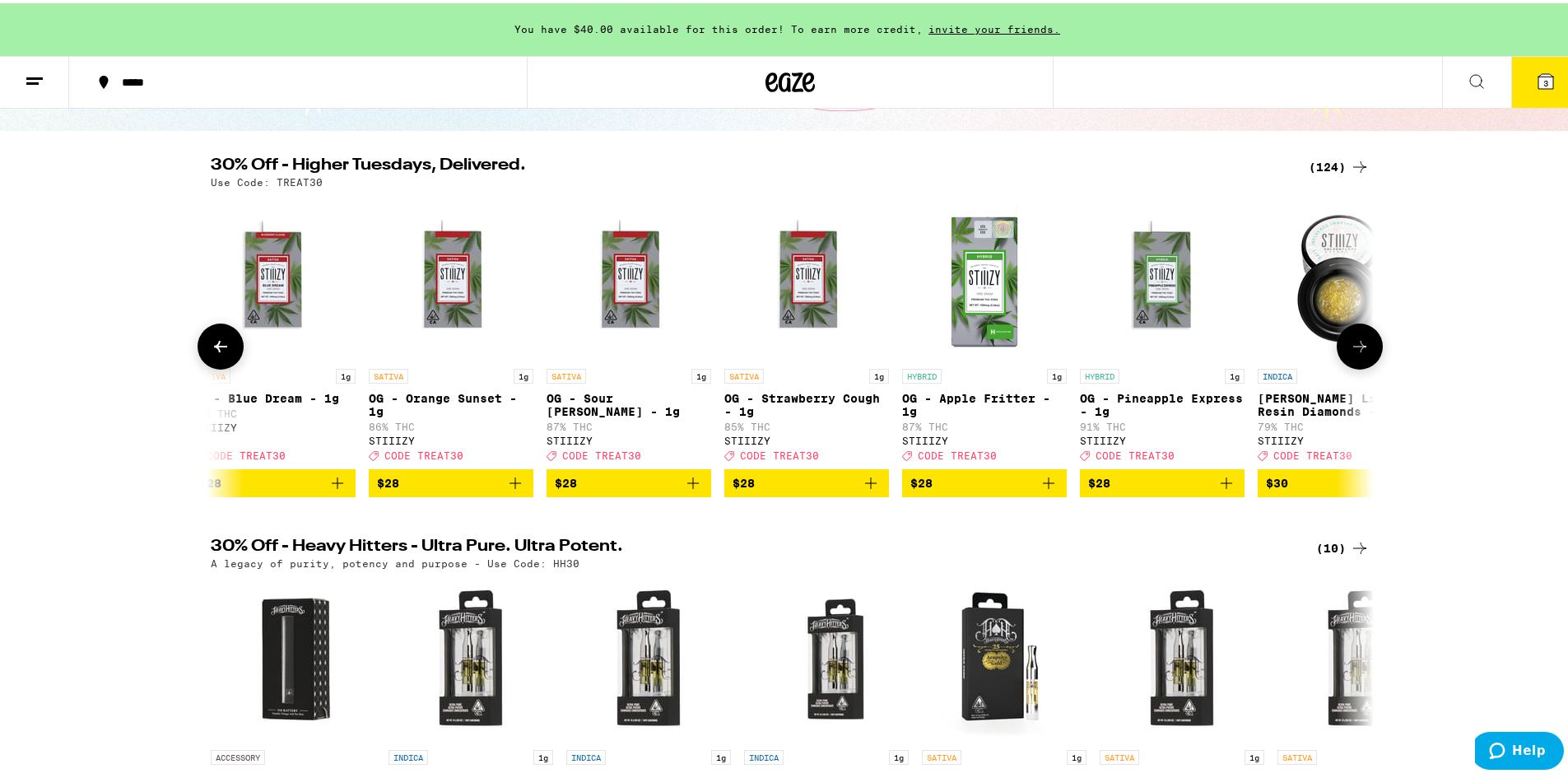
click at [1359, 353] on icon at bounding box center [1359, 343] width 19 height 19
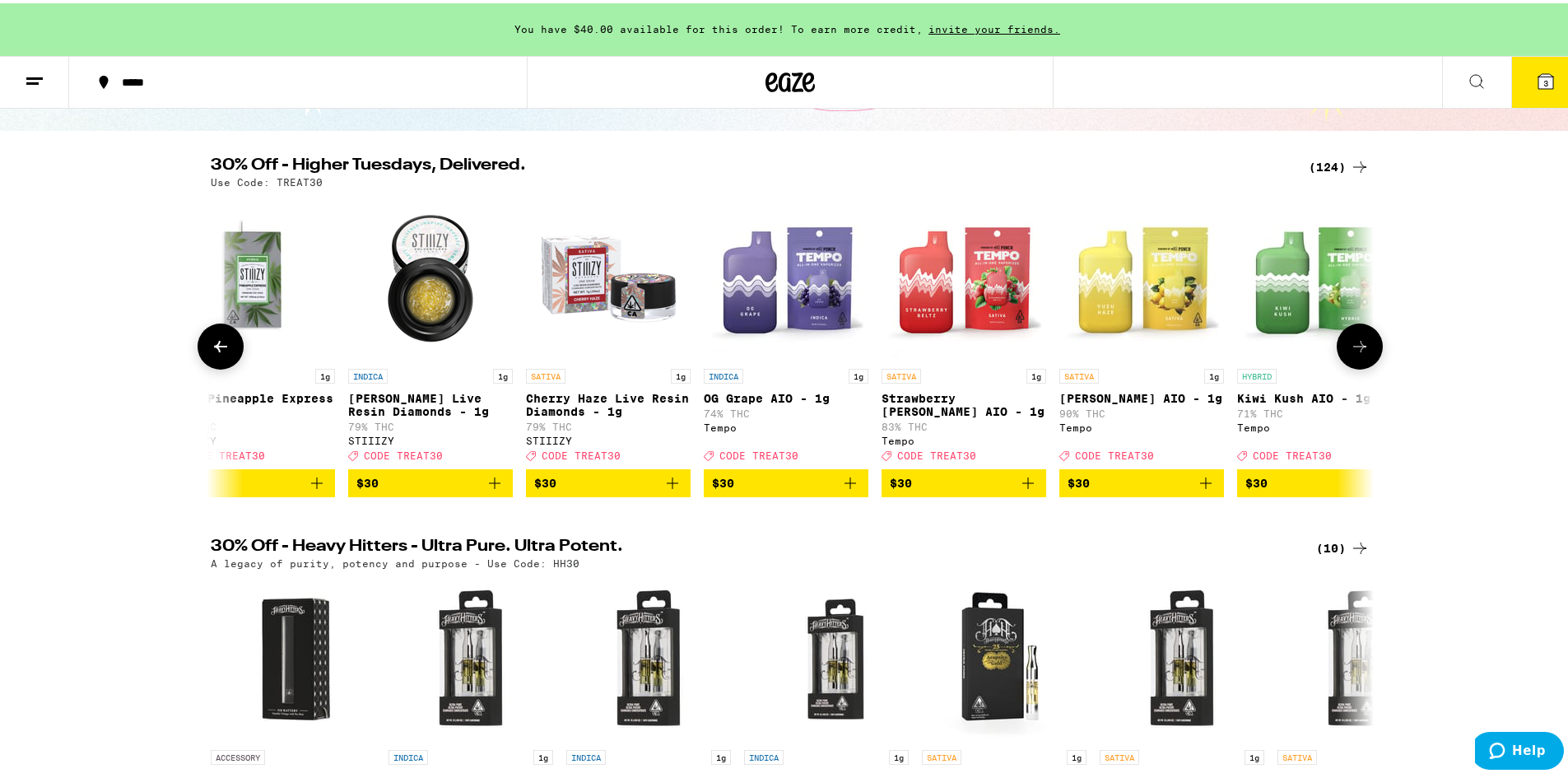
scroll to position [0, 12735]
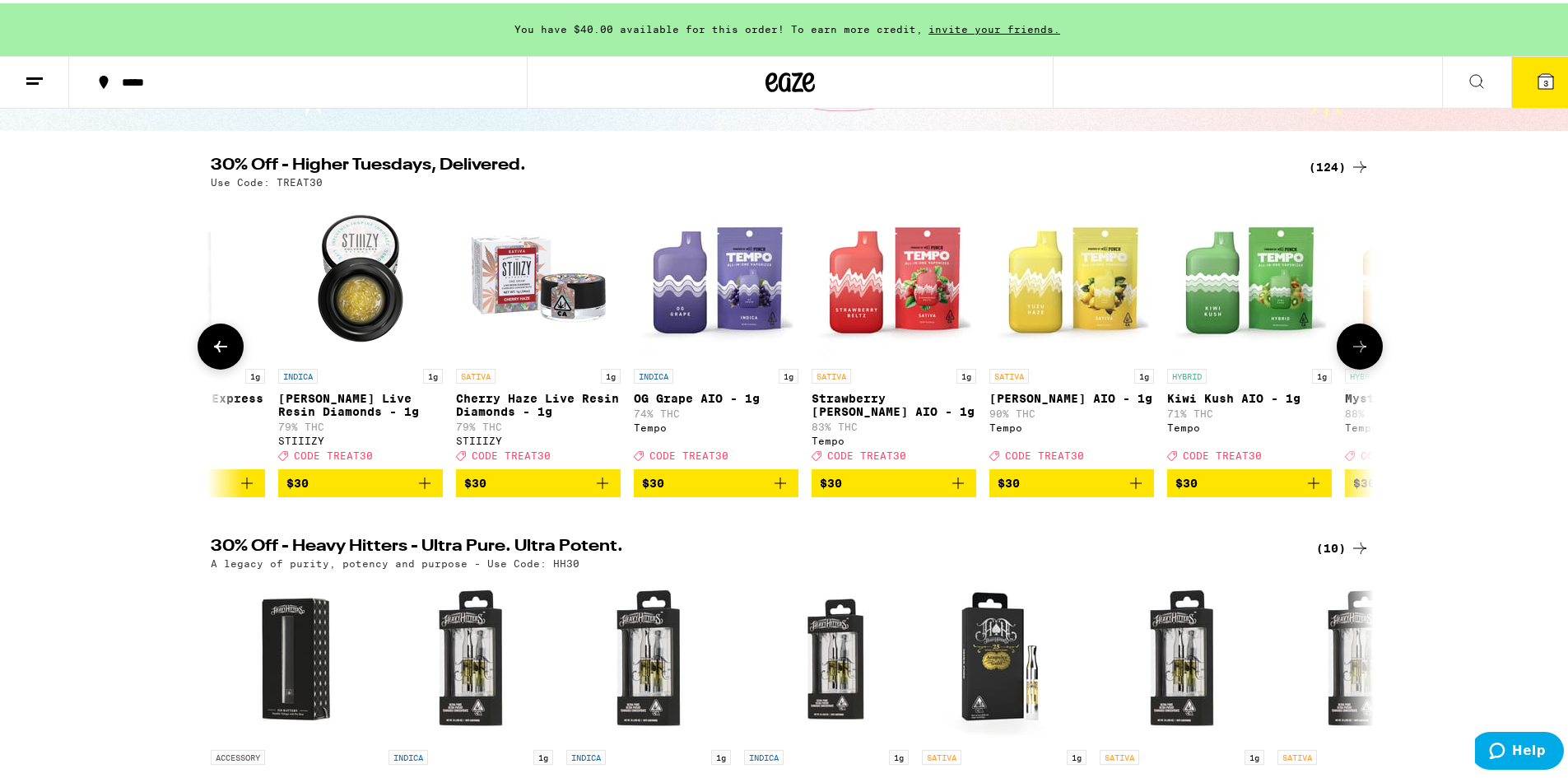
click at [1359, 353] on icon at bounding box center [1359, 343] width 19 height 19
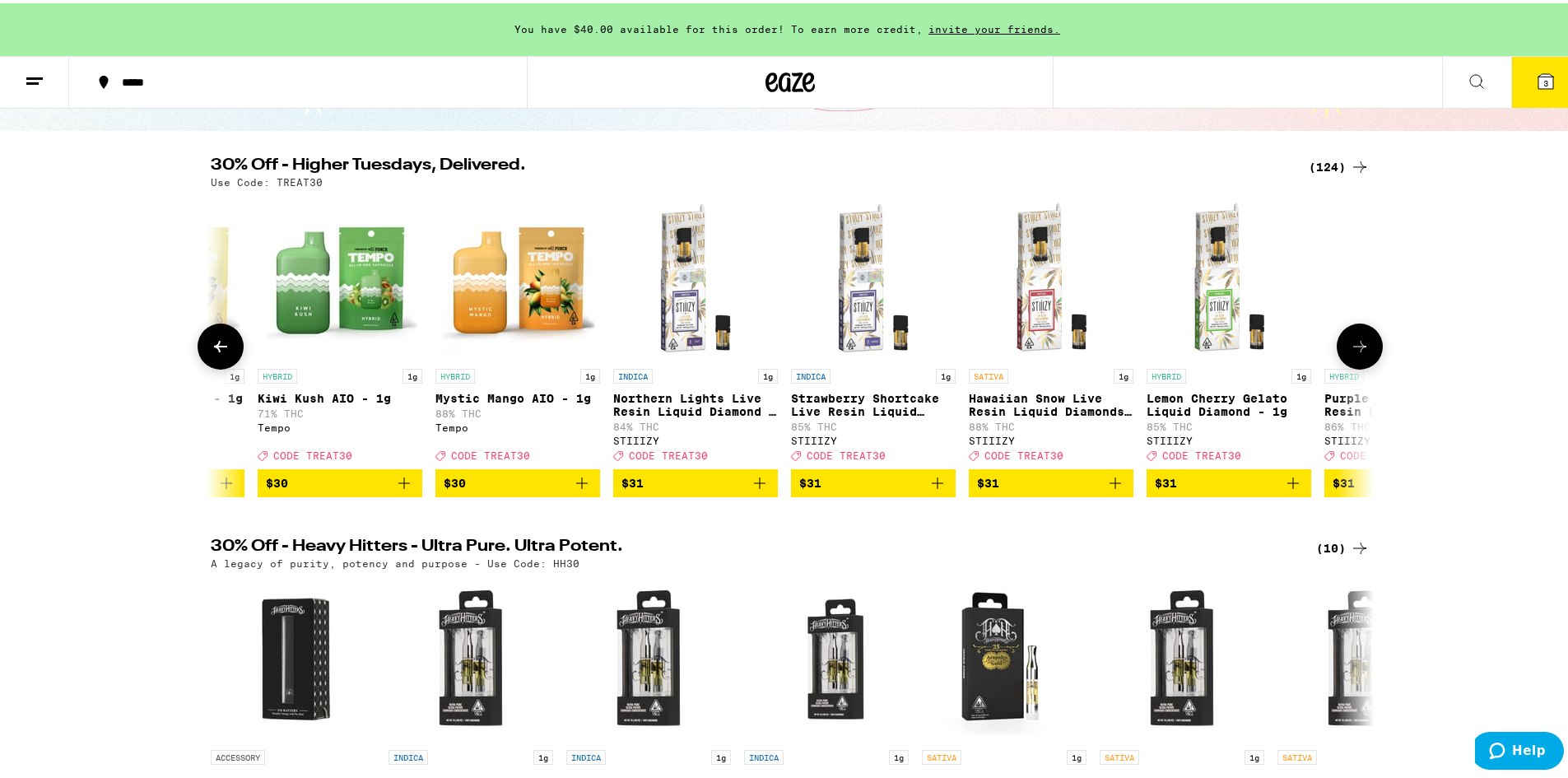
click at [1359, 353] on icon at bounding box center [1359, 343] width 19 height 19
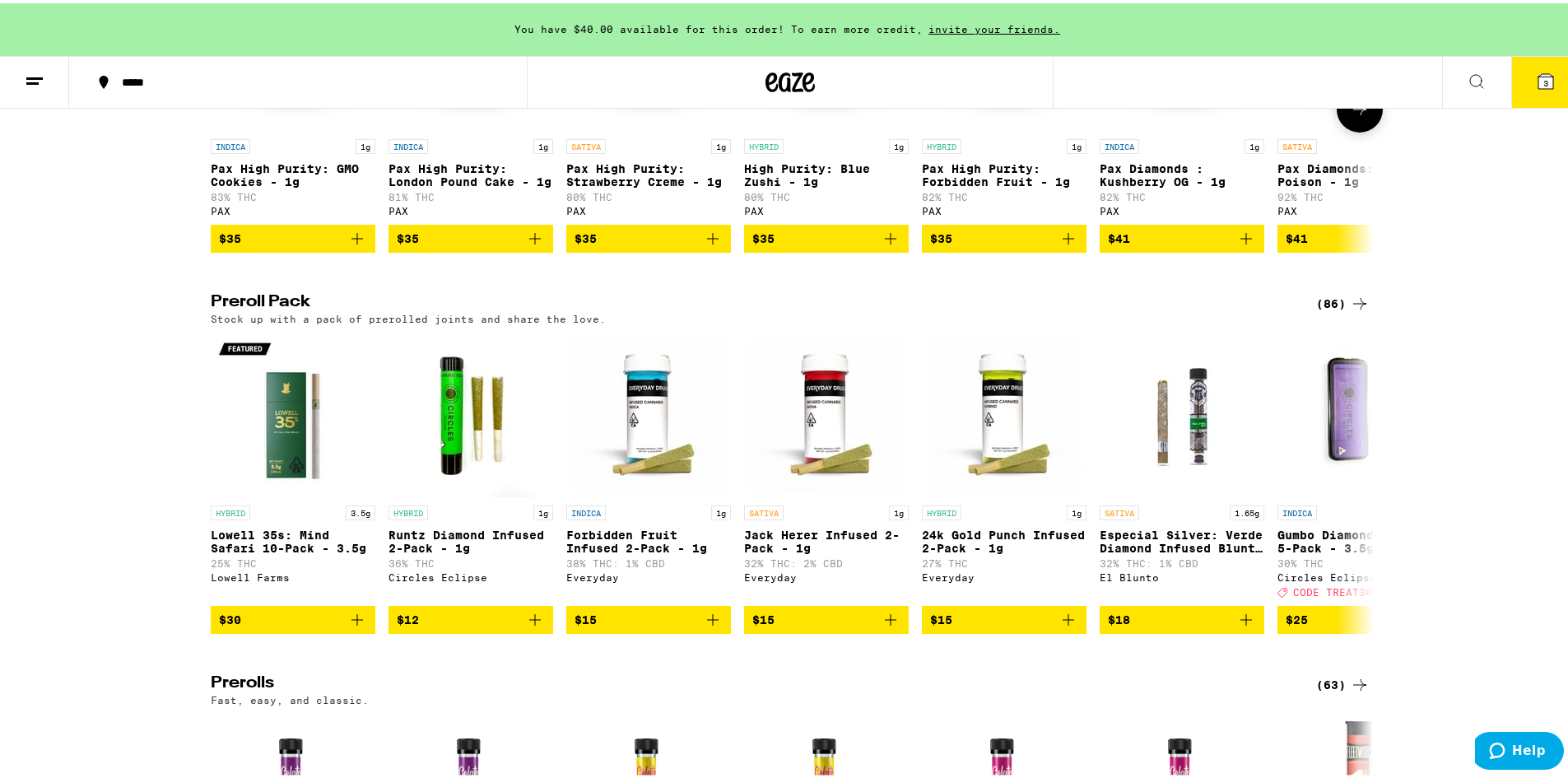
scroll to position [3706, 0]
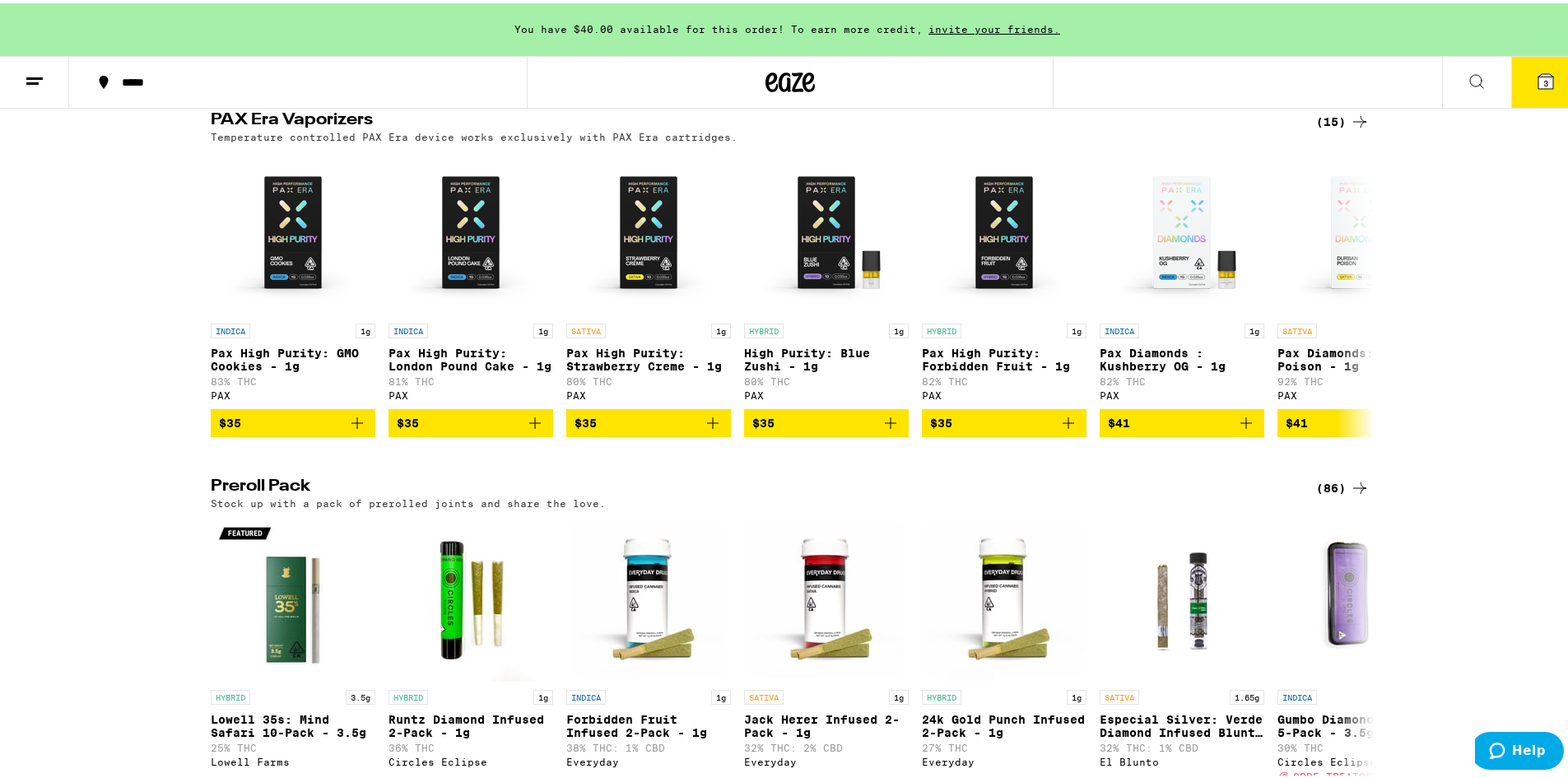
click at [1357, 495] on icon at bounding box center [1359, 484] width 19 height 19
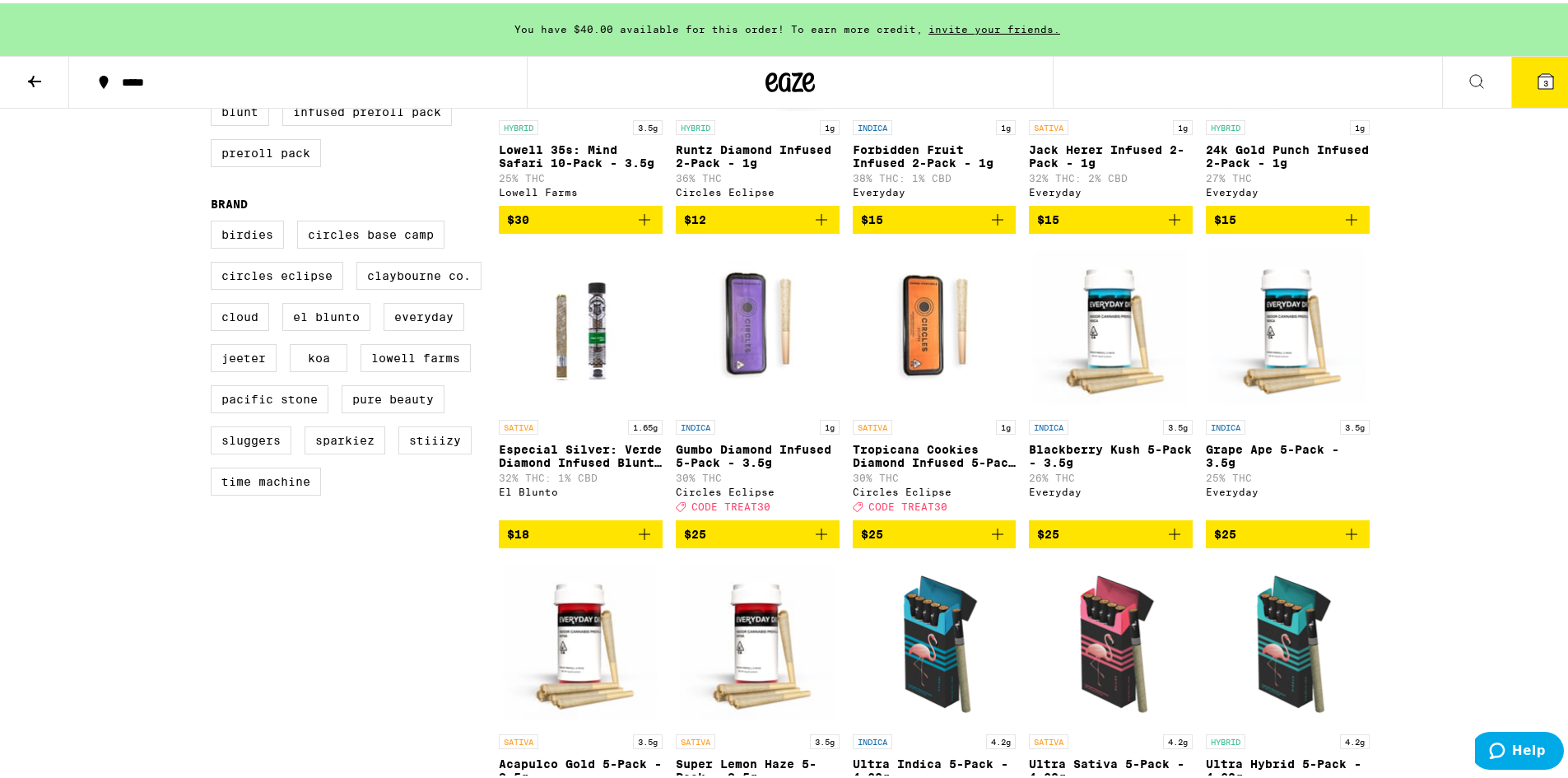
scroll to position [412, 0]
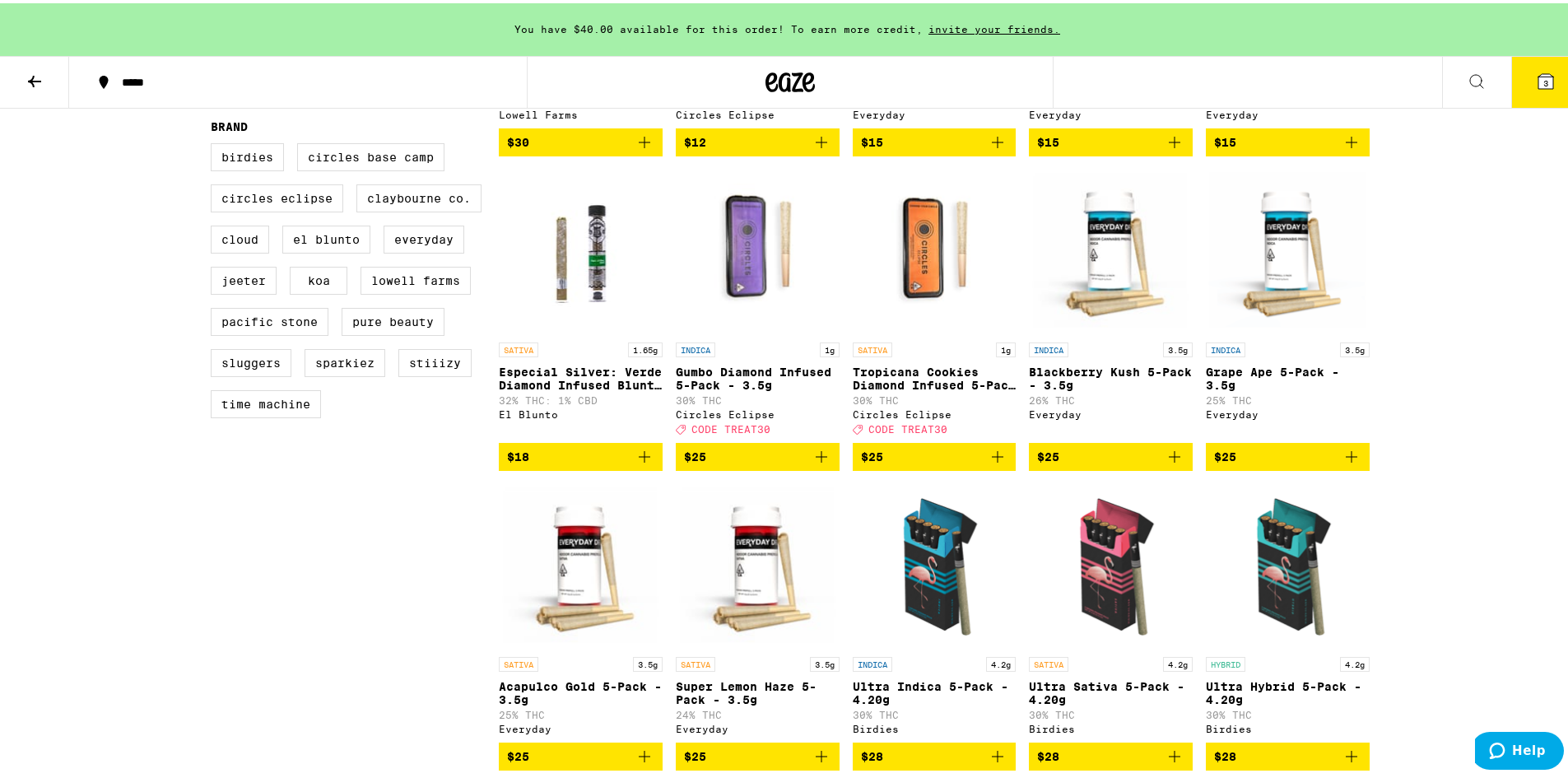
click at [996, 464] on icon "Add to bag" at bounding box center [997, 453] width 19 height 19
click at [994, 465] on icon "Increment" at bounding box center [1001, 454] width 15 height 19
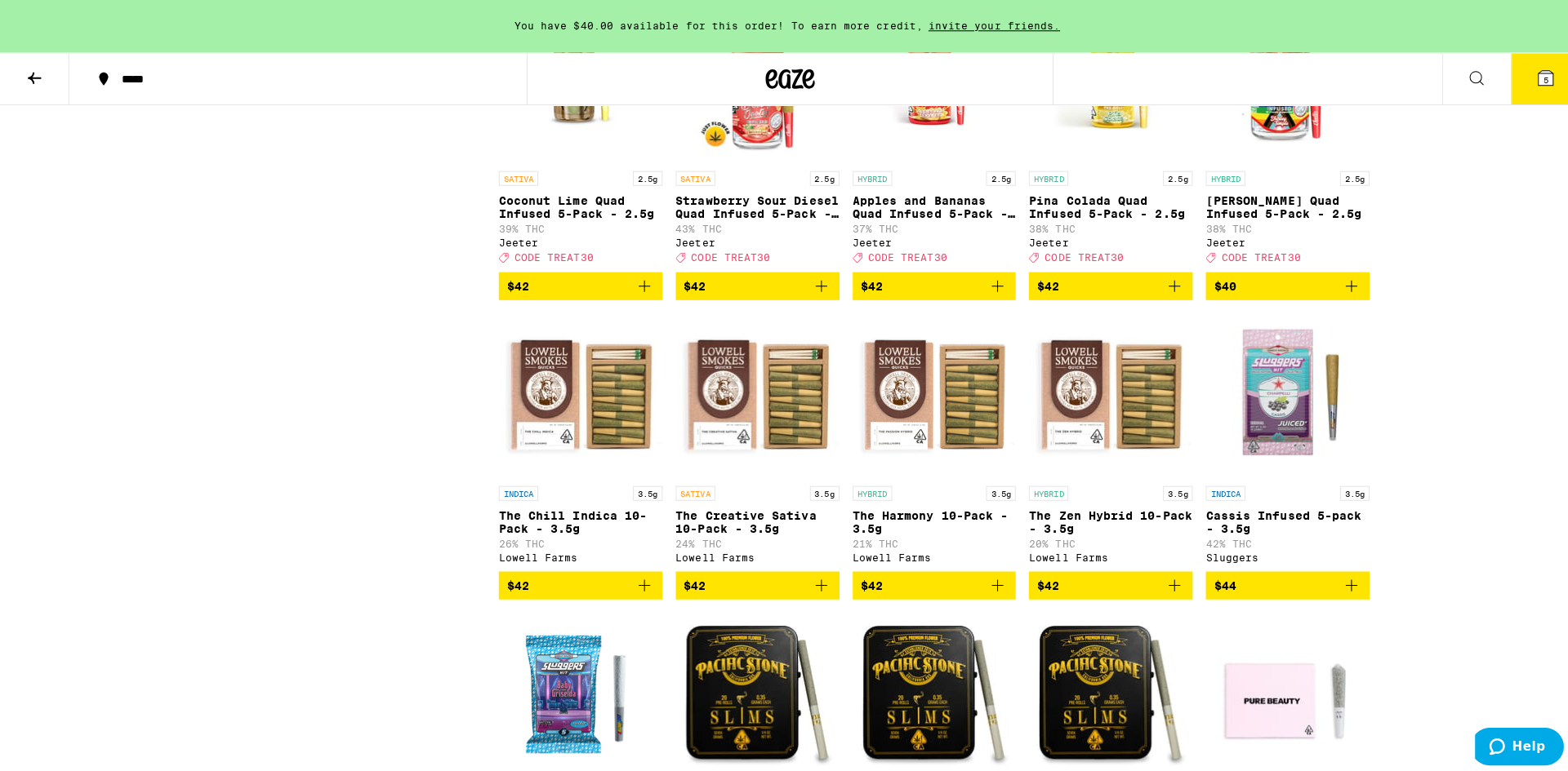
scroll to position [0, 0]
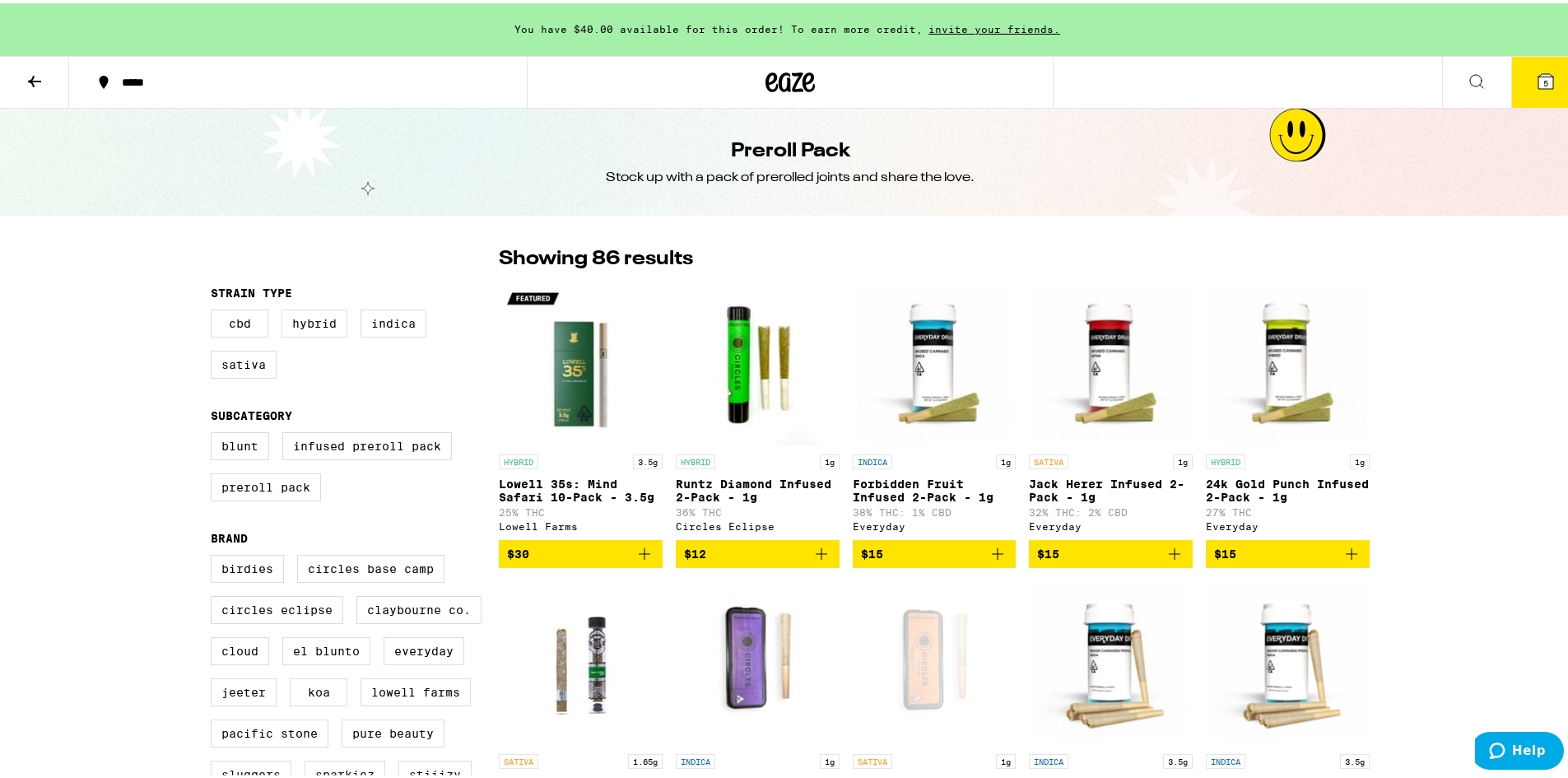
click at [1539, 86] on icon at bounding box center [1546, 79] width 15 height 15
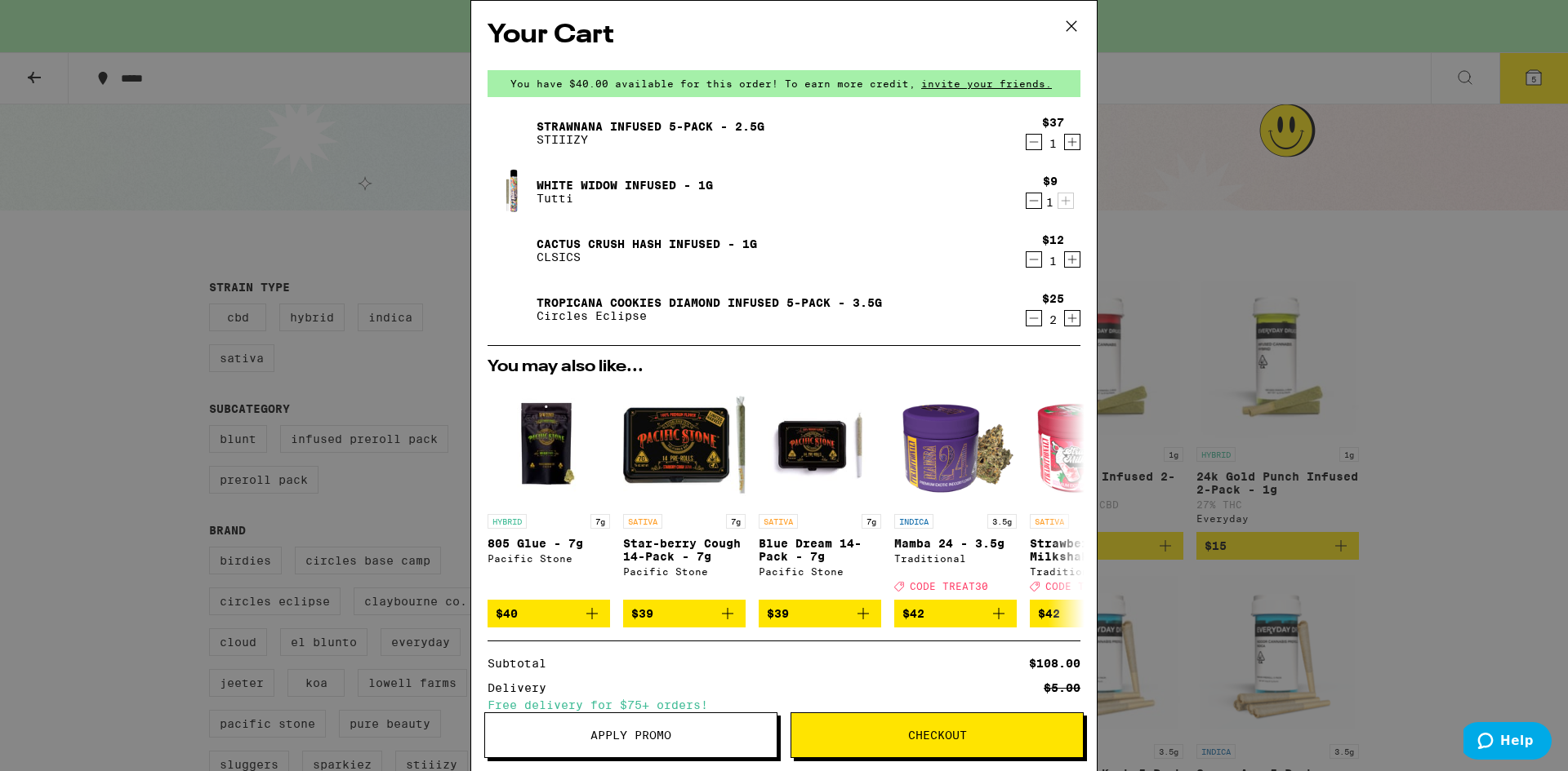
click at [1027, 200] on icon "Decrement" at bounding box center [1034, 201] width 15 height 19
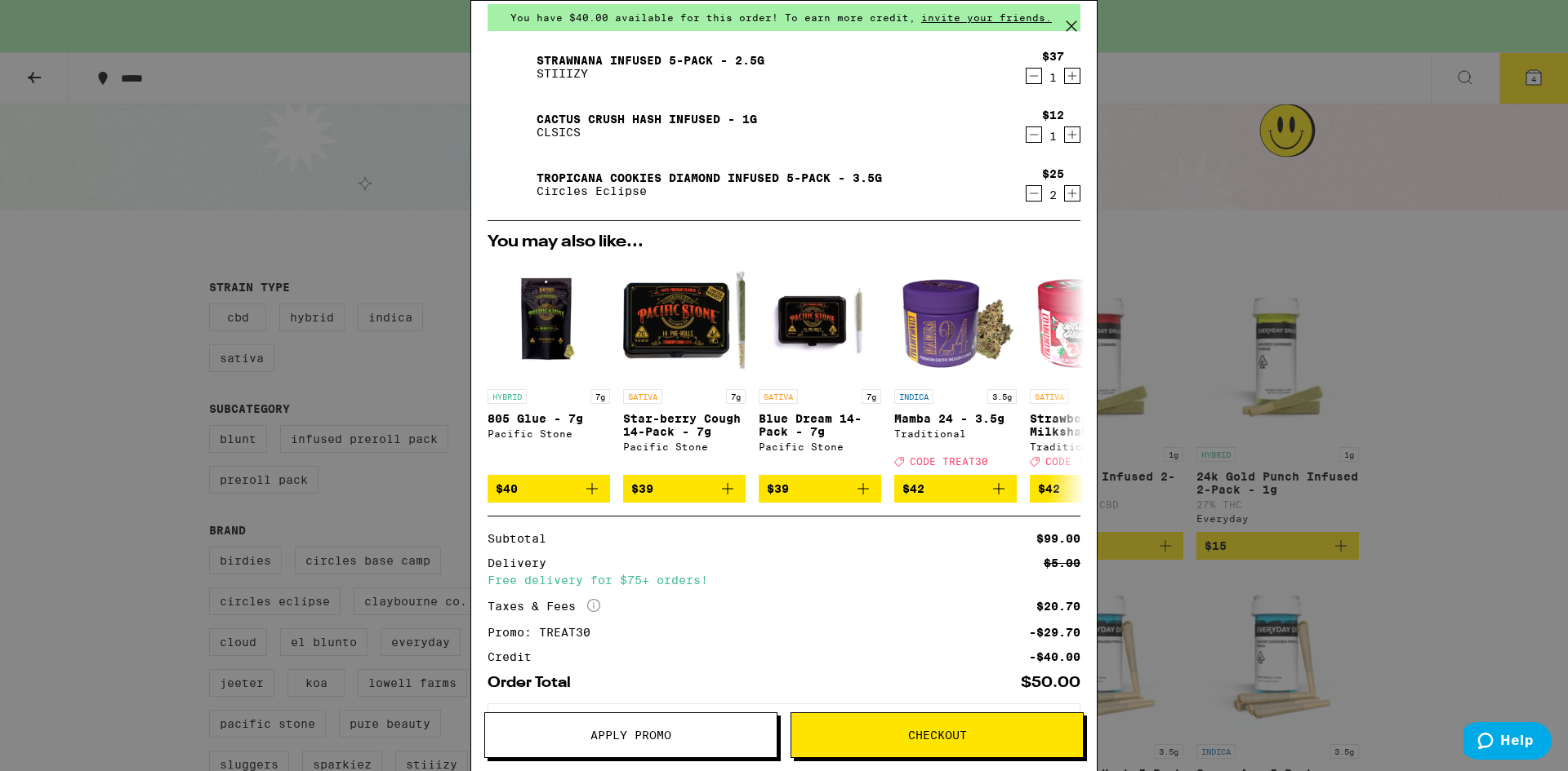
scroll to position [147, 0]
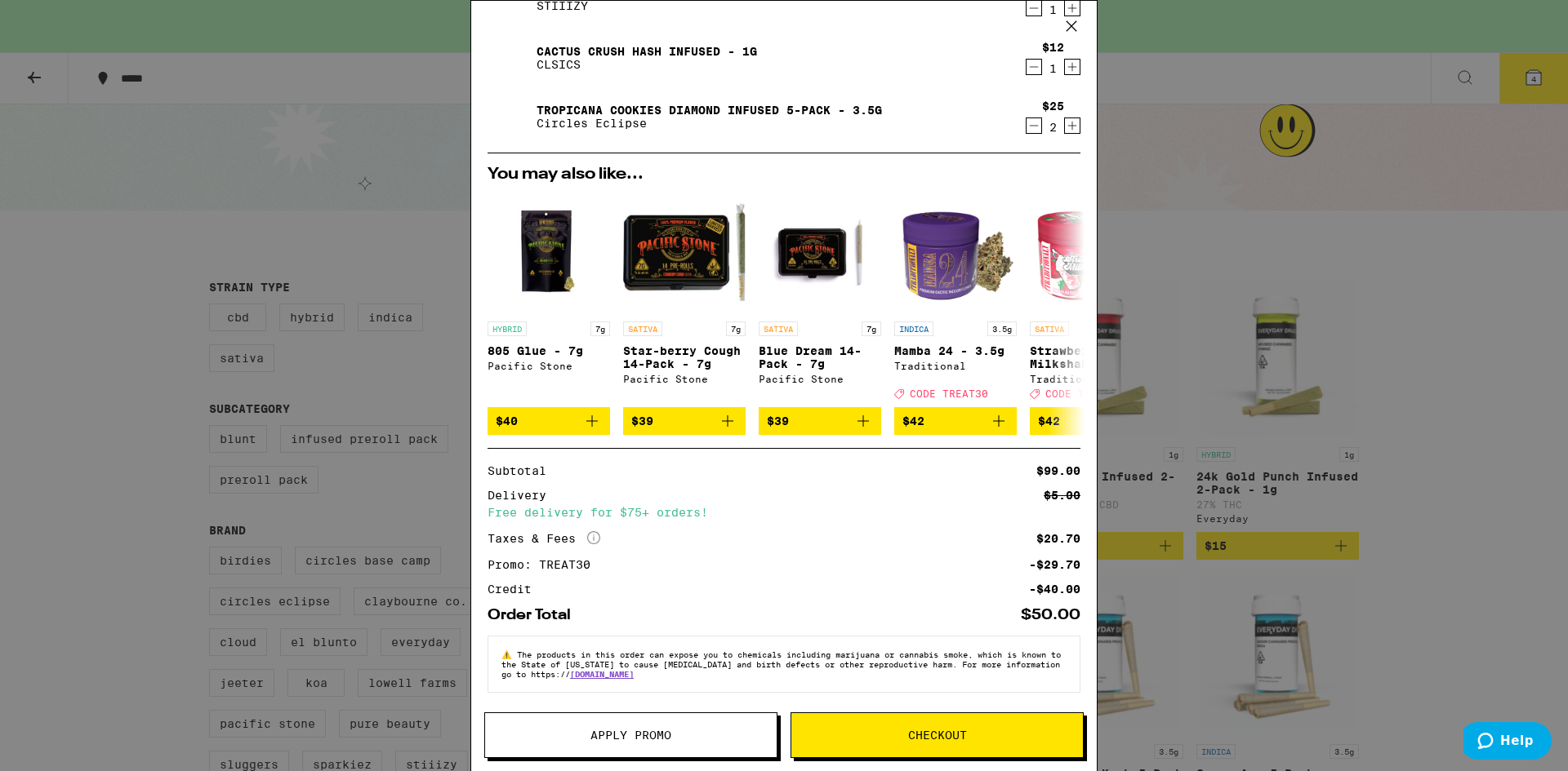
click at [1038, 559] on div "-$29.70" at bounding box center [1054, 565] width 51 height 11
drag, startPoint x: 1023, startPoint y: 587, endPoint x: 1056, endPoint y: 590, distance: 33.1
click at [1056, 590] on div "-$40.00" at bounding box center [1054, 589] width 51 height 11
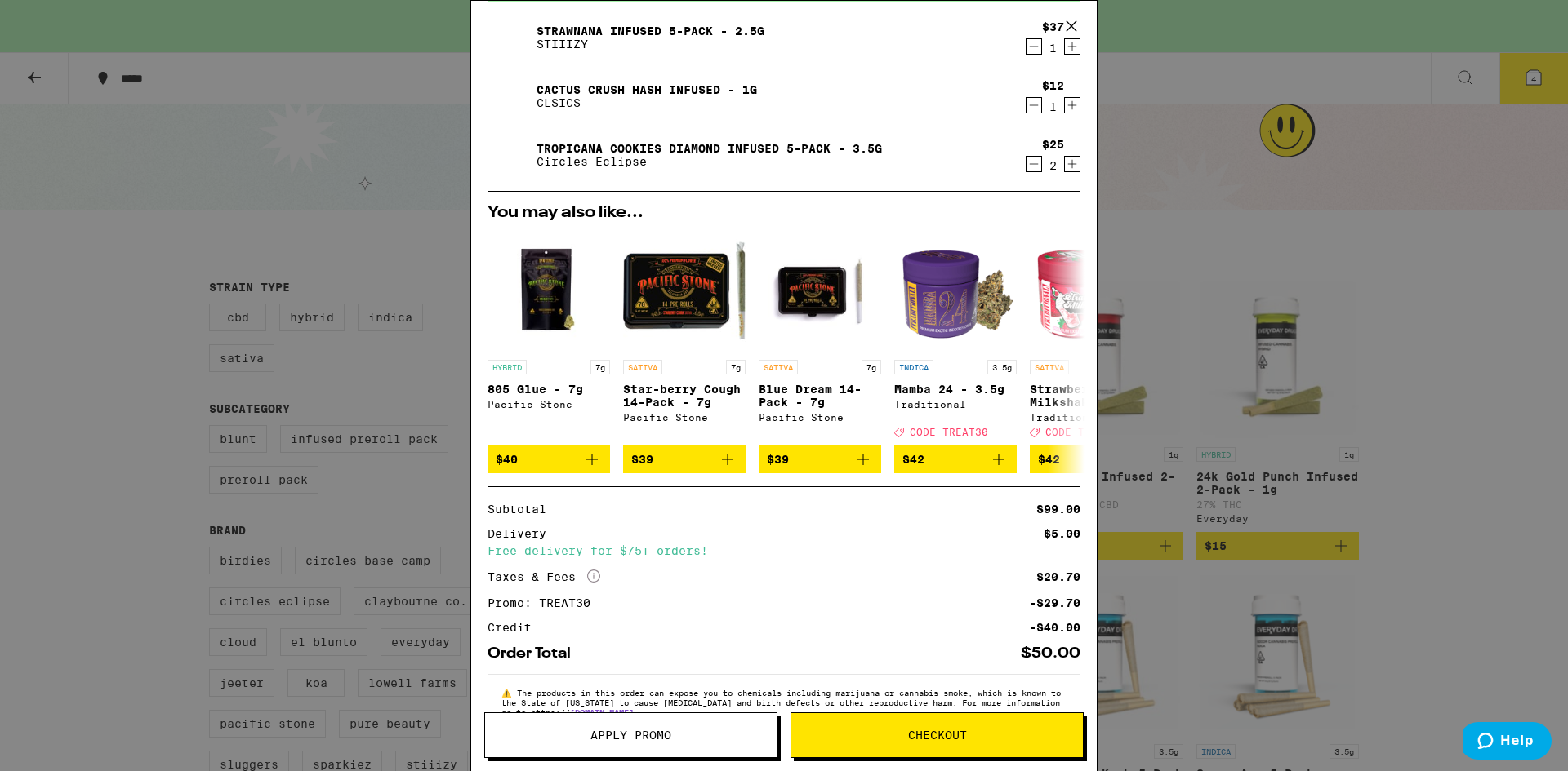
scroll to position [0, 0]
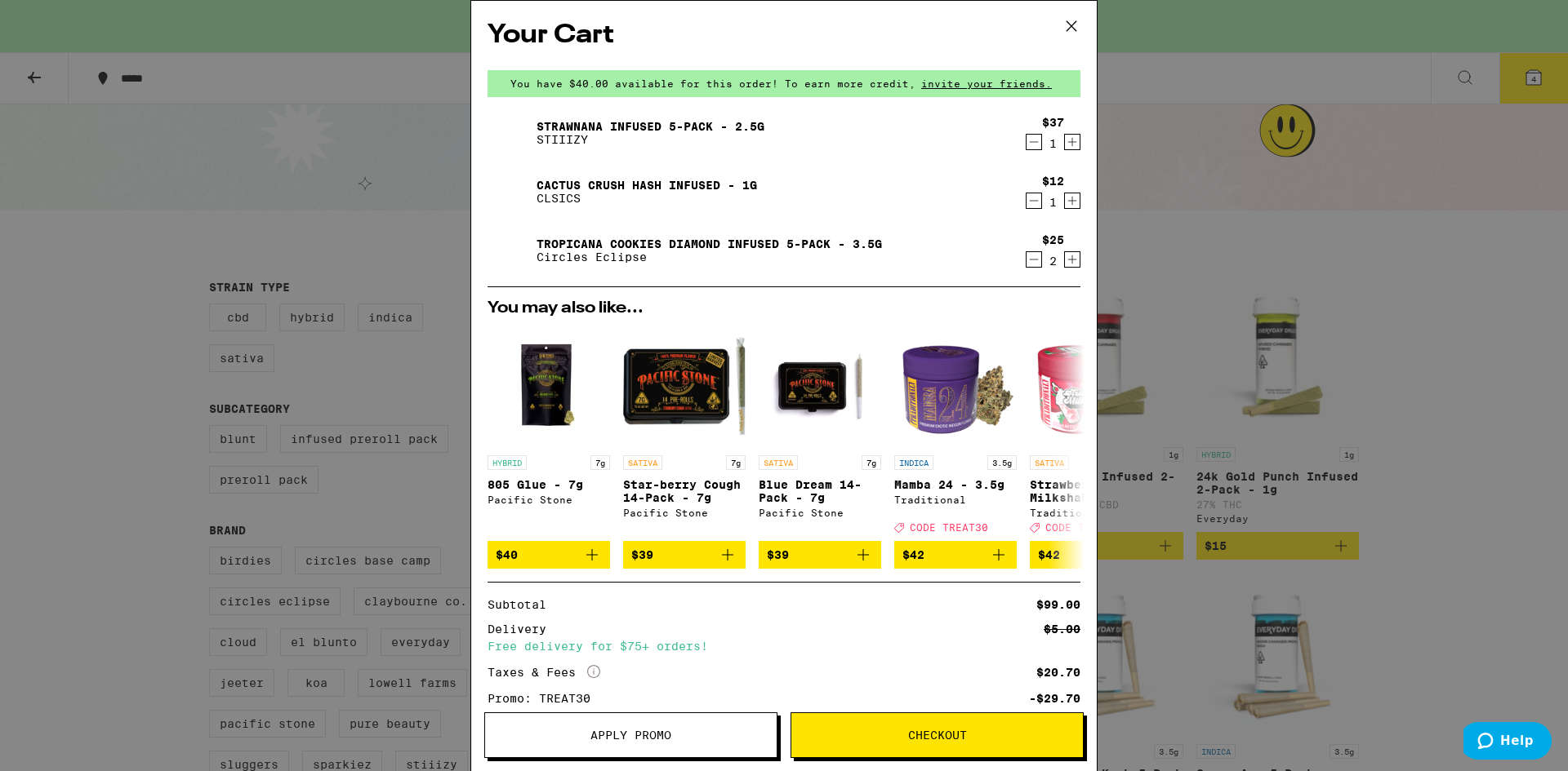
click at [1027, 200] on icon "Decrement" at bounding box center [1034, 201] width 15 height 19
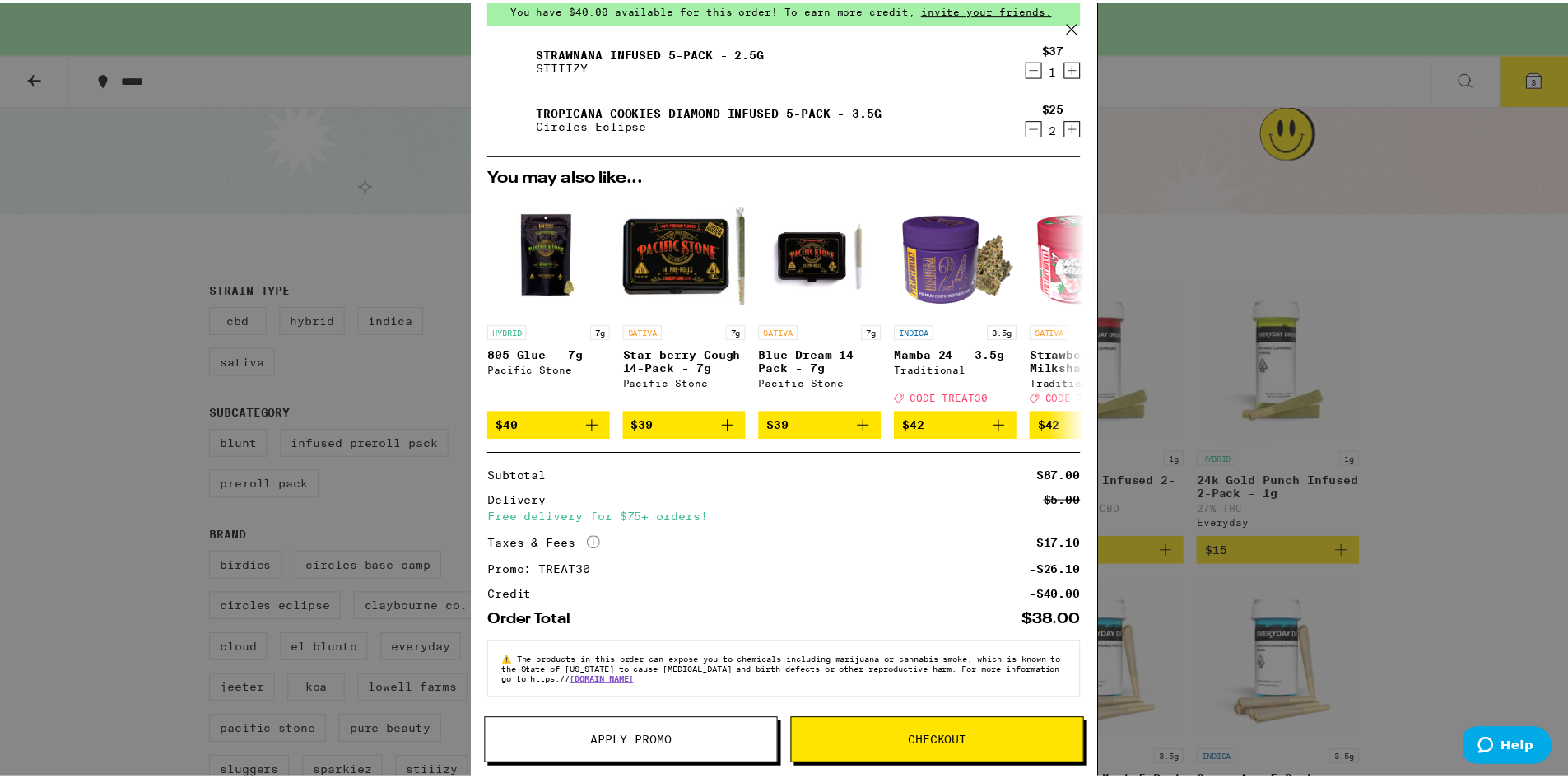
scroll to position [88, 0]
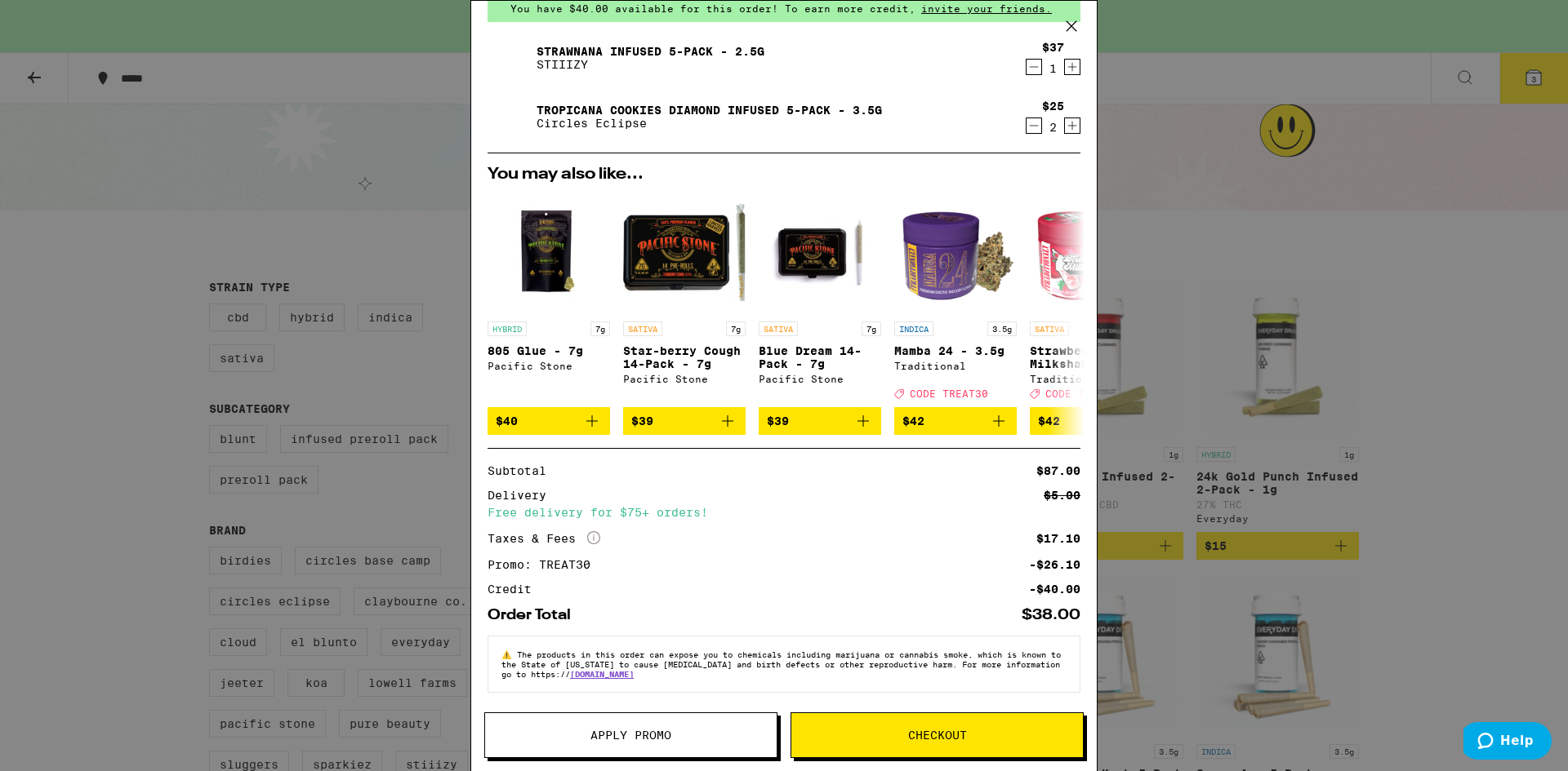
click at [971, 515] on div "Subtotal $87.00 Delivery $5.00 Free delivery for $75+ orders! Taxes & Fees More…" at bounding box center [783, 530] width 593 height 130
drag, startPoint x: 996, startPoint y: 538, endPoint x: 1050, endPoint y: 604, distance: 85.3
click at [1050, 604] on div "Subtotal $87.00 Delivery $5.00 Free delivery for $75+ orders! Taxes & Fees More…" at bounding box center [783, 535] width 593 height 175
click at [1042, 598] on div "Order Total $38.00" at bounding box center [783, 609] width 593 height 27
click at [959, 733] on span "Checkout" at bounding box center [937, 735] width 59 height 11
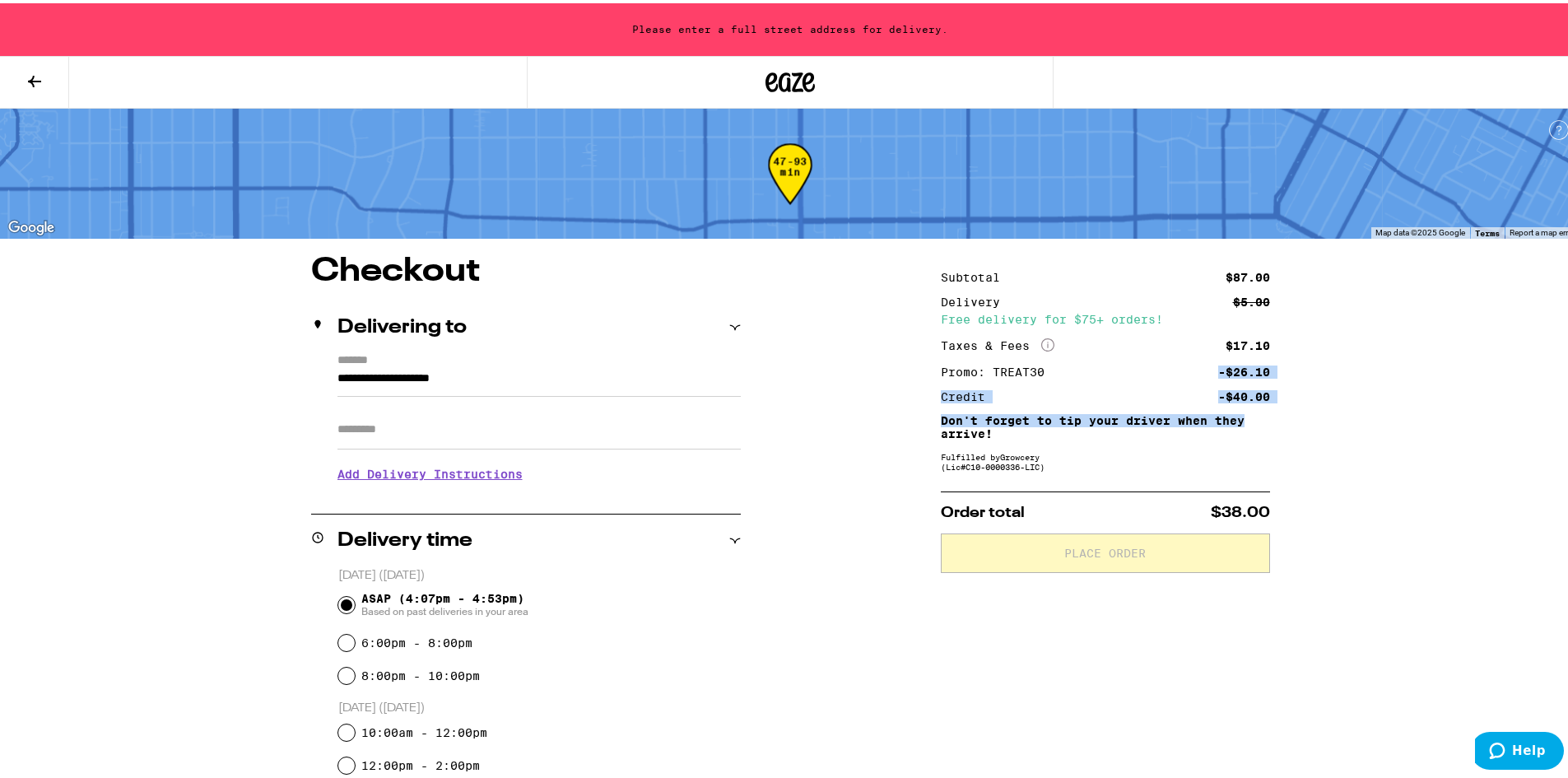
drag, startPoint x: 1209, startPoint y: 360, endPoint x: 1319, endPoint y: 406, distance: 119.2
click at [1319, 406] on div "**********" at bounding box center [790, 716] width 1186 height 928
drag, startPoint x: 1212, startPoint y: 361, endPoint x: 1346, endPoint y: 396, distance: 138.5
click at [1329, 390] on div "**********" at bounding box center [790, 716] width 1186 height 928
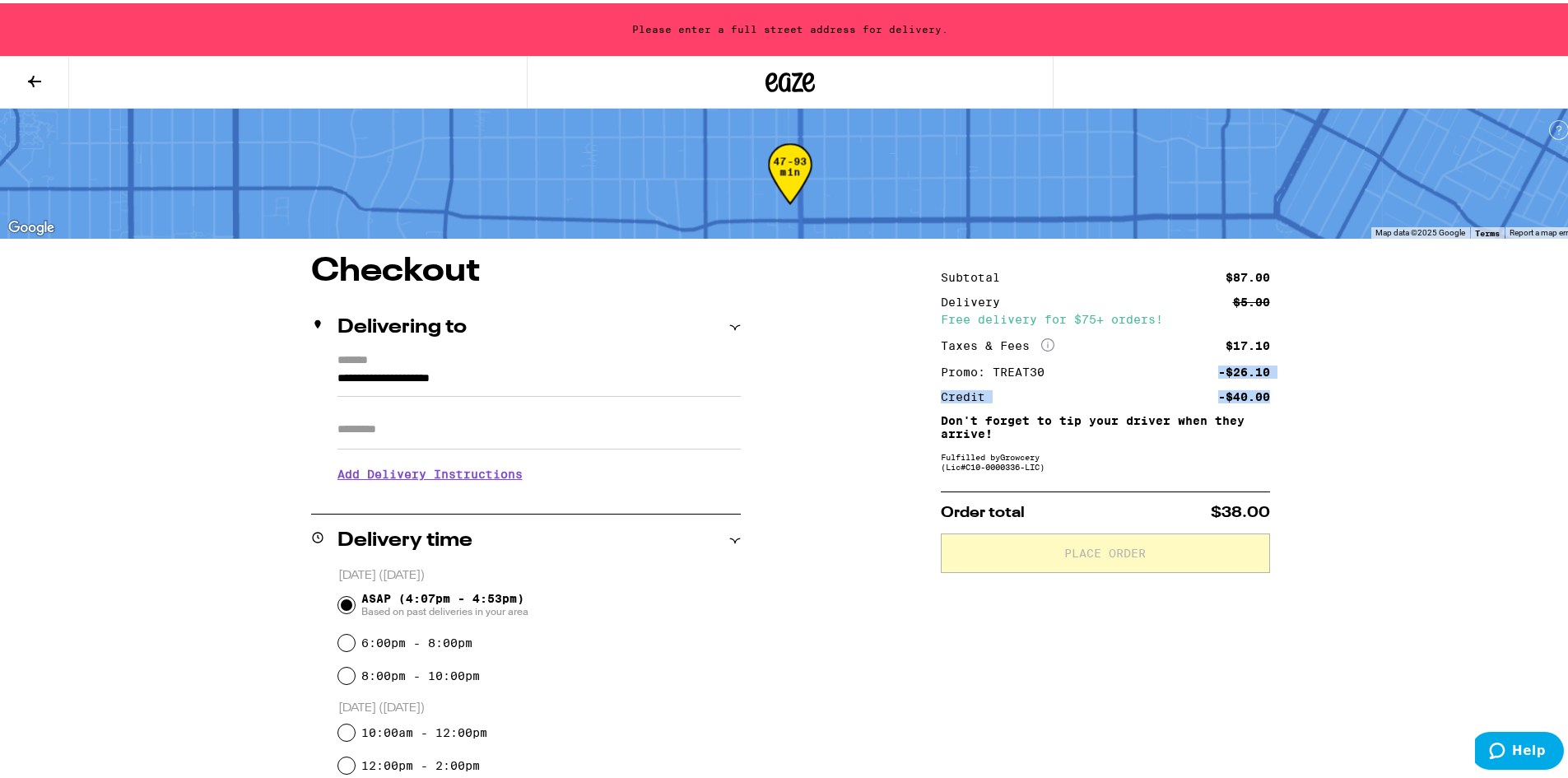
click at [1346, 396] on div "**********" at bounding box center [790, 716] width 1186 height 928
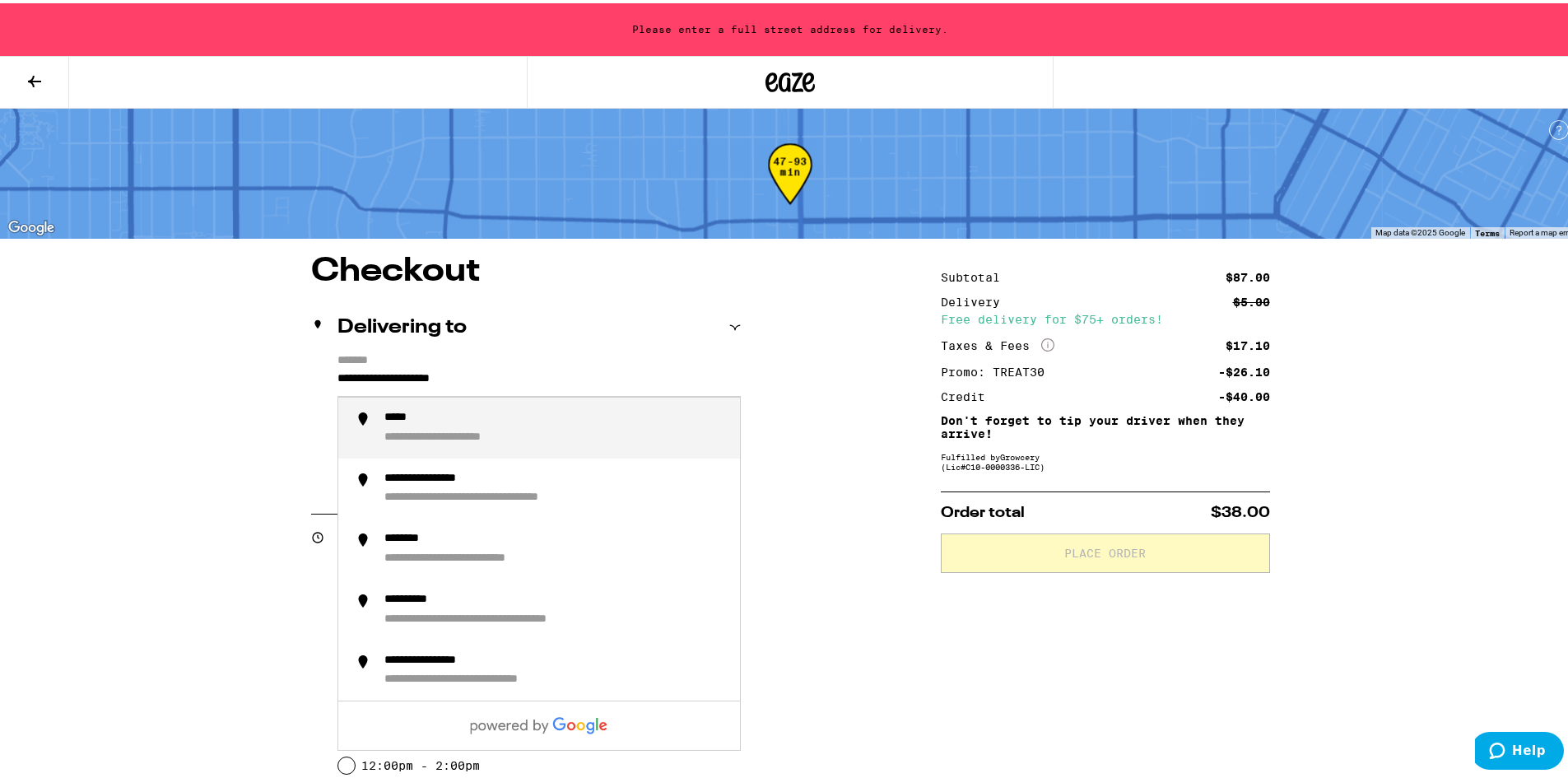
click at [510, 375] on input "**********" at bounding box center [538, 380] width 404 height 28
drag, startPoint x: 510, startPoint y: 375, endPoint x: 155, endPoint y: 381, distance: 355.1
click at [155, 381] on div "**********" at bounding box center [790, 590] width 1581 height 1180
click at [471, 408] on li "**********" at bounding box center [538, 425] width 402 height 61
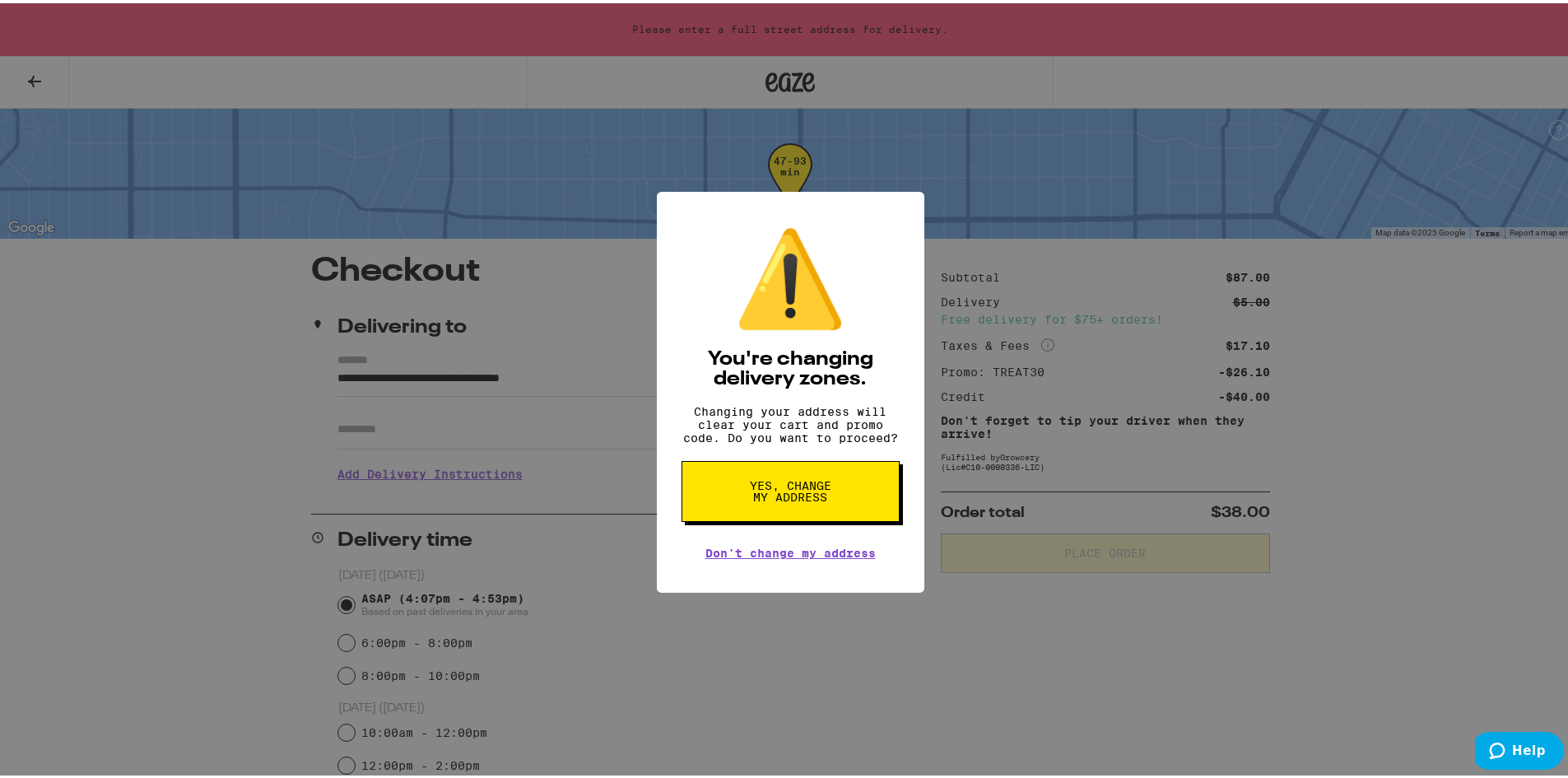
click at [827, 475] on div "⚠️ You're changing delivery zones. Changing your address will clear your cart a…" at bounding box center [790, 389] width 268 height 402
click at [829, 504] on button "Yes, change my address" at bounding box center [790, 489] width 218 height 61
type input "**********"
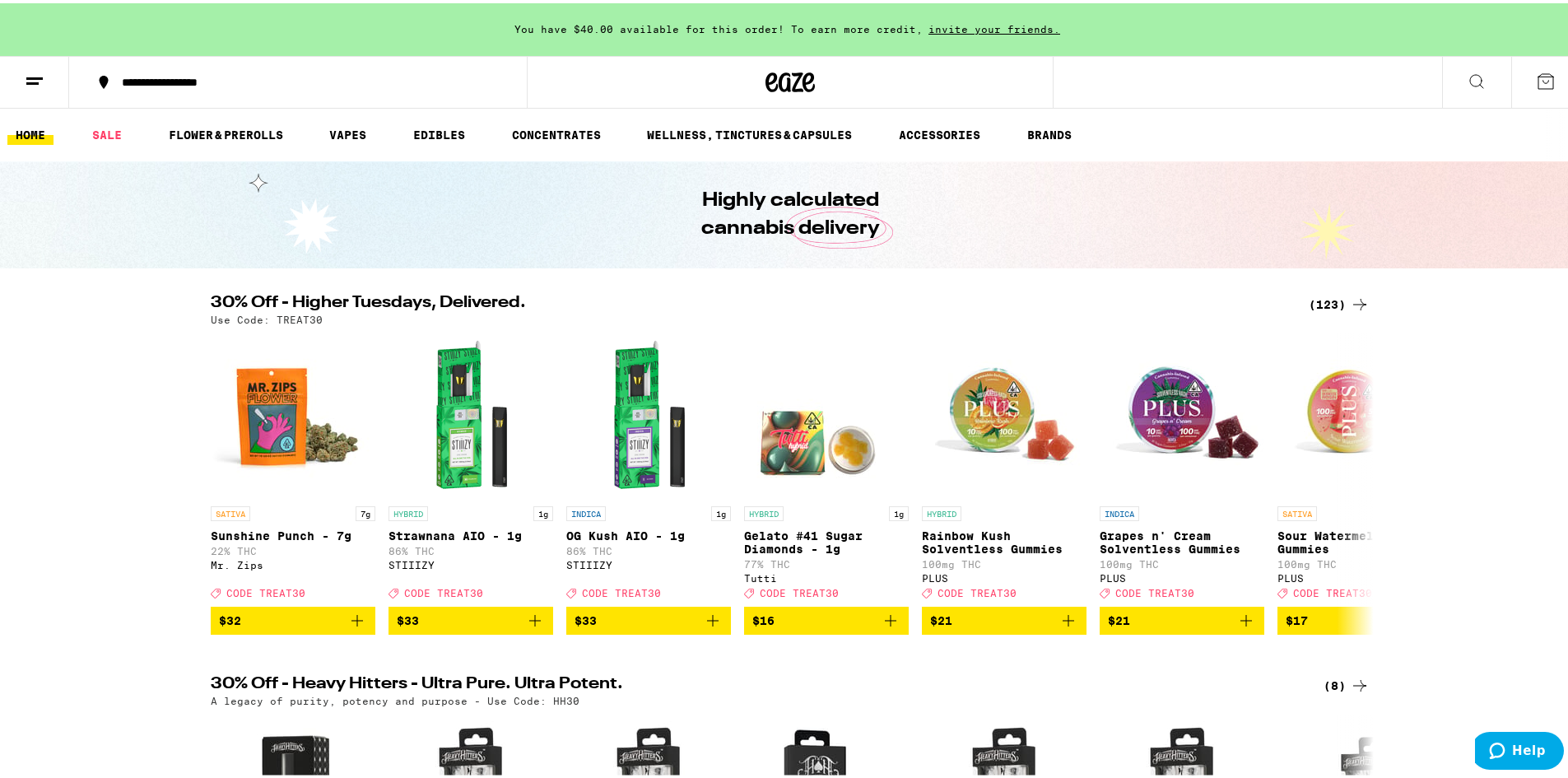
click at [1518, 77] on button at bounding box center [1546, 79] width 69 height 51
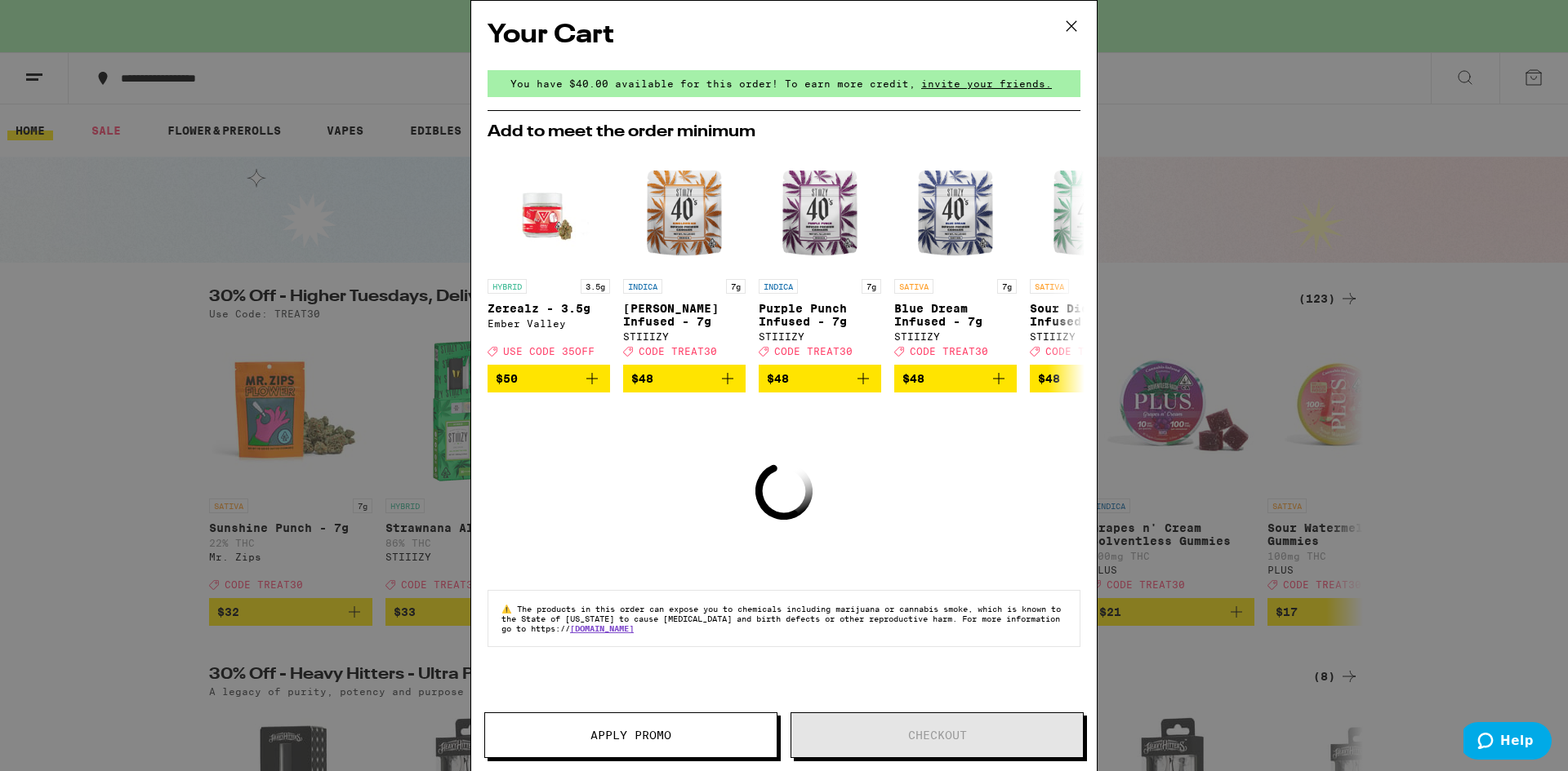
click at [1077, 20] on icon at bounding box center [1071, 26] width 25 height 25
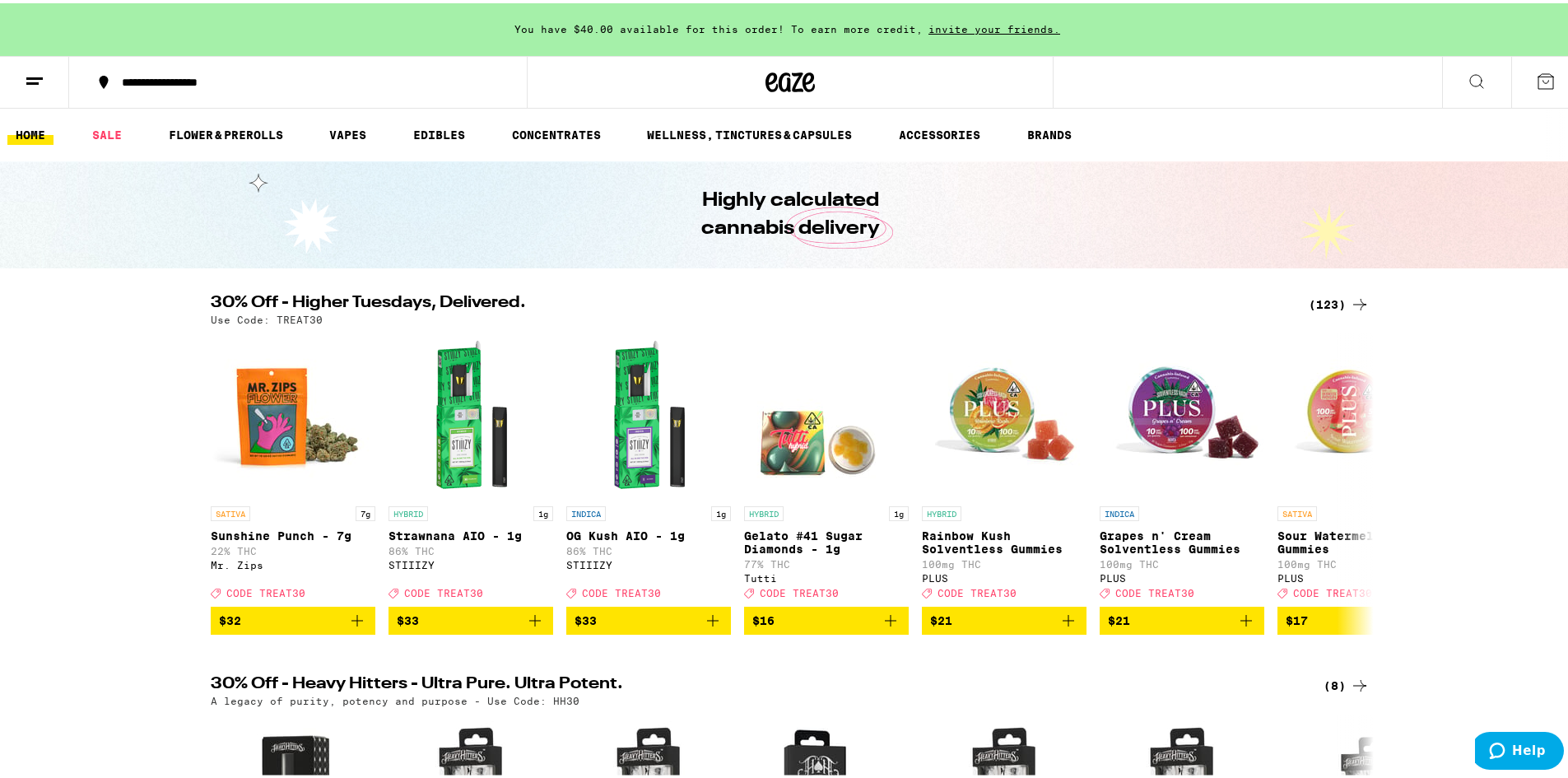
click at [1333, 296] on div "(123)" at bounding box center [1339, 301] width 61 height 19
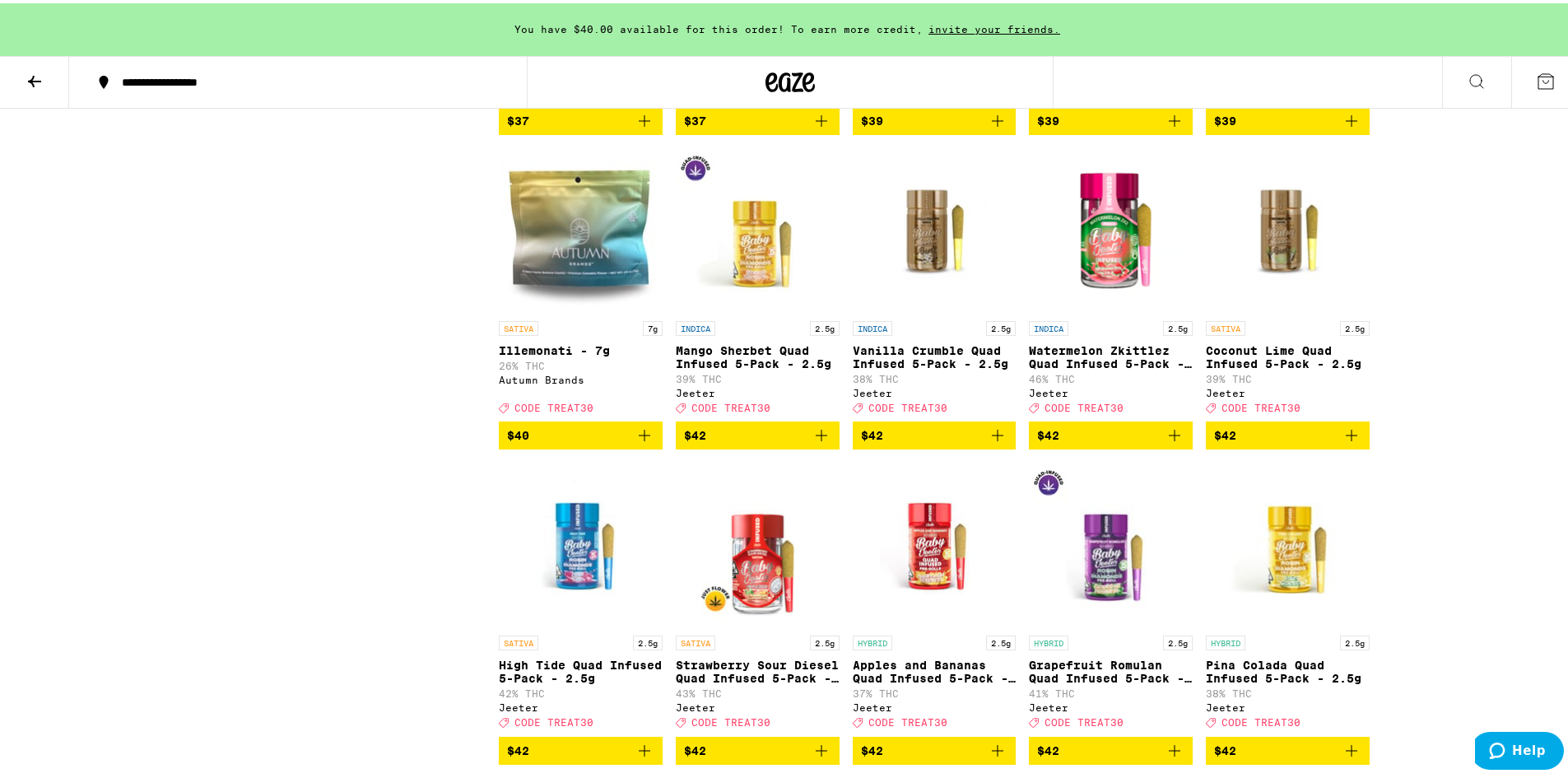
scroll to position [6040, 0]
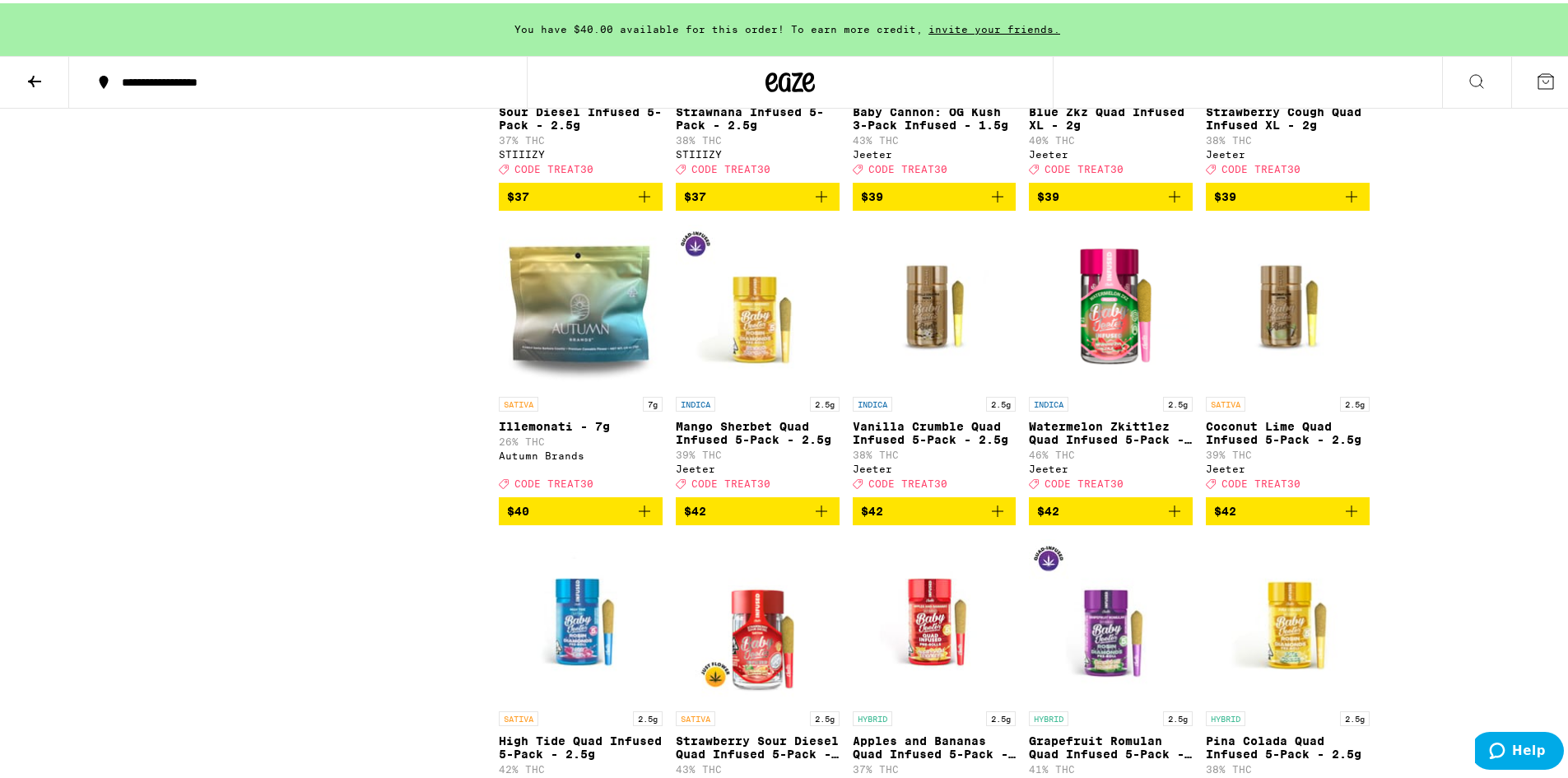
click at [820, 203] on icon "Add to bag" at bounding box center [821, 193] width 19 height 19
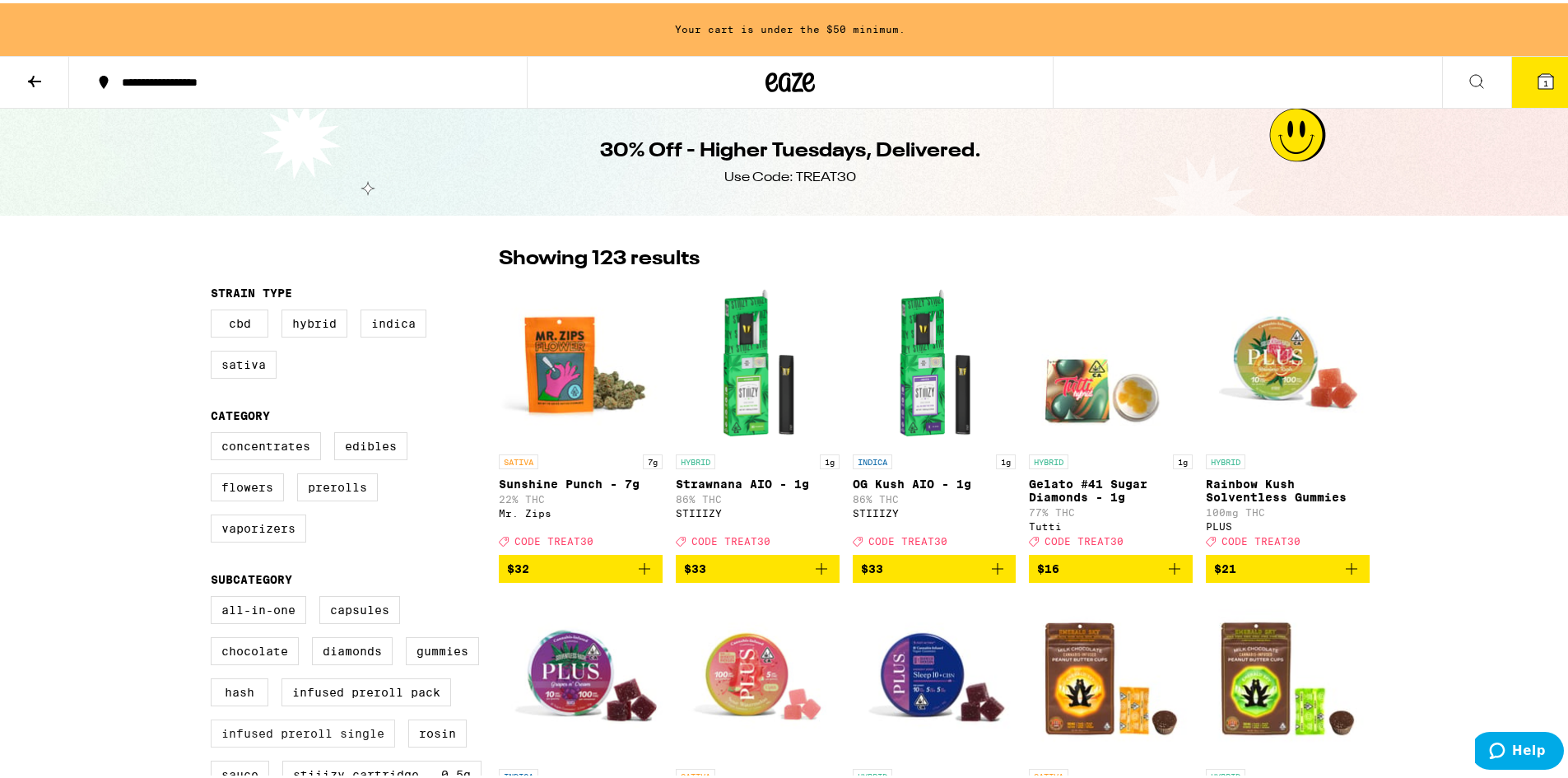
scroll to position [138, 0]
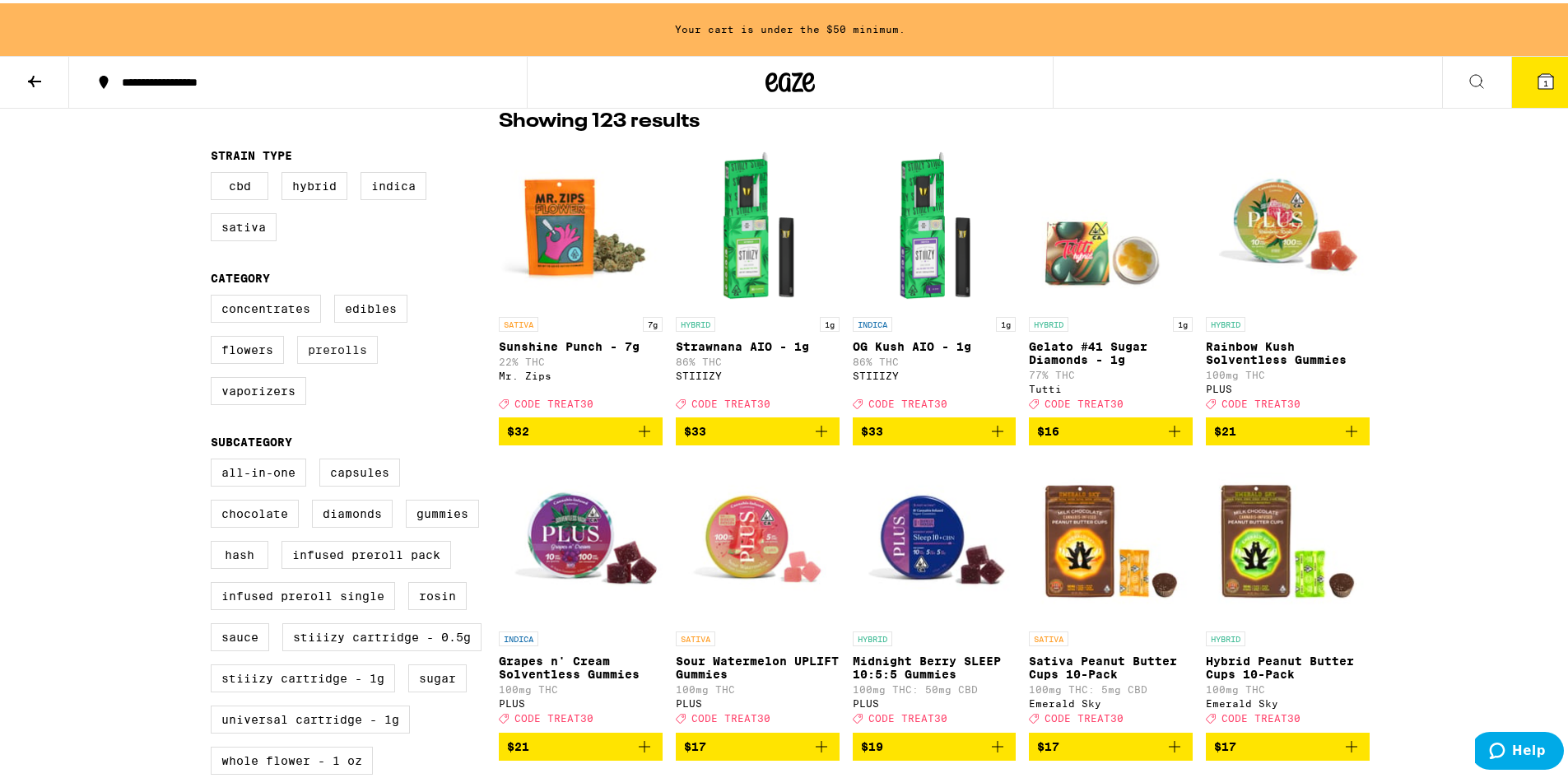
click at [332, 350] on label "Prerolls" at bounding box center [337, 346] width 80 height 28
click at [215, 295] on input "Prerolls" at bounding box center [214, 294] width 1 height 1
checkbox input "true"
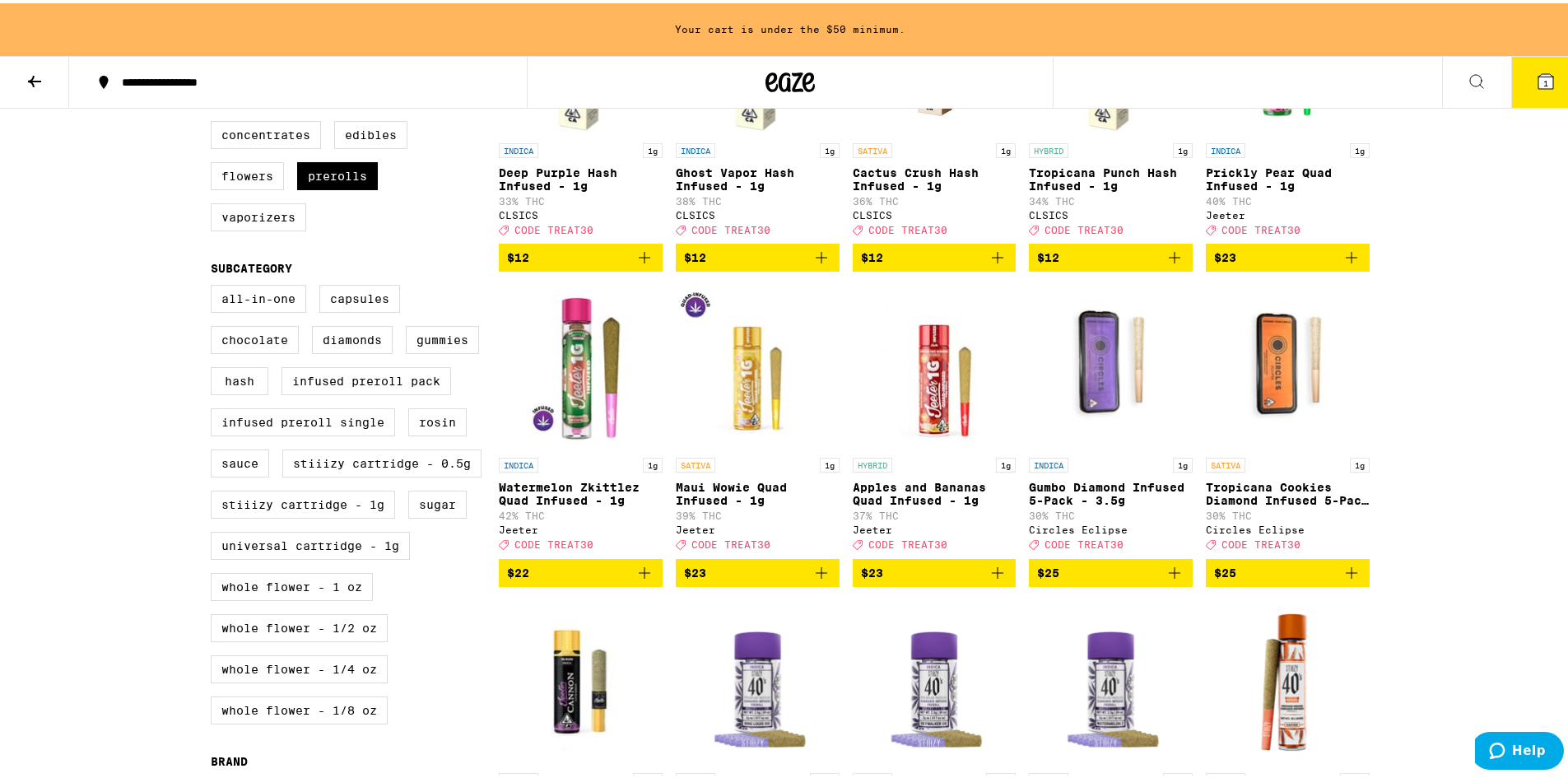
scroll to position [274, 0]
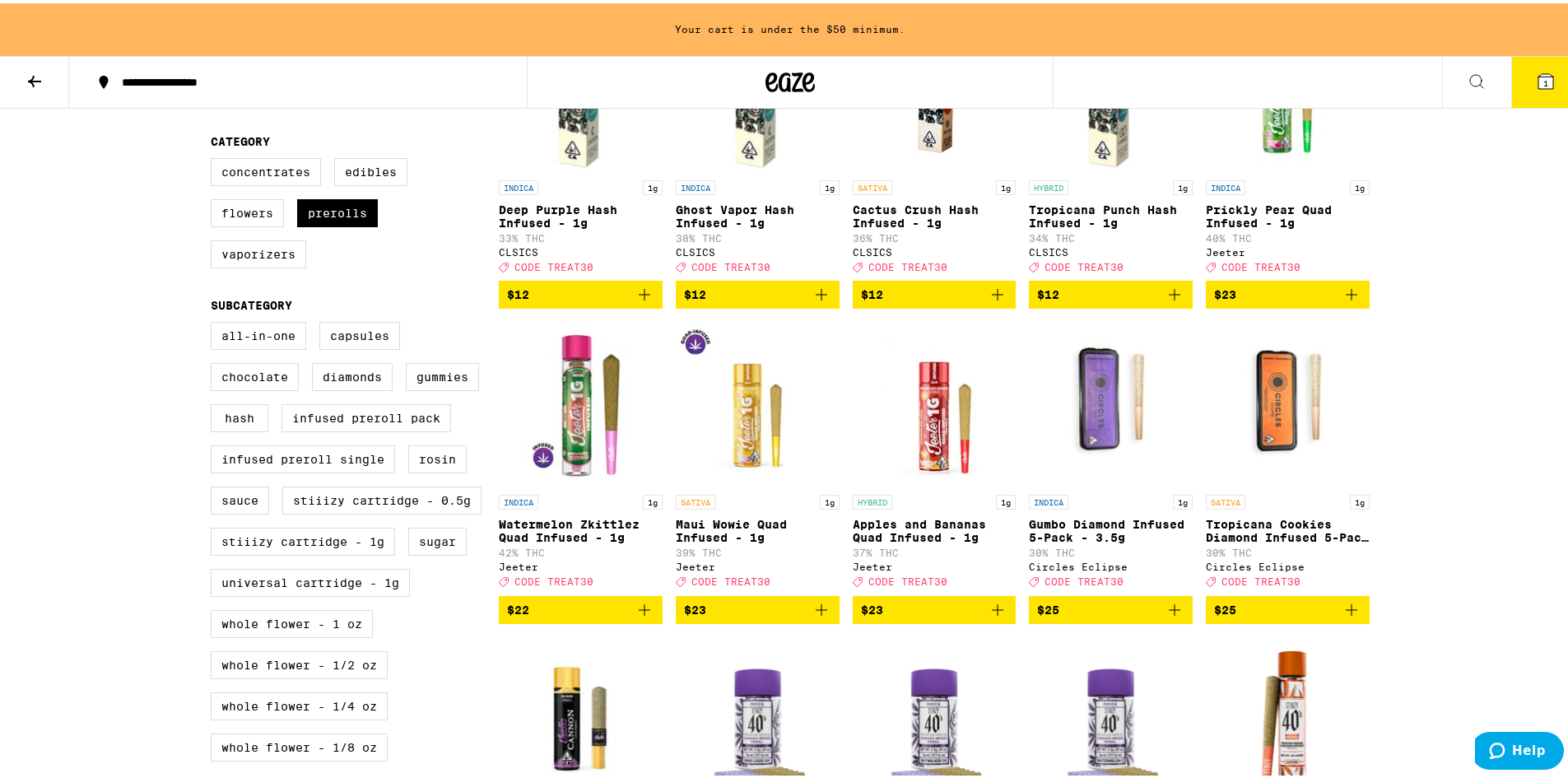
click at [1348, 617] on icon "Add to bag" at bounding box center [1351, 606] width 19 height 19
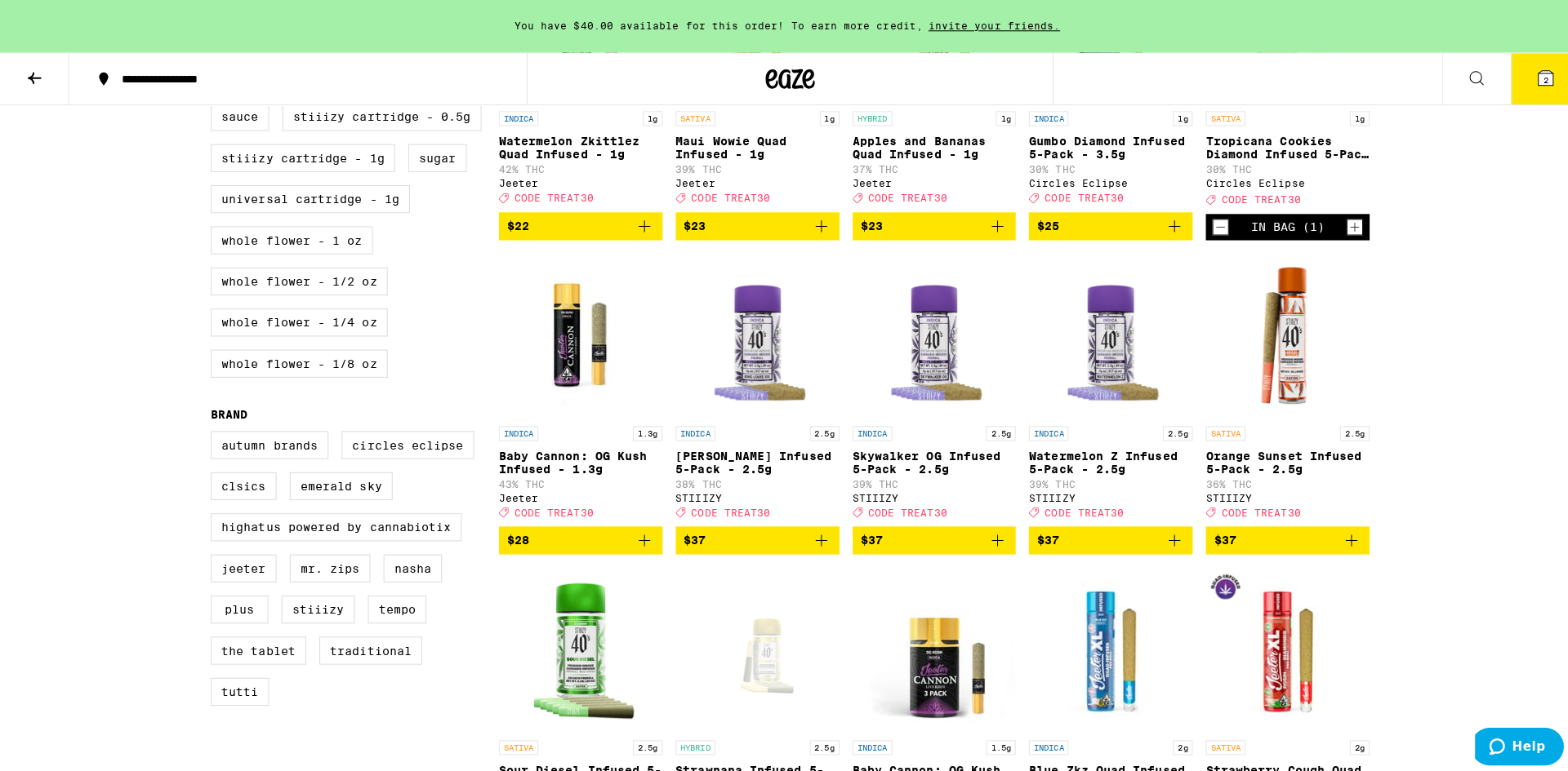
scroll to position [680, 0]
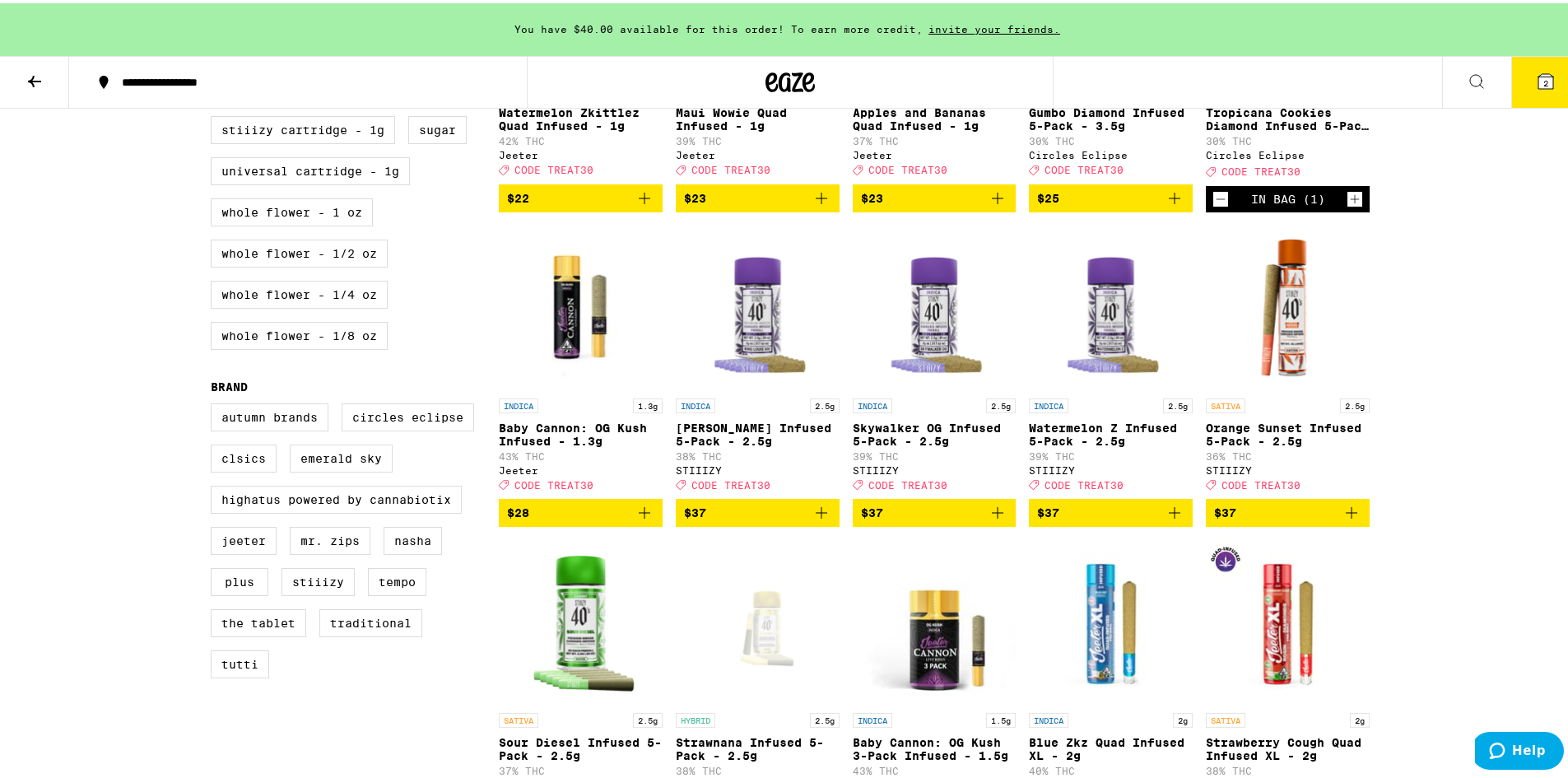
click at [1543, 83] on span "2" at bounding box center [1545, 79] width 5 height 10
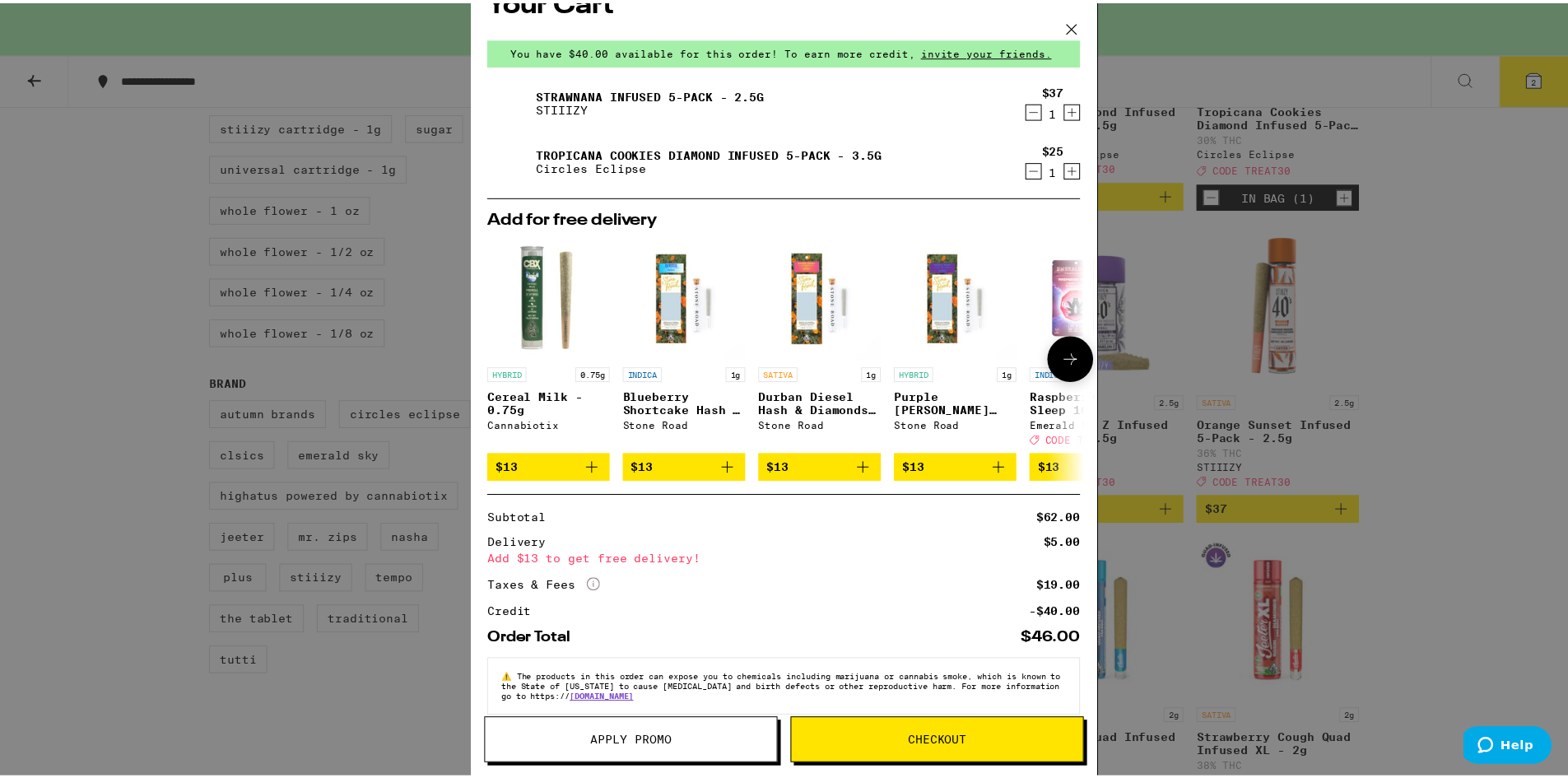
scroll to position [64, 0]
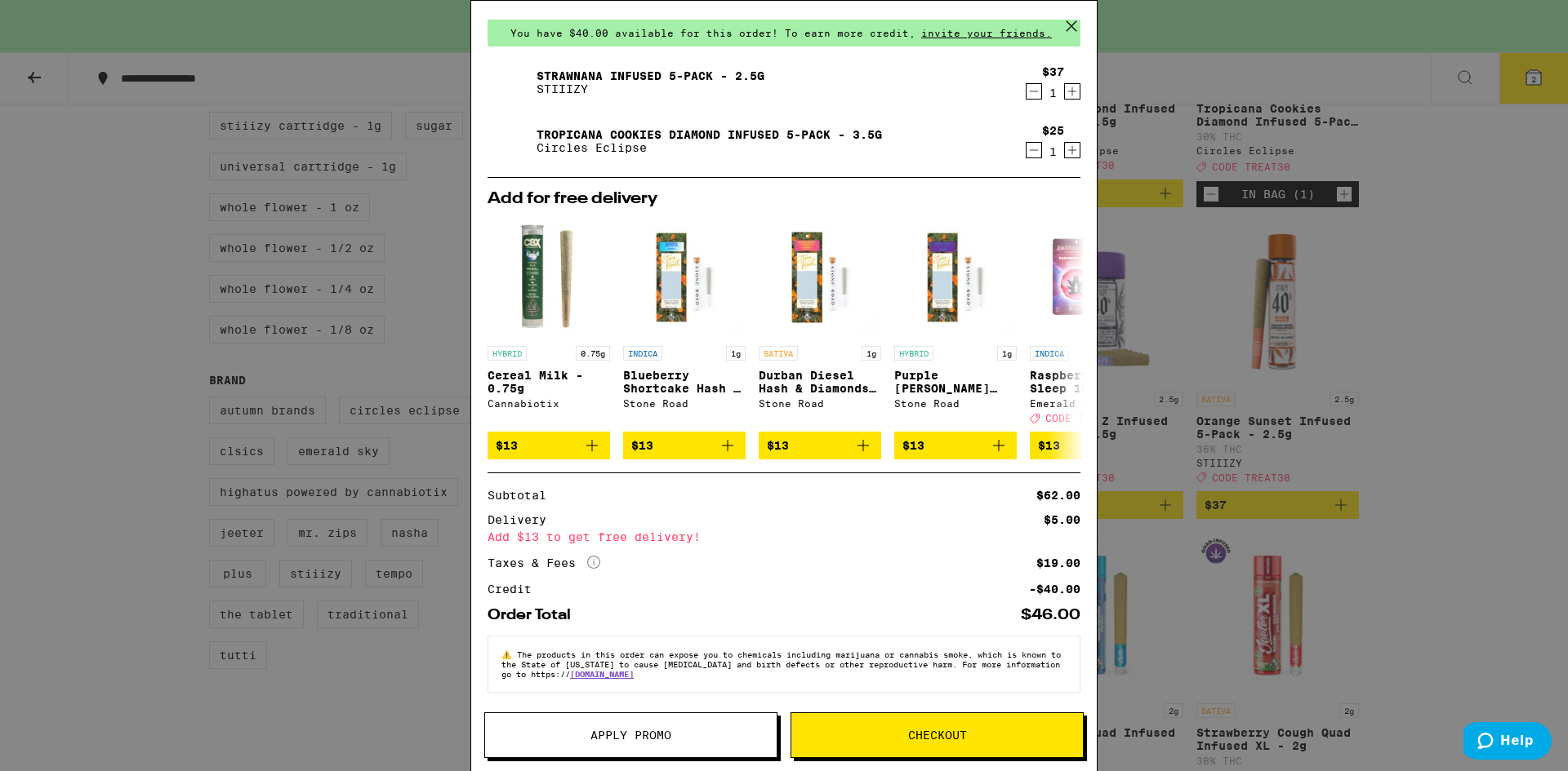
click at [655, 739] on span "Apply Promo" at bounding box center [631, 735] width 81 height 11
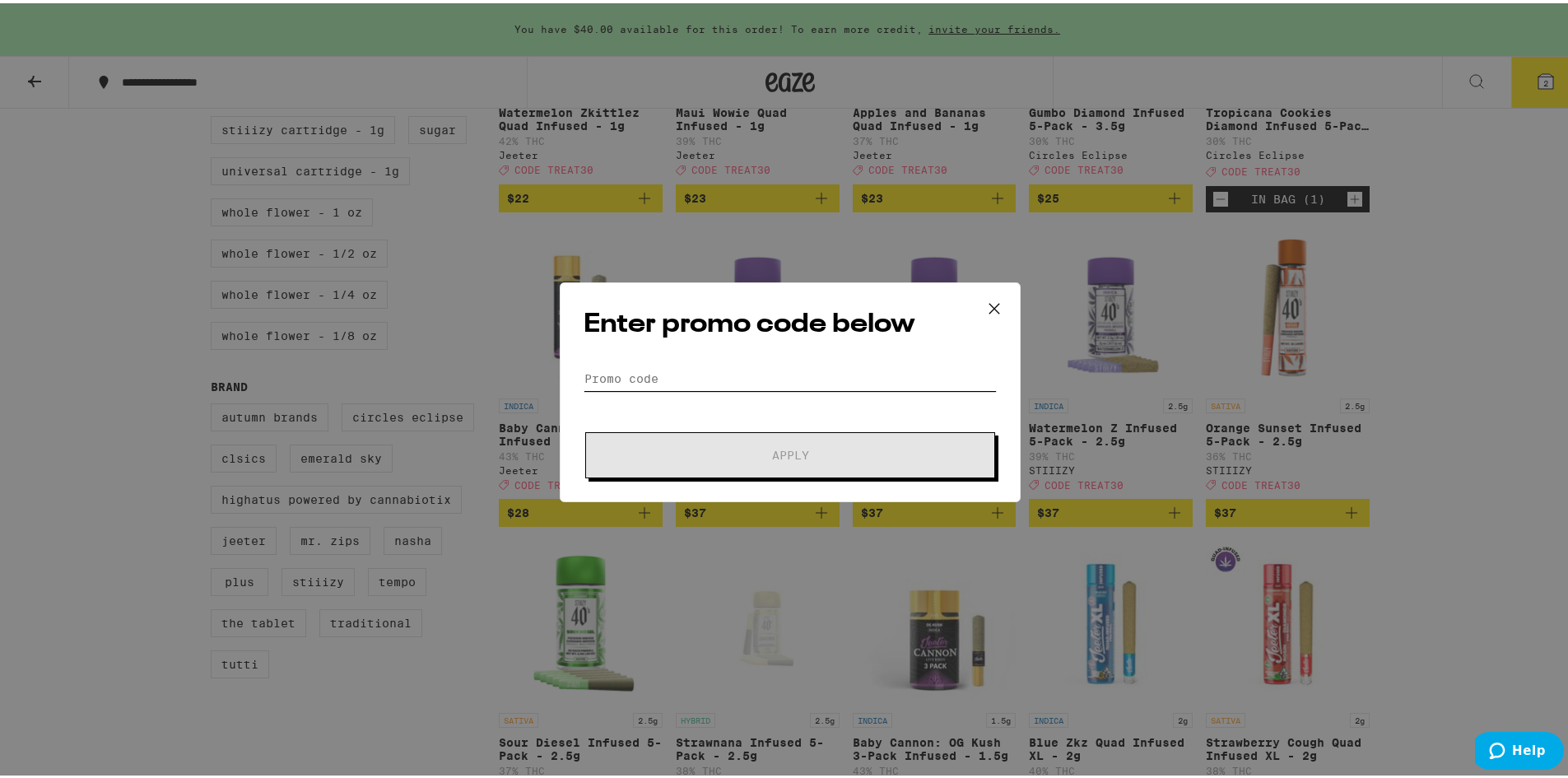
click at [709, 370] on input "Promo Code" at bounding box center [790, 375] width 414 height 25
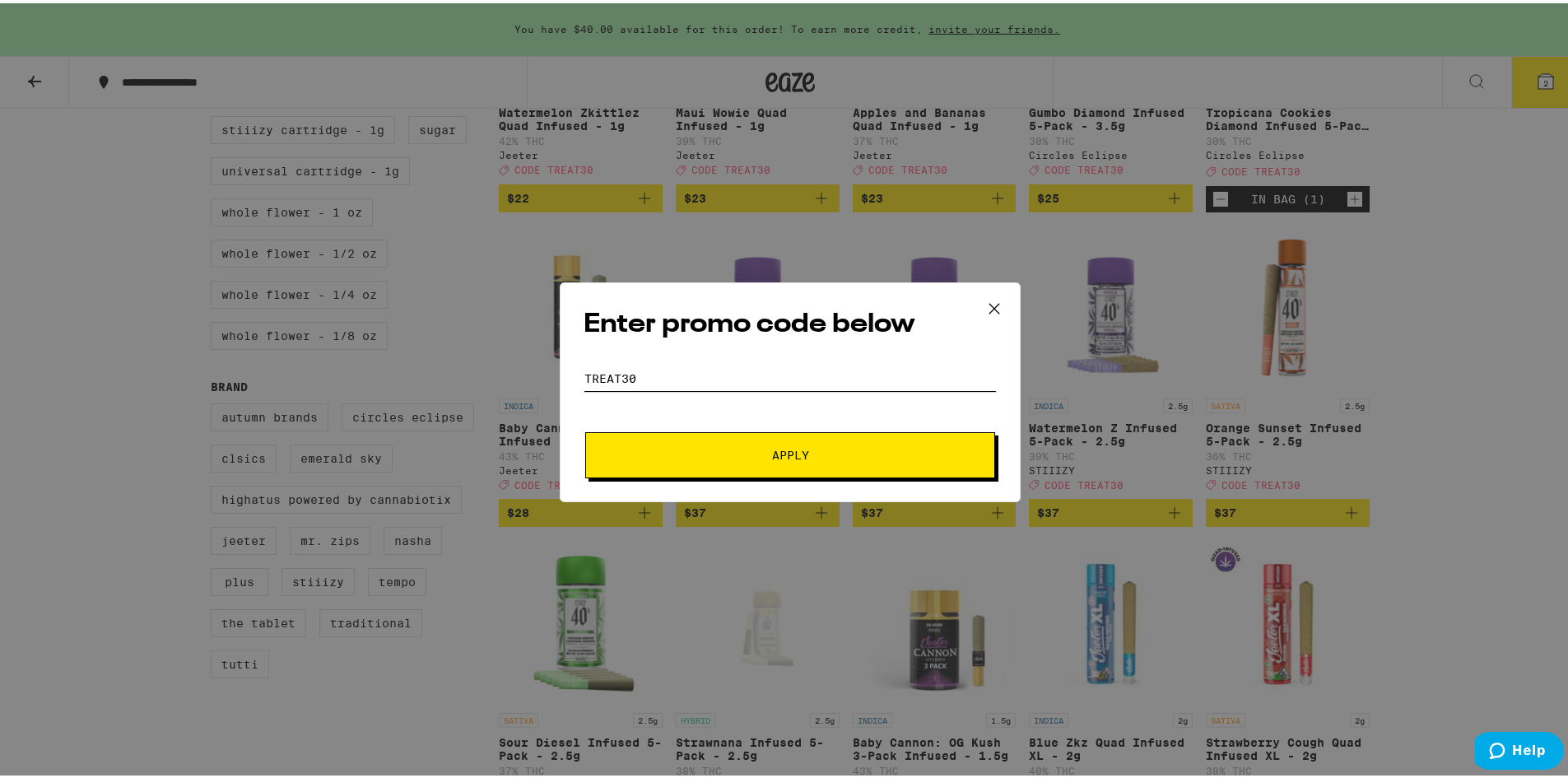
type input "treat30"
click at [585, 429] on button "Apply" at bounding box center [790, 452] width 410 height 46
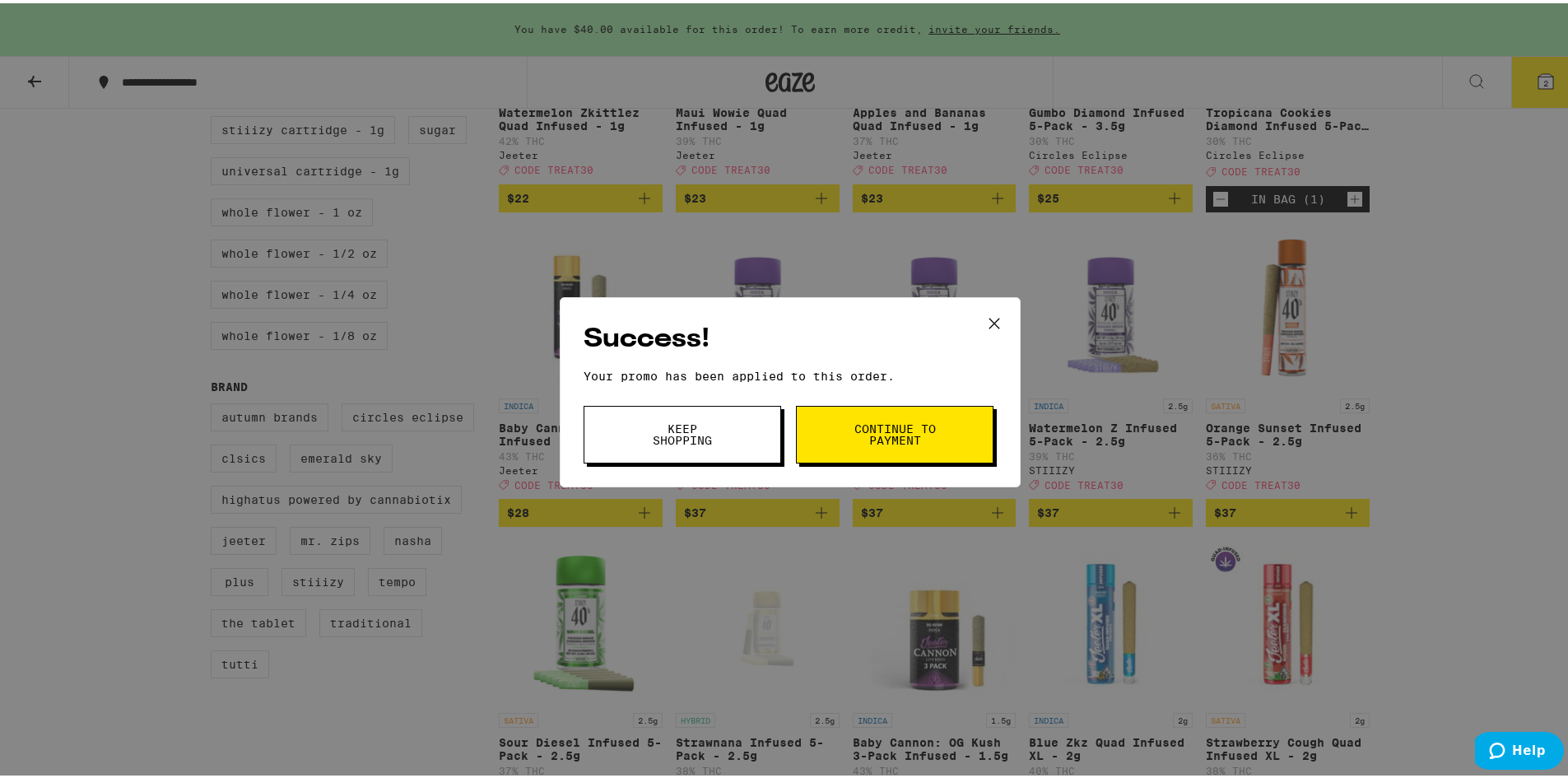
click at [864, 441] on span "Continue to payment" at bounding box center [895, 432] width 84 height 23
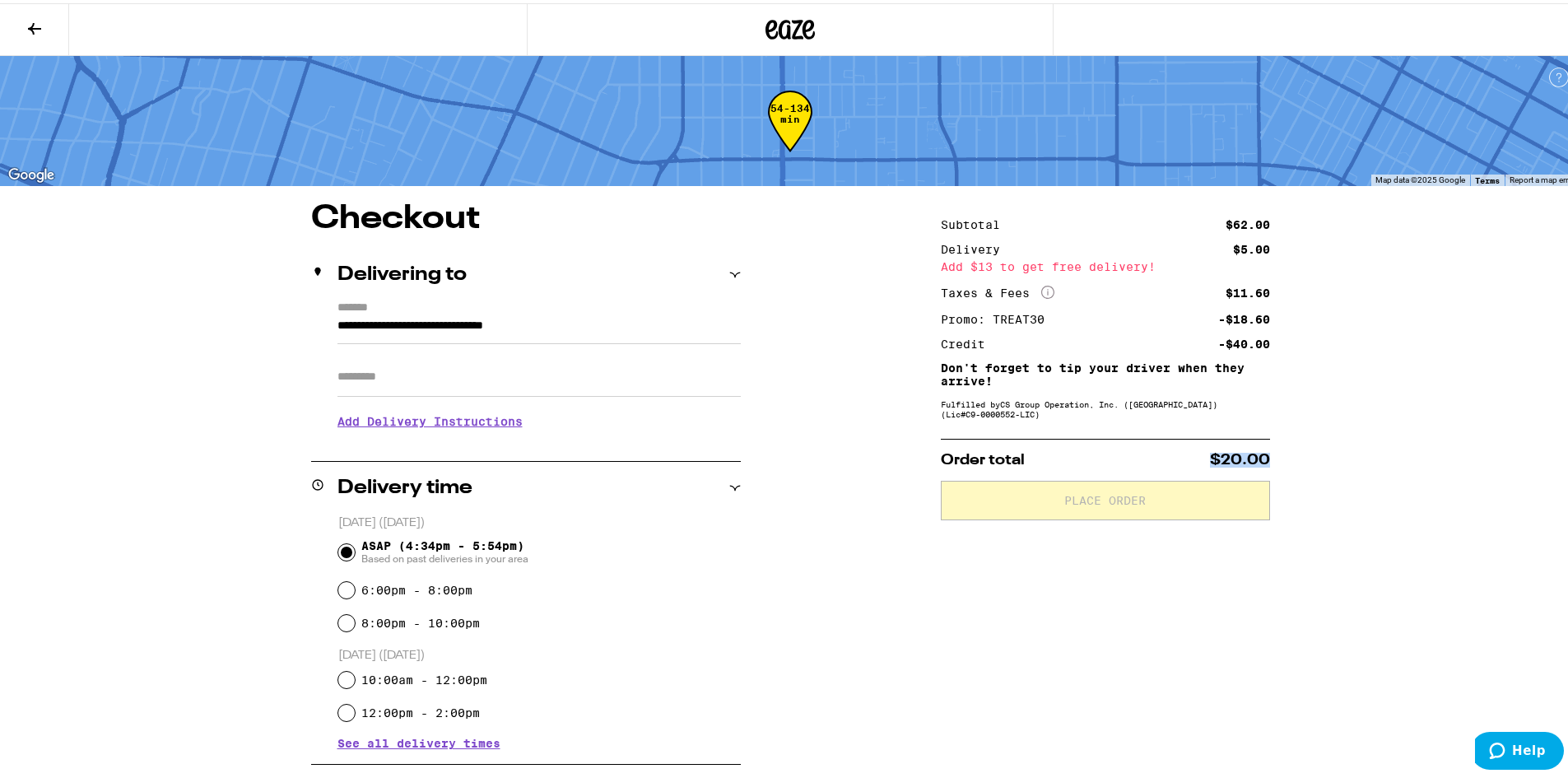
drag, startPoint x: 1202, startPoint y: 454, endPoint x: 1327, endPoint y: 450, distance: 125.1
click at [1327, 450] on div "**********" at bounding box center [790, 663] width 1186 height 928
click at [1328, 450] on div "**********" at bounding box center [790, 663] width 1186 height 928
drag, startPoint x: 1270, startPoint y: 251, endPoint x: 1392, endPoint y: 261, distance: 122.4
click at [1303, 254] on div "**********" at bounding box center [790, 663] width 1186 height 928
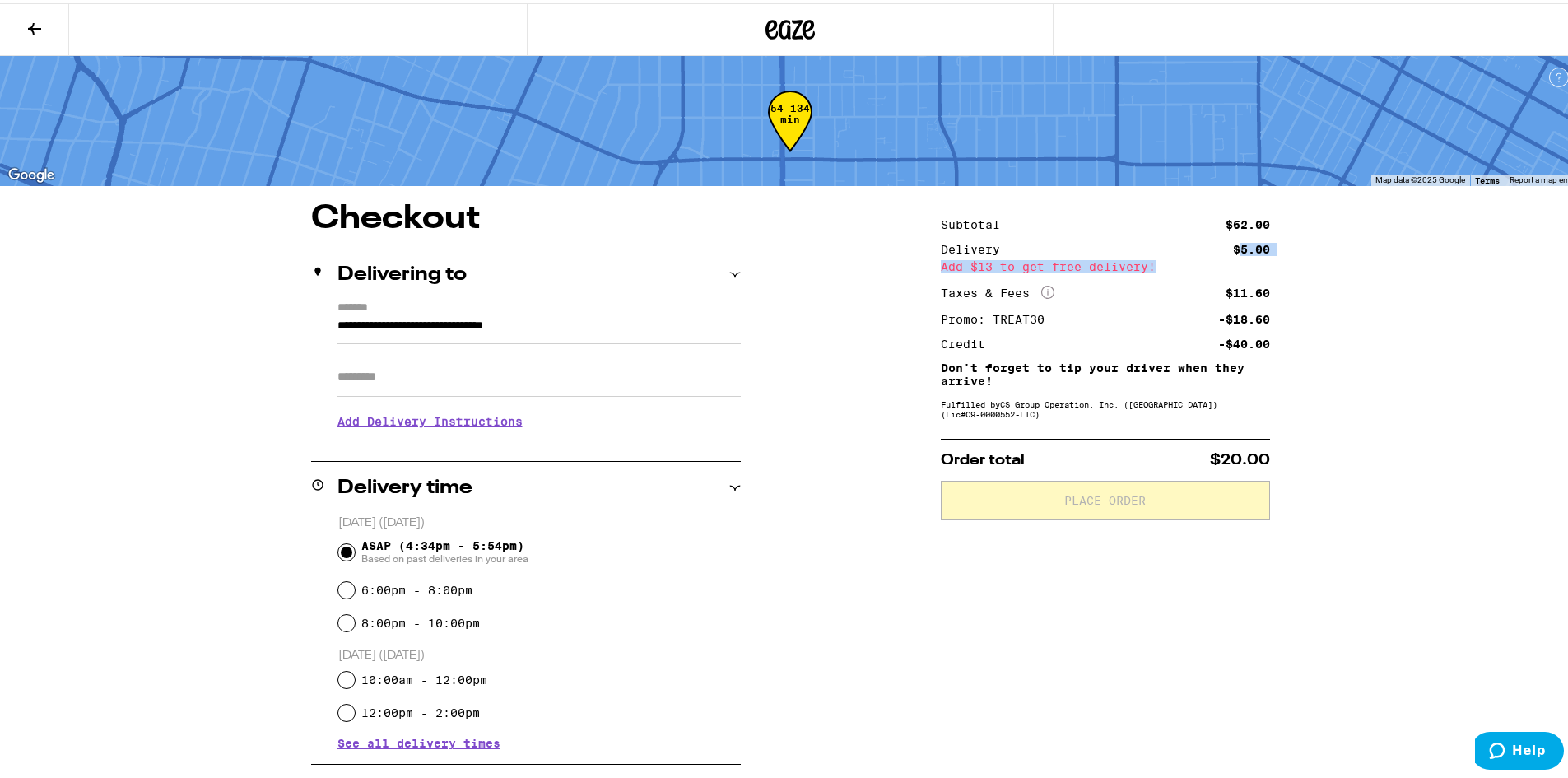
click at [1392, 261] on div "**********" at bounding box center [790, 563] width 1581 height 1126
click at [41, 17] on icon at bounding box center [34, 25] width 19 height 19
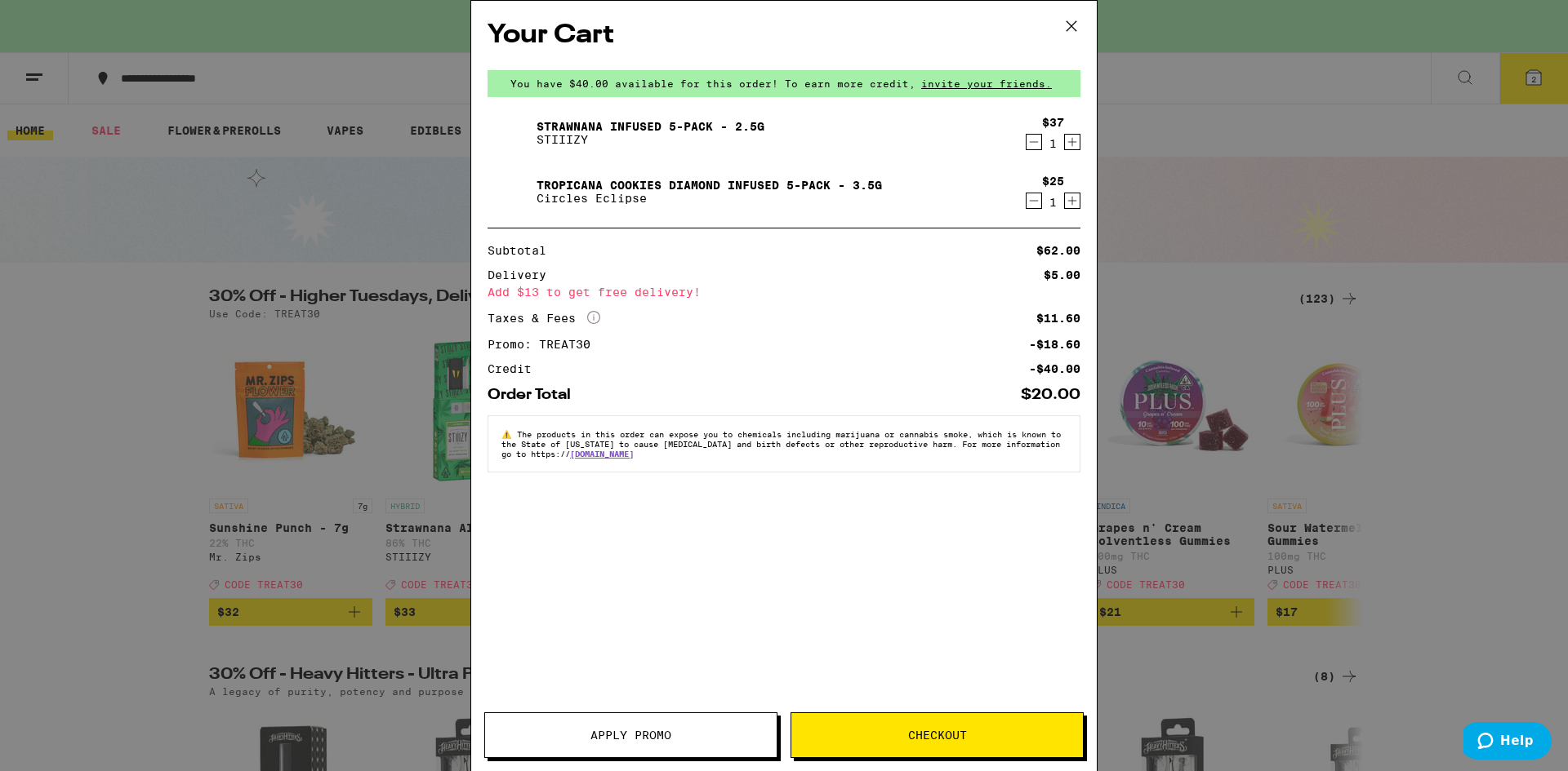
click at [1071, 31] on icon at bounding box center [1071, 26] width 25 height 25
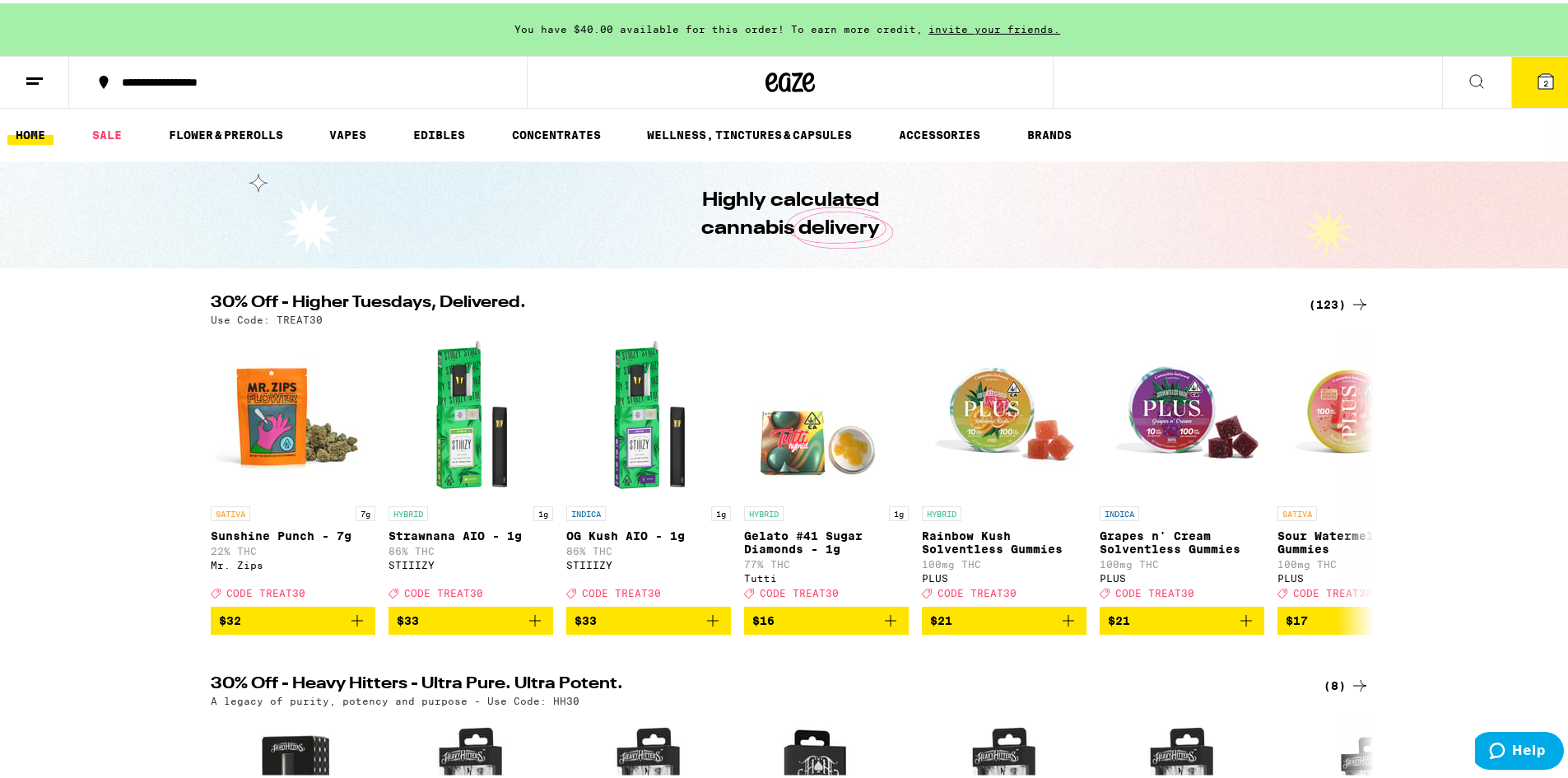
click at [1543, 76] on span "2" at bounding box center [1545, 79] width 5 height 10
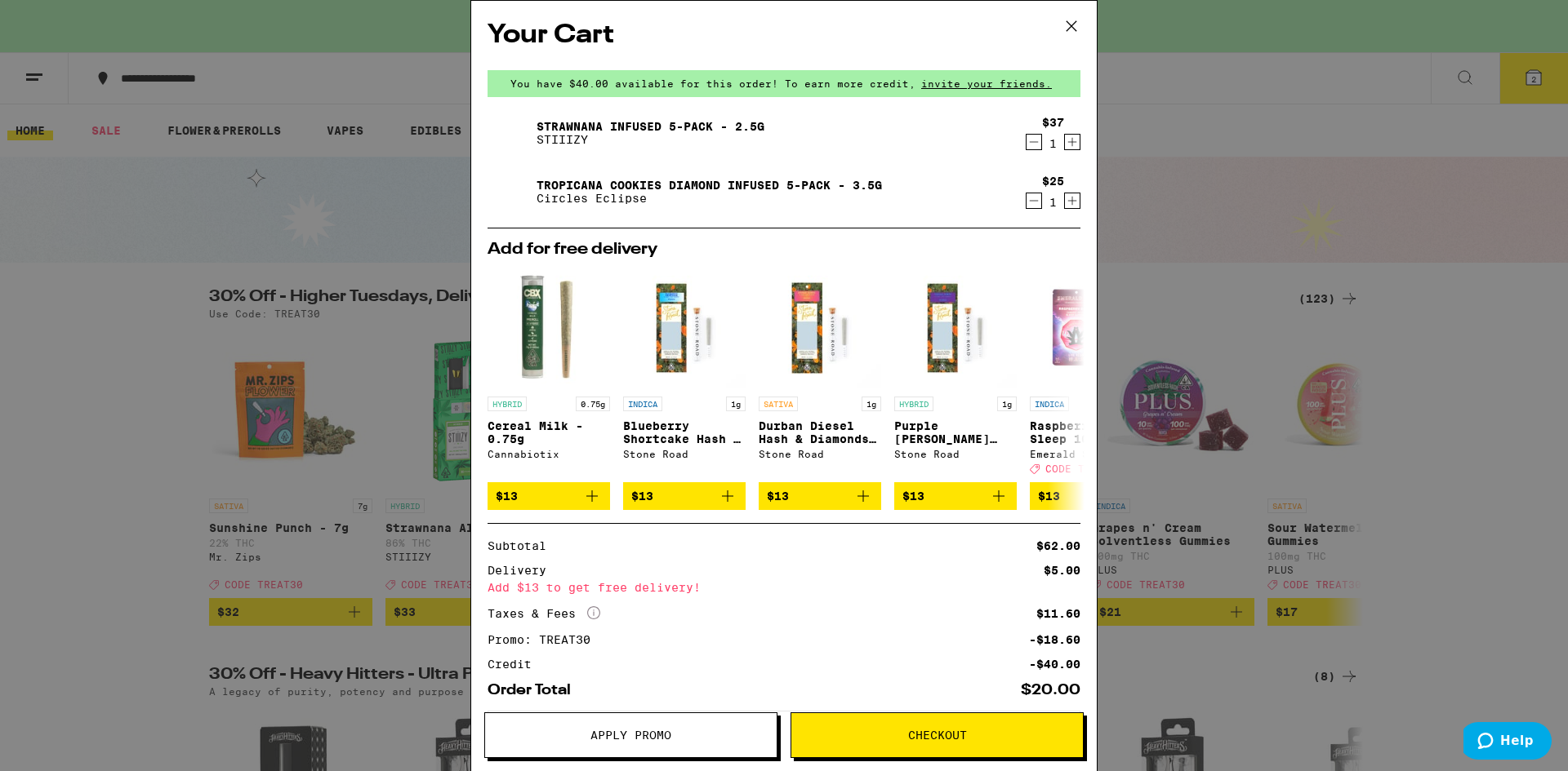
click at [1064, 19] on icon at bounding box center [1071, 26] width 25 height 25
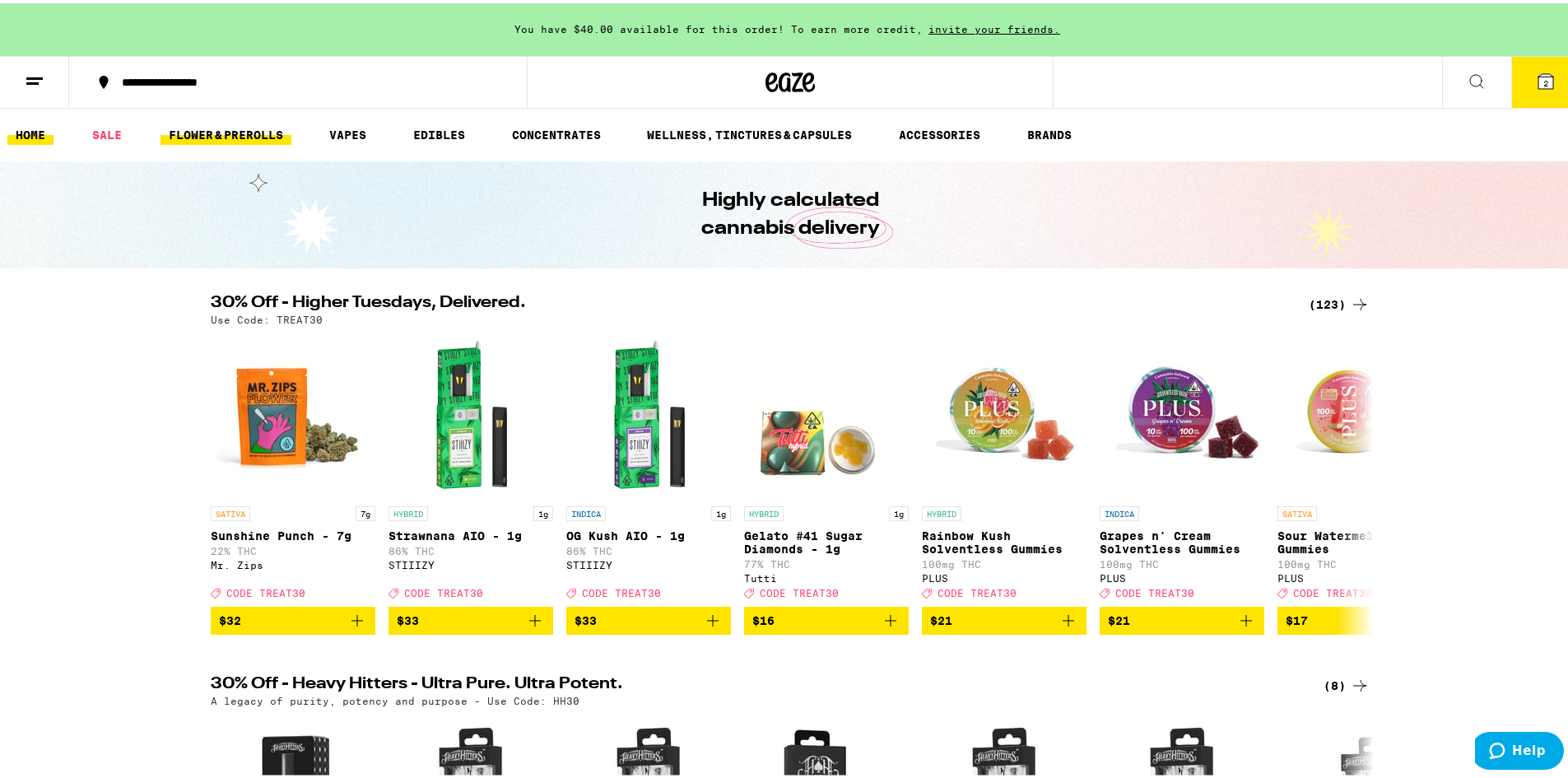
click at [192, 136] on link "FLOWER & PREROLLS" at bounding box center [226, 131] width 131 height 19
click at [250, 125] on link "FLOWER & PREROLLS" at bounding box center [226, 131] width 131 height 19
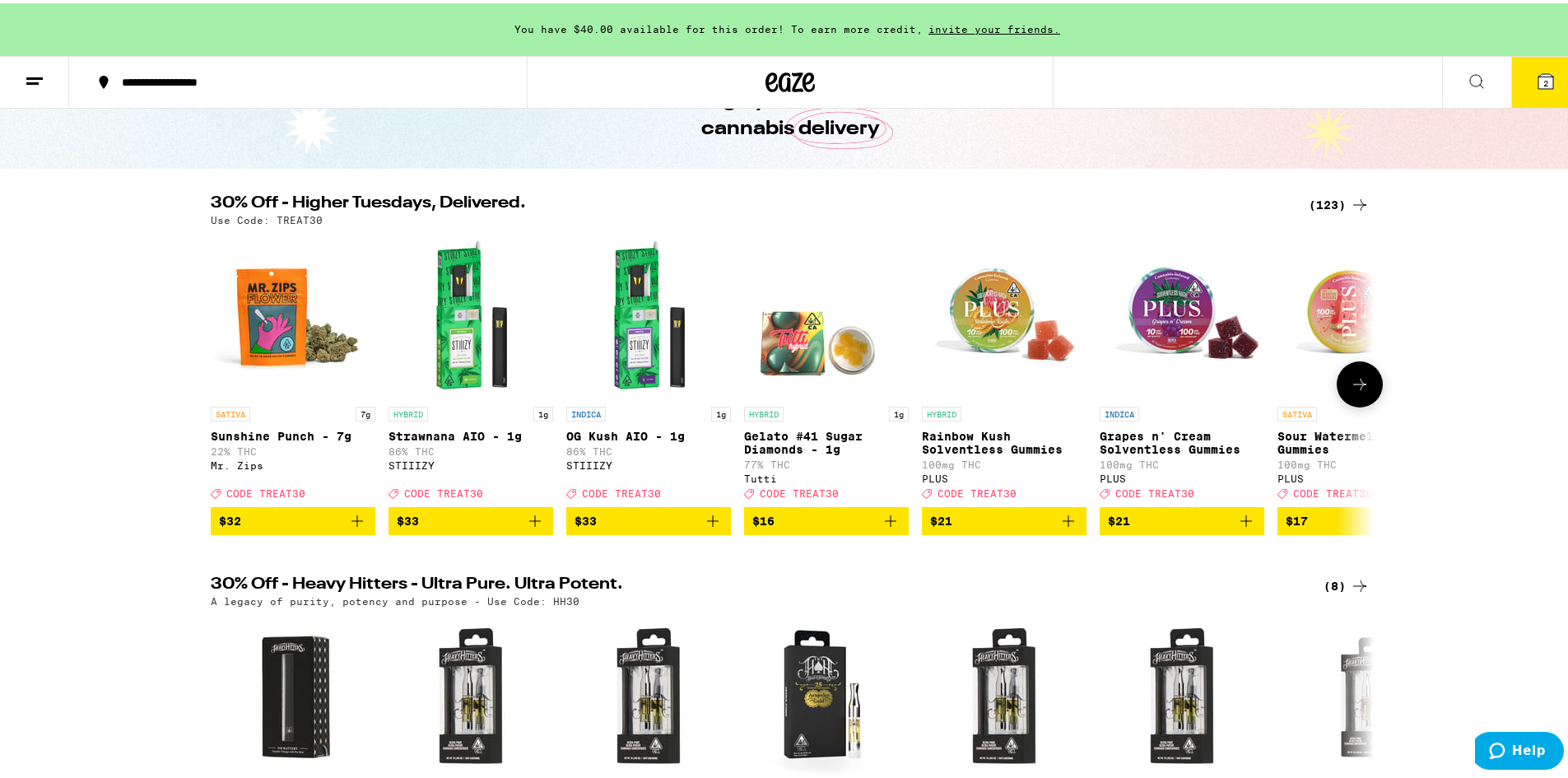
scroll to position [138, 0]
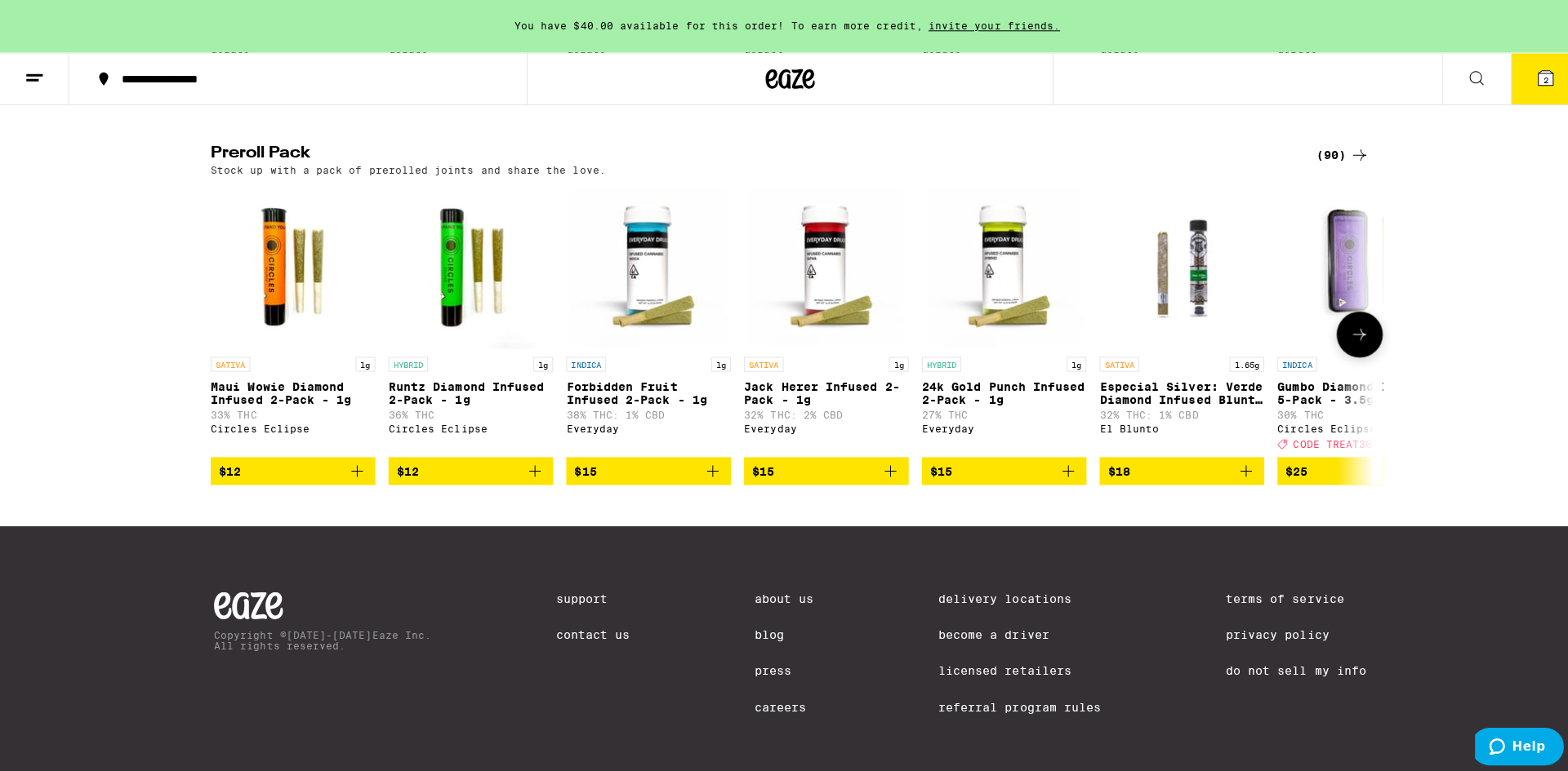
scroll to position [1088, 0]
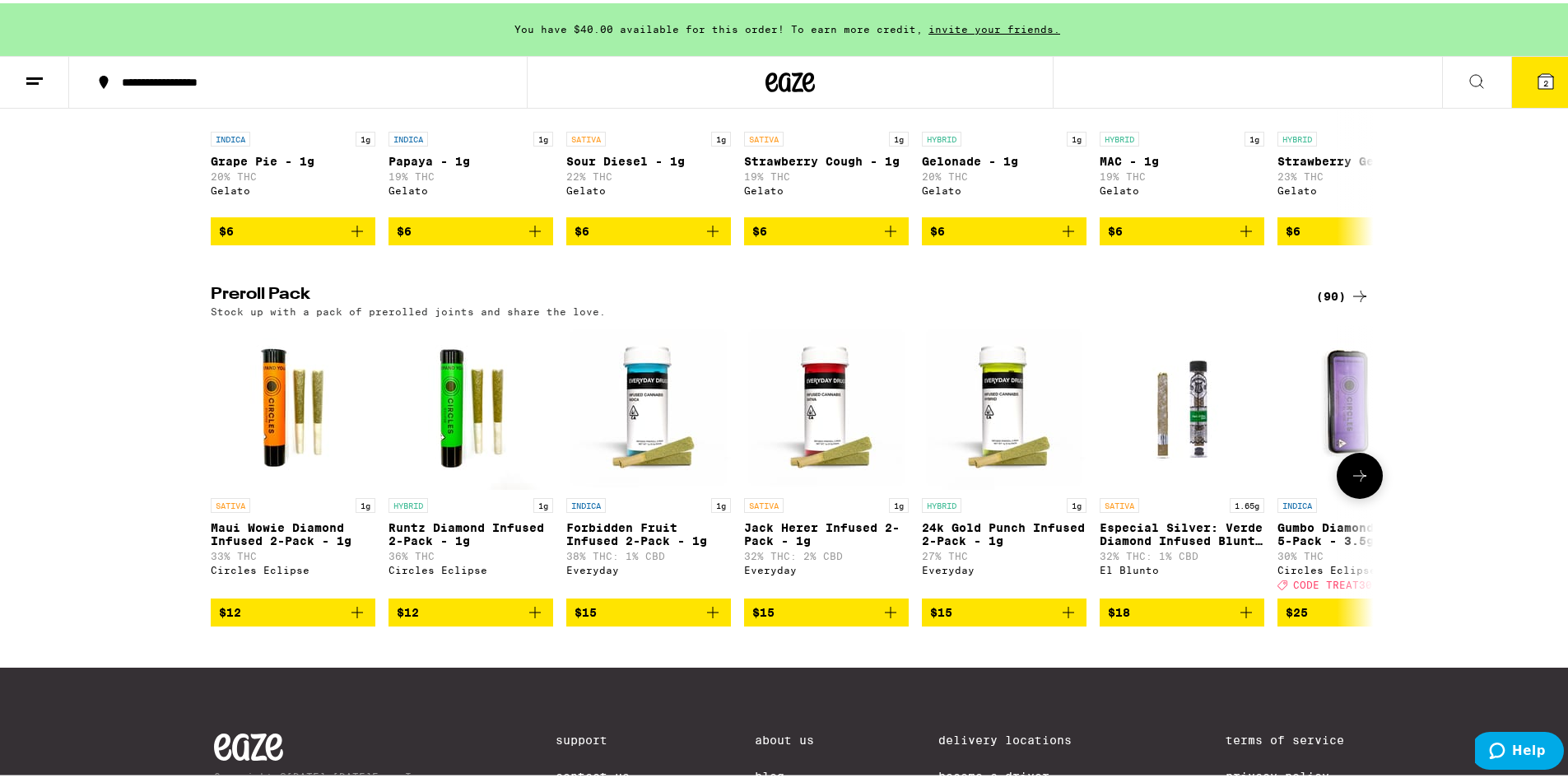
click at [859, 619] on span "$15" at bounding box center [826, 609] width 148 height 19
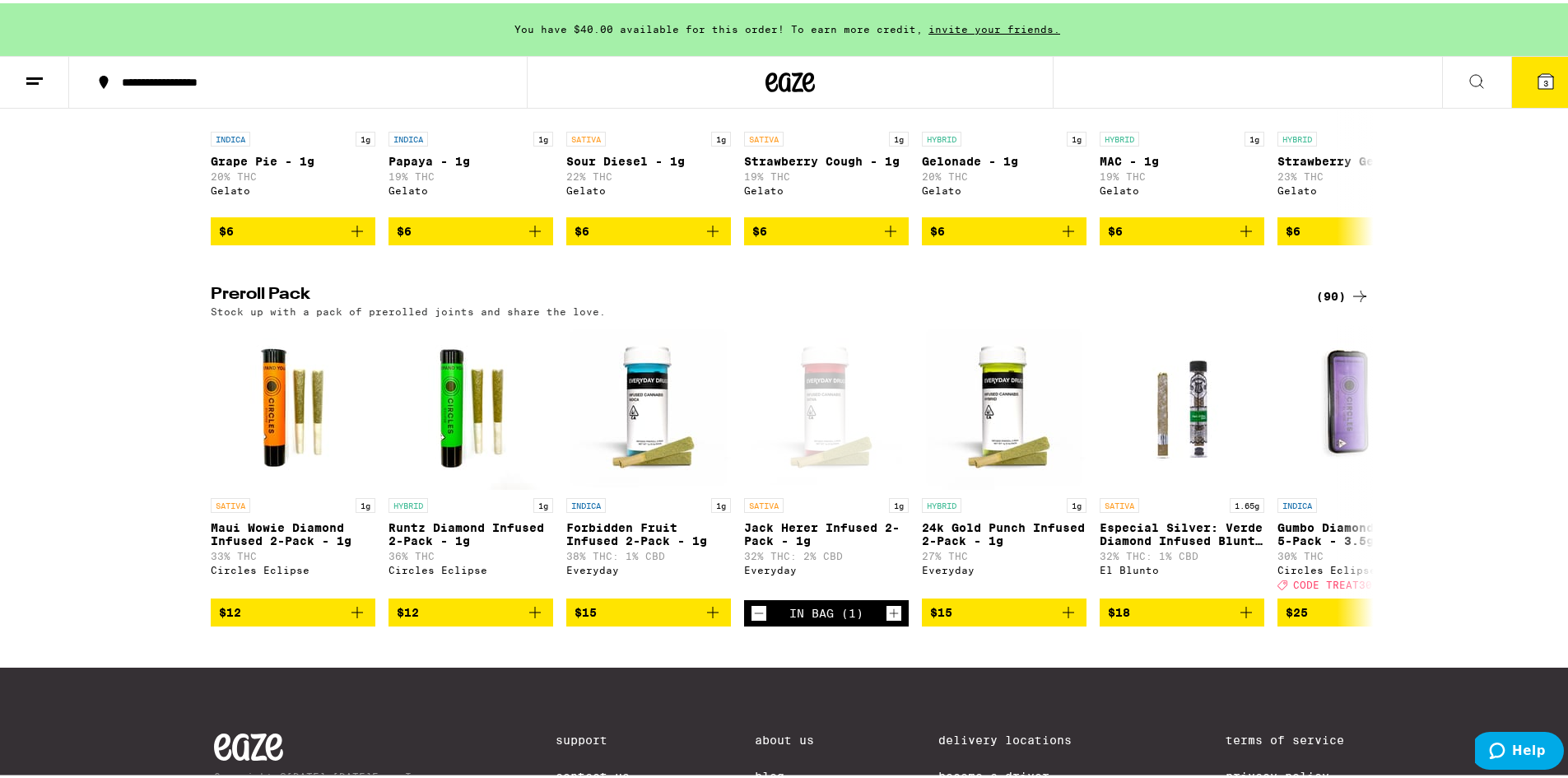
click at [1543, 74] on button "3" at bounding box center [1546, 79] width 69 height 51
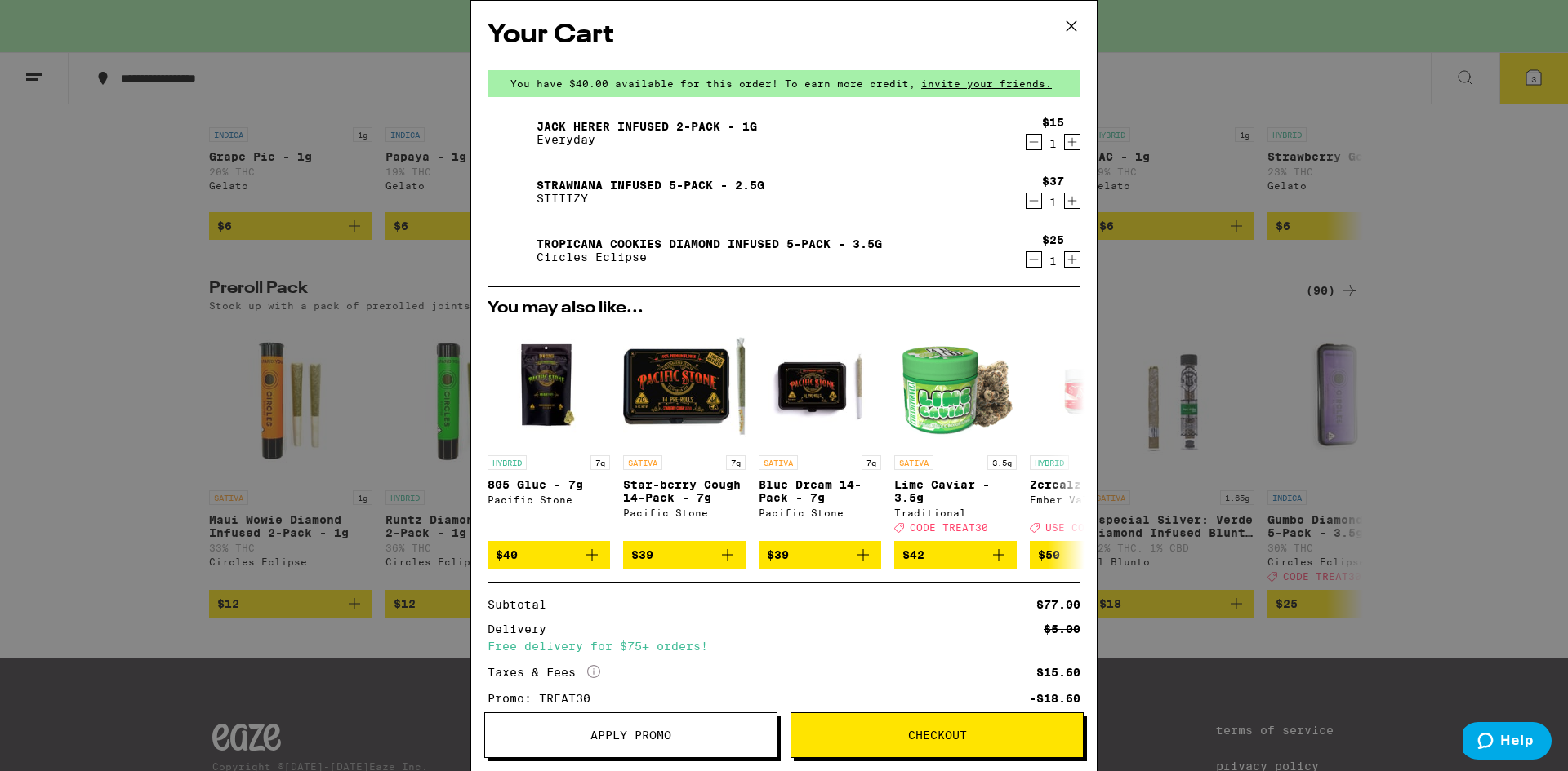
click at [1027, 143] on icon "Decrement" at bounding box center [1034, 141] width 15 height 19
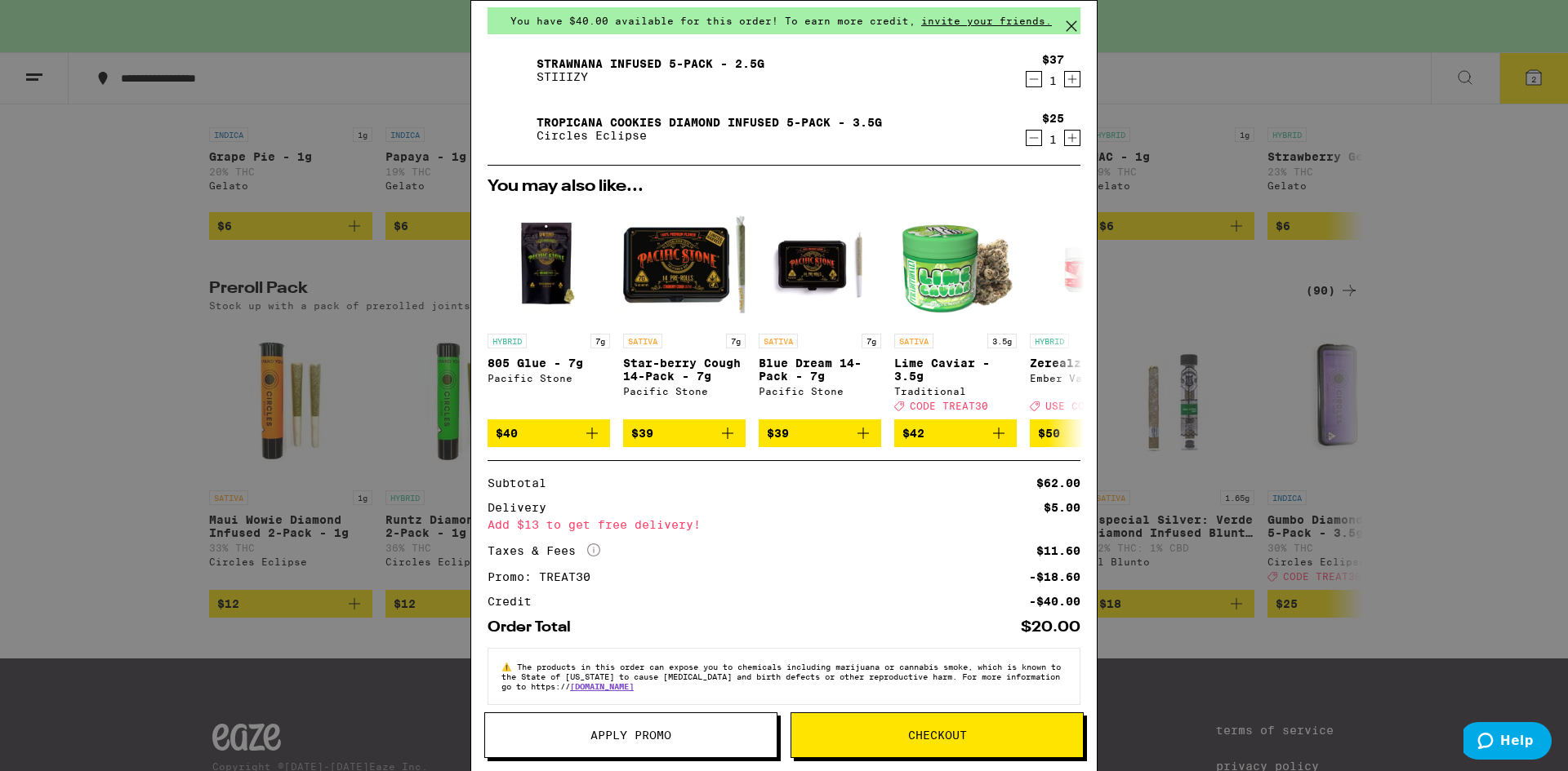
scroll to position [87, 0]
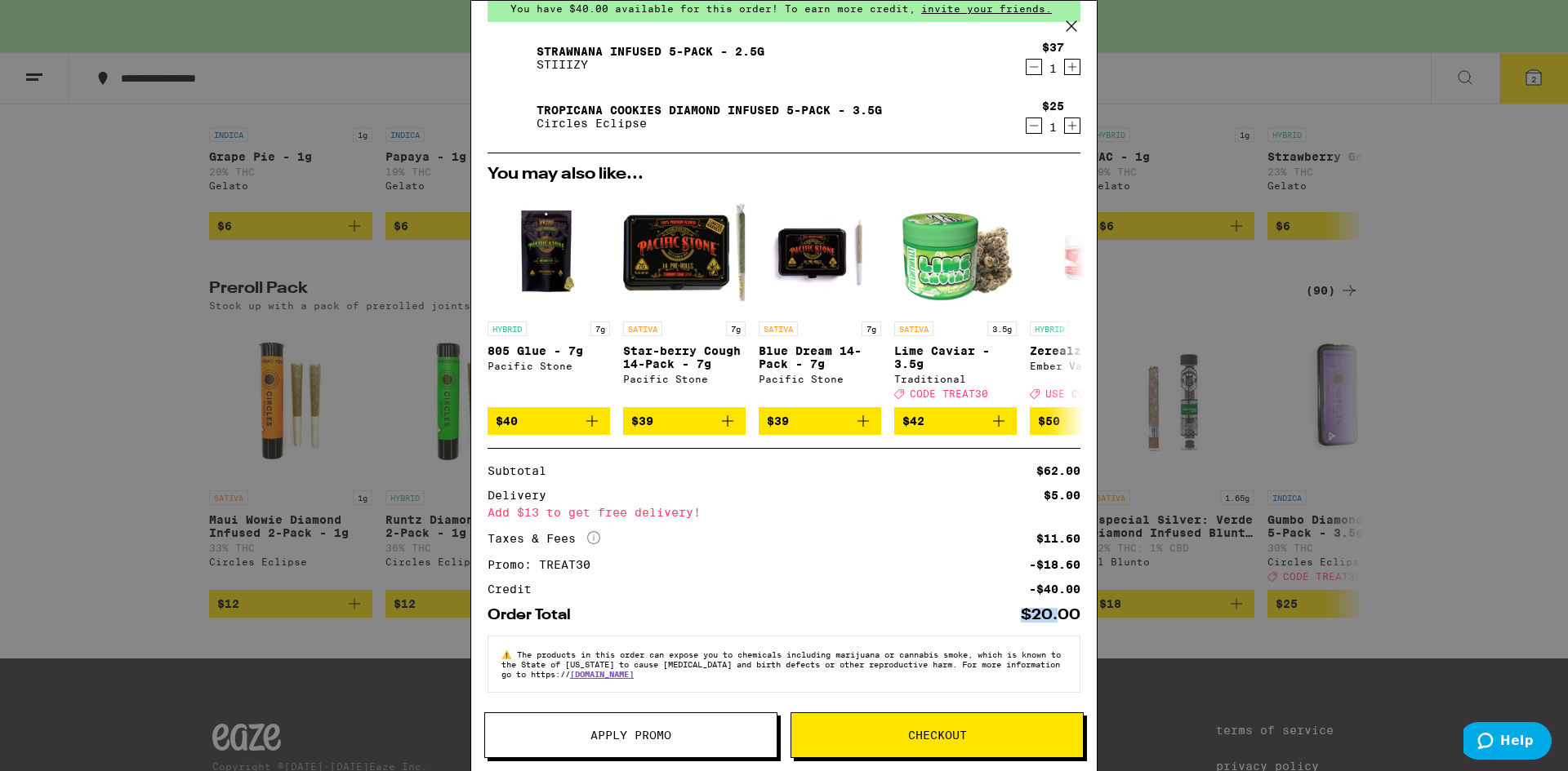
drag, startPoint x: 1005, startPoint y: 618, endPoint x: 1049, endPoint y: 618, distance: 44.0
click at [1048, 618] on div "Order Total $20.00" at bounding box center [783, 615] width 593 height 15
click at [1054, 618] on div "$20.00" at bounding box center [1050, 615] width 60 height 15
click at [948, 735] on span "Checkout" at bounding box center [937, 735] width 59 height 11
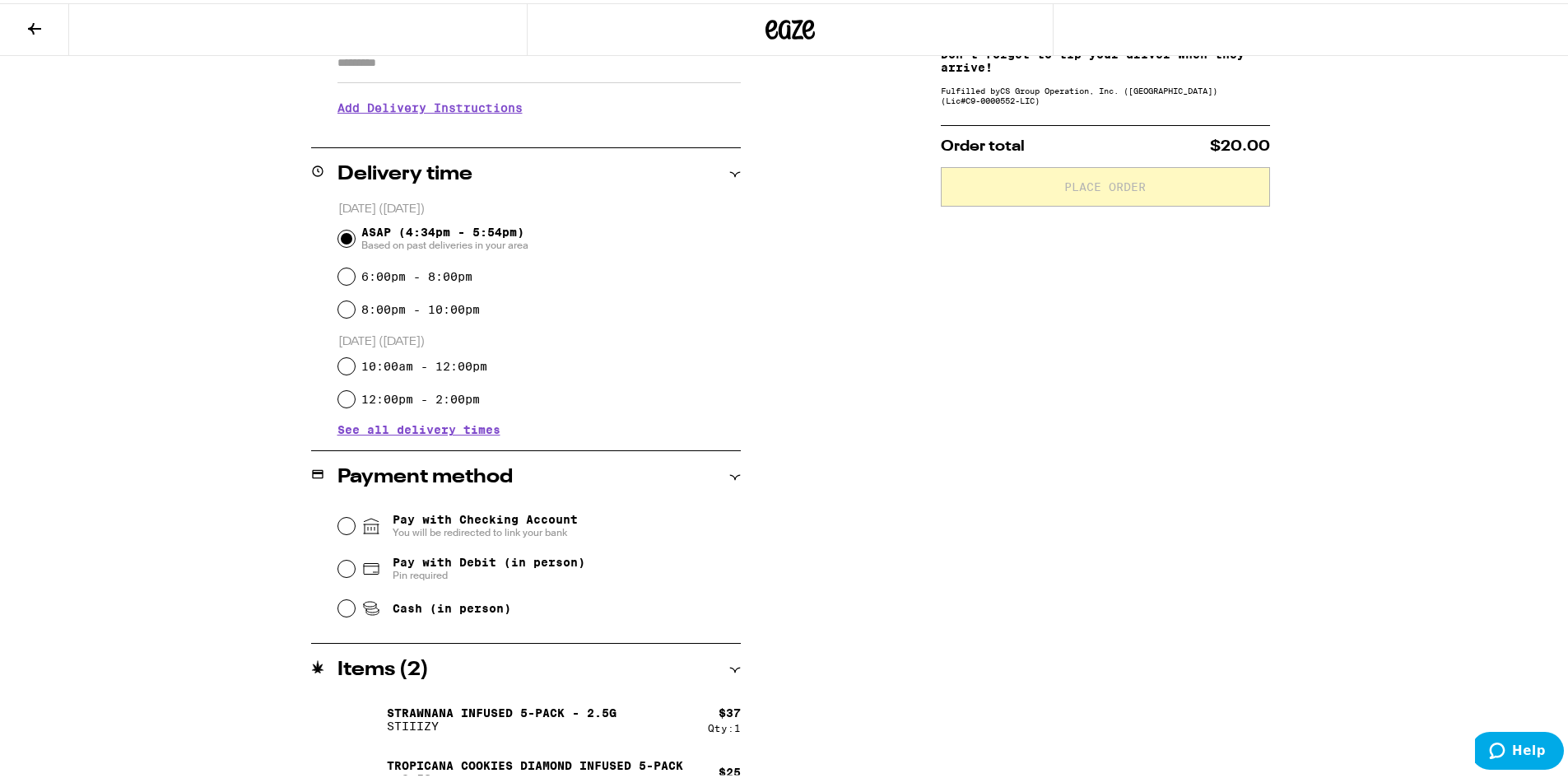
scroll to position [348, 0]
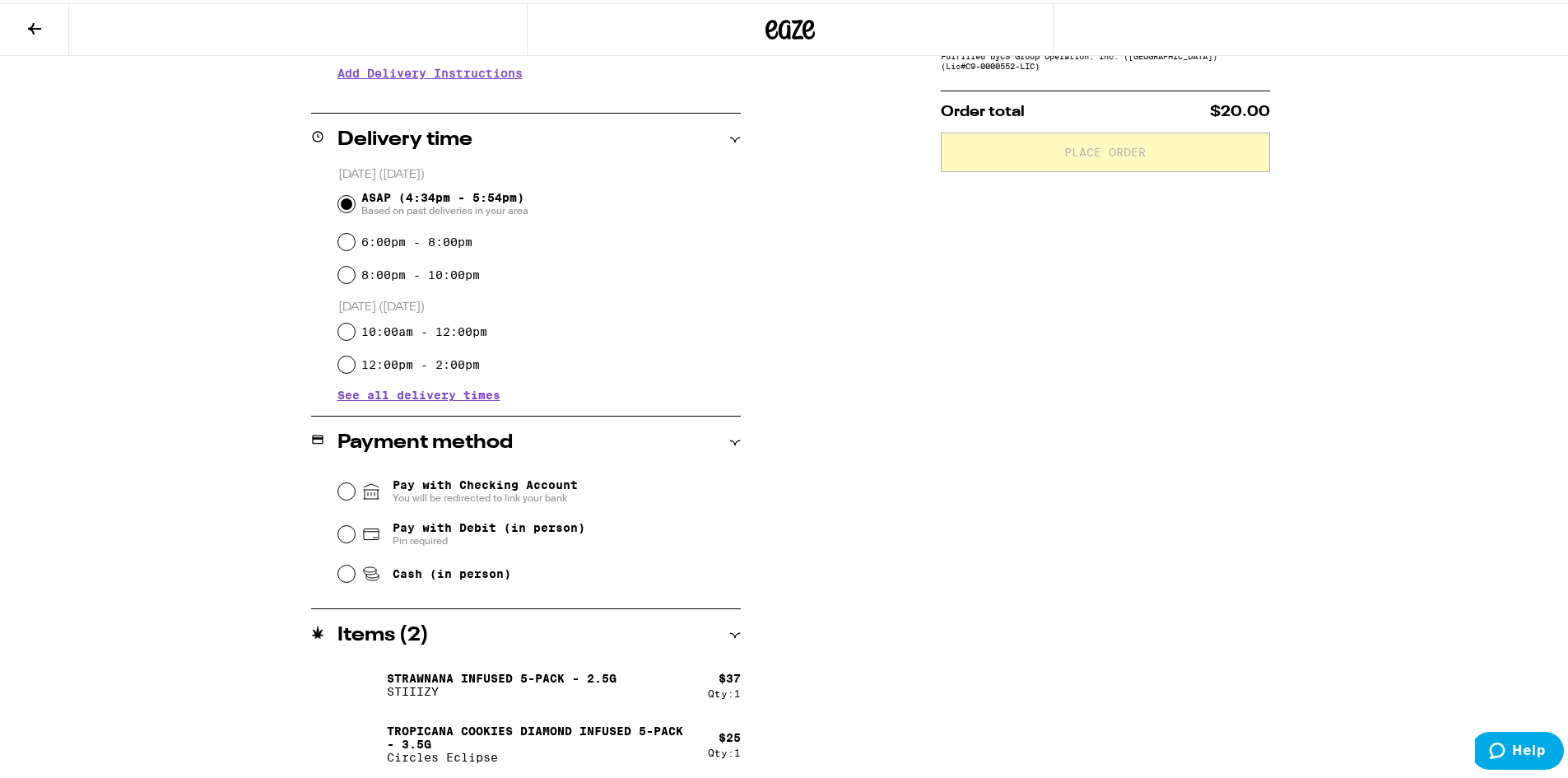
click at [495, 485] on span "Pay with Checking Account You will be redirected to link your bank" at bounding box center [485, 488] width 186 height 27
click at [355, 485] on input "Pay with Checking Account You will be redirected to link your bank" at bounding box center [346, 489] width 17 height 17
click at [342, 532] on input "Pay with Debit (in person) Pin required" at bounding box center [346, 531] width 17 height 17
radio input "true"
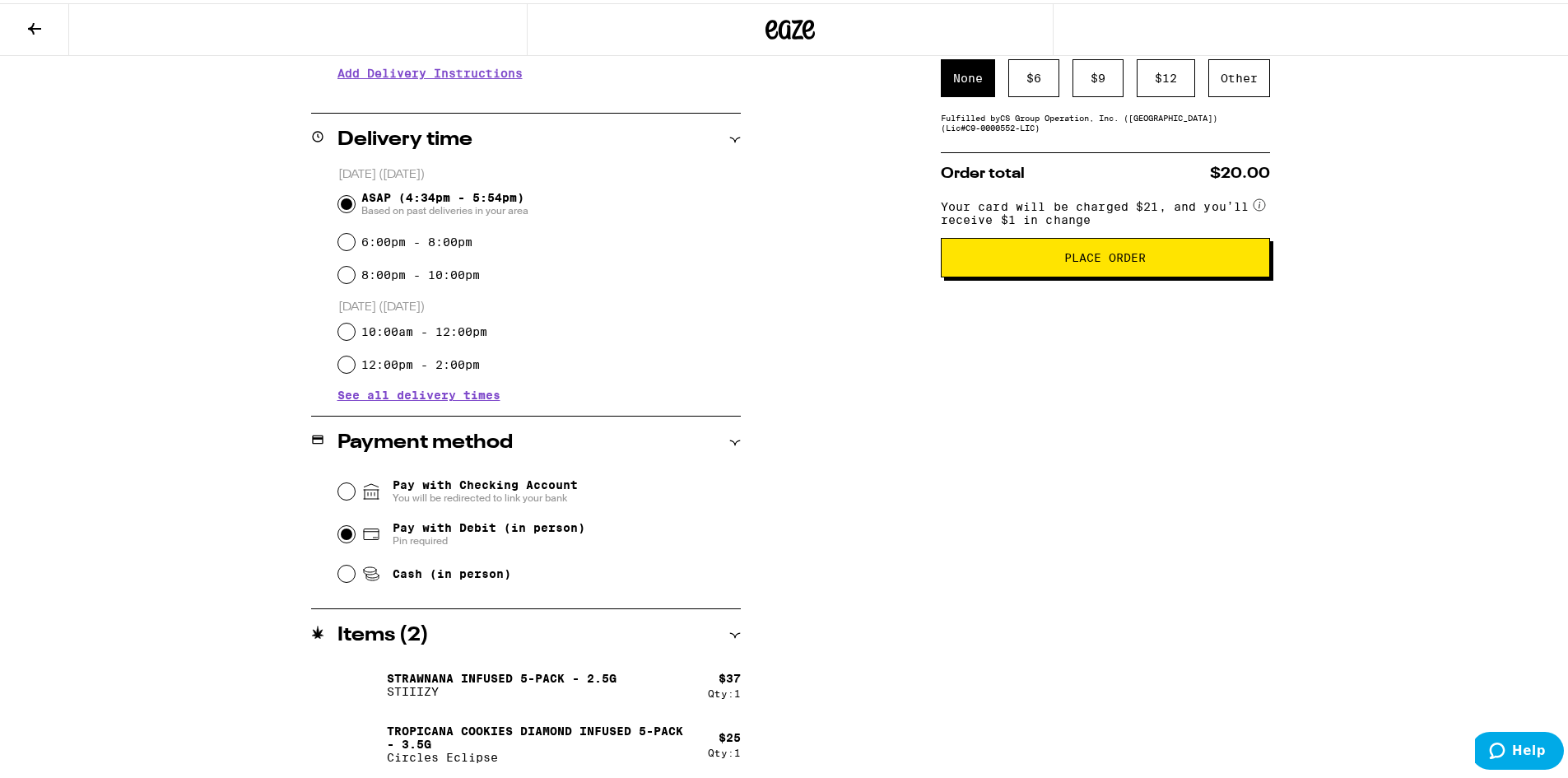
scroll to position [74, 0]
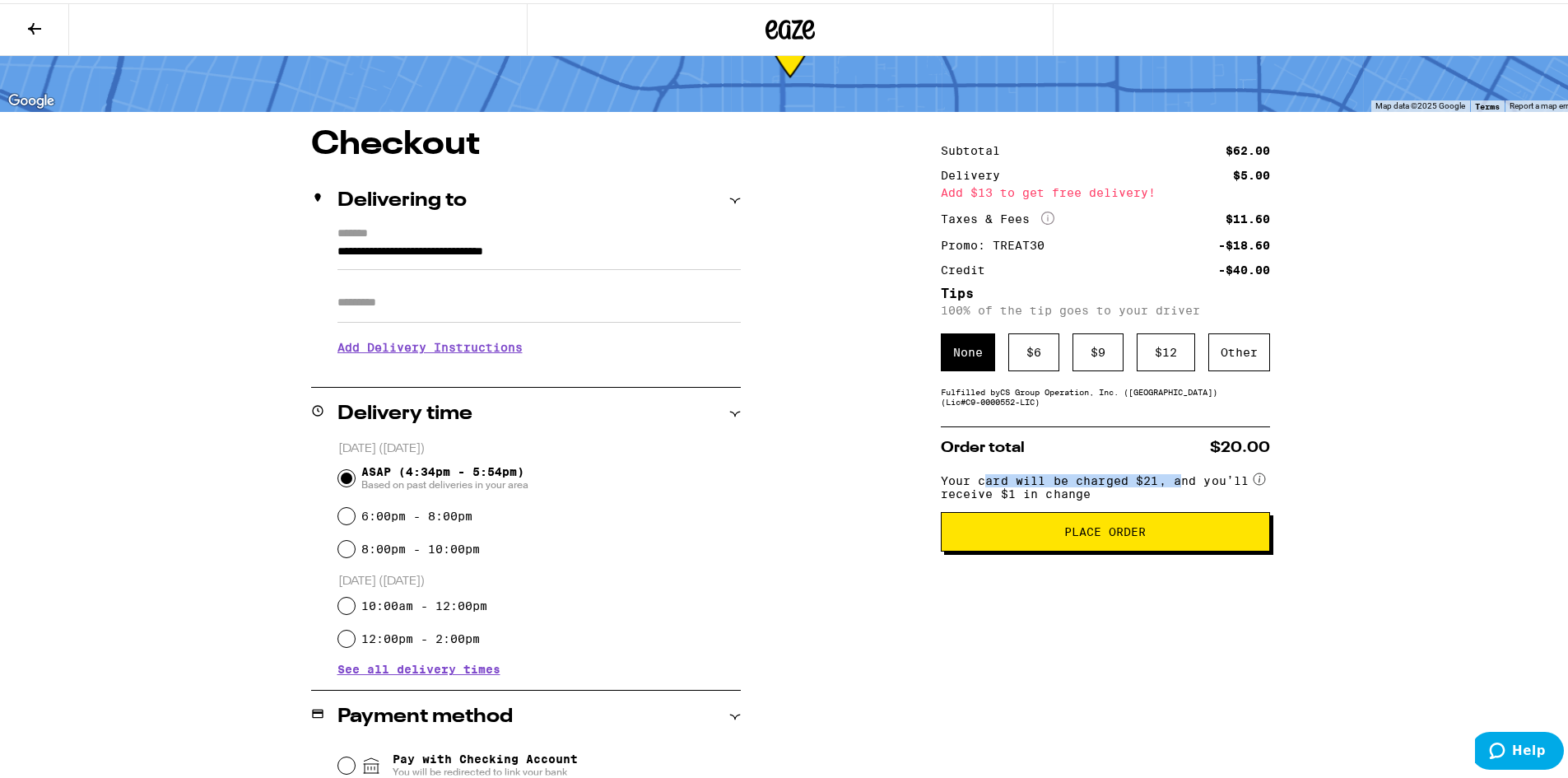
drag, startPoint x: 990, startPoint y: 480, endPoint x: 1177, endPoint y: 485, distance: 187.1
click at [1177, 485] on span "Your card will be charged $21, and you’ll receive $1 in change" at bounding box center [1095, 481] width 309 height 32
click at [1455, 496] on div "**********" at bounding box center [790, 489] width 1581 height 1126
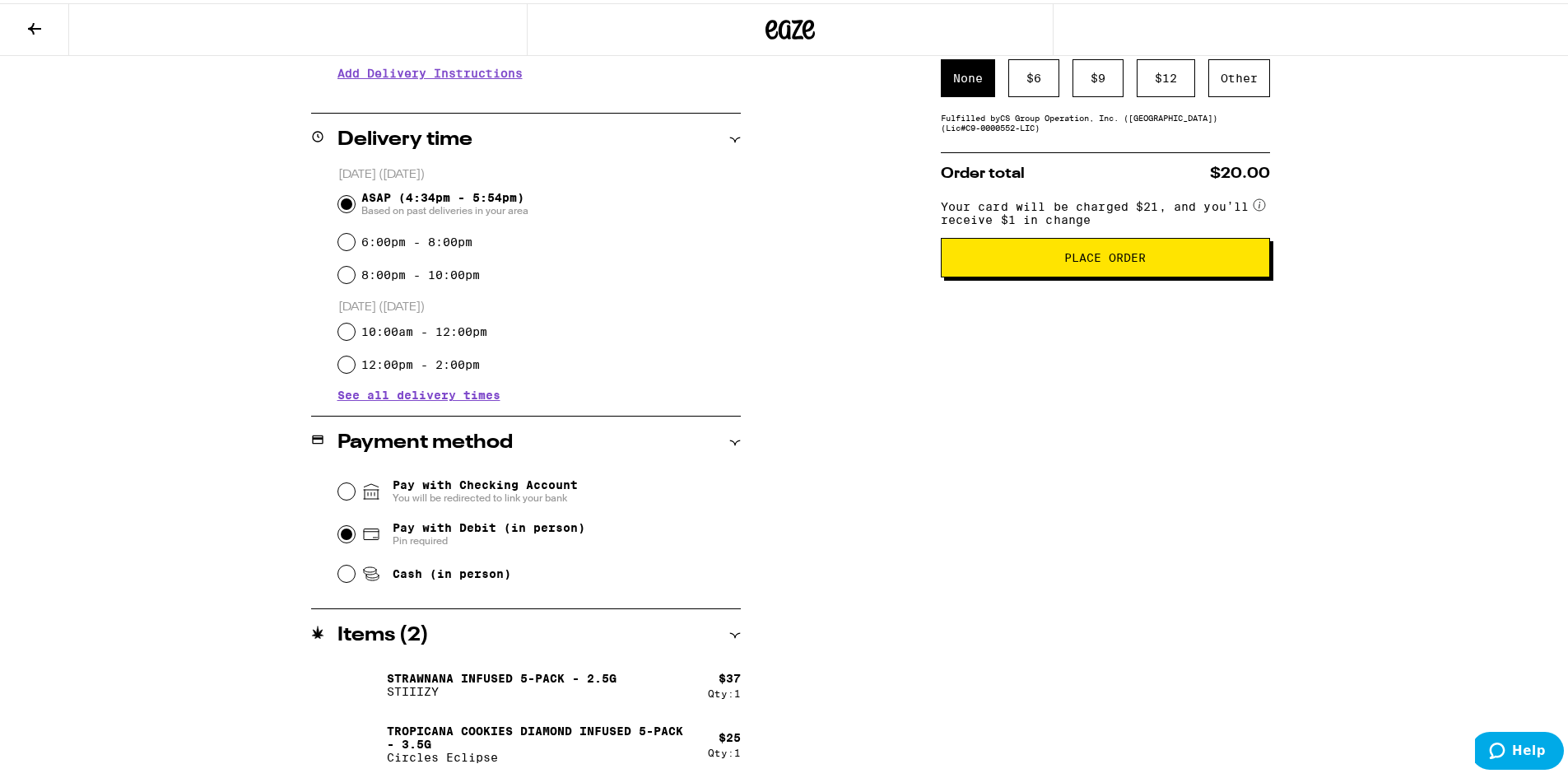
scroll to position [0, 0]
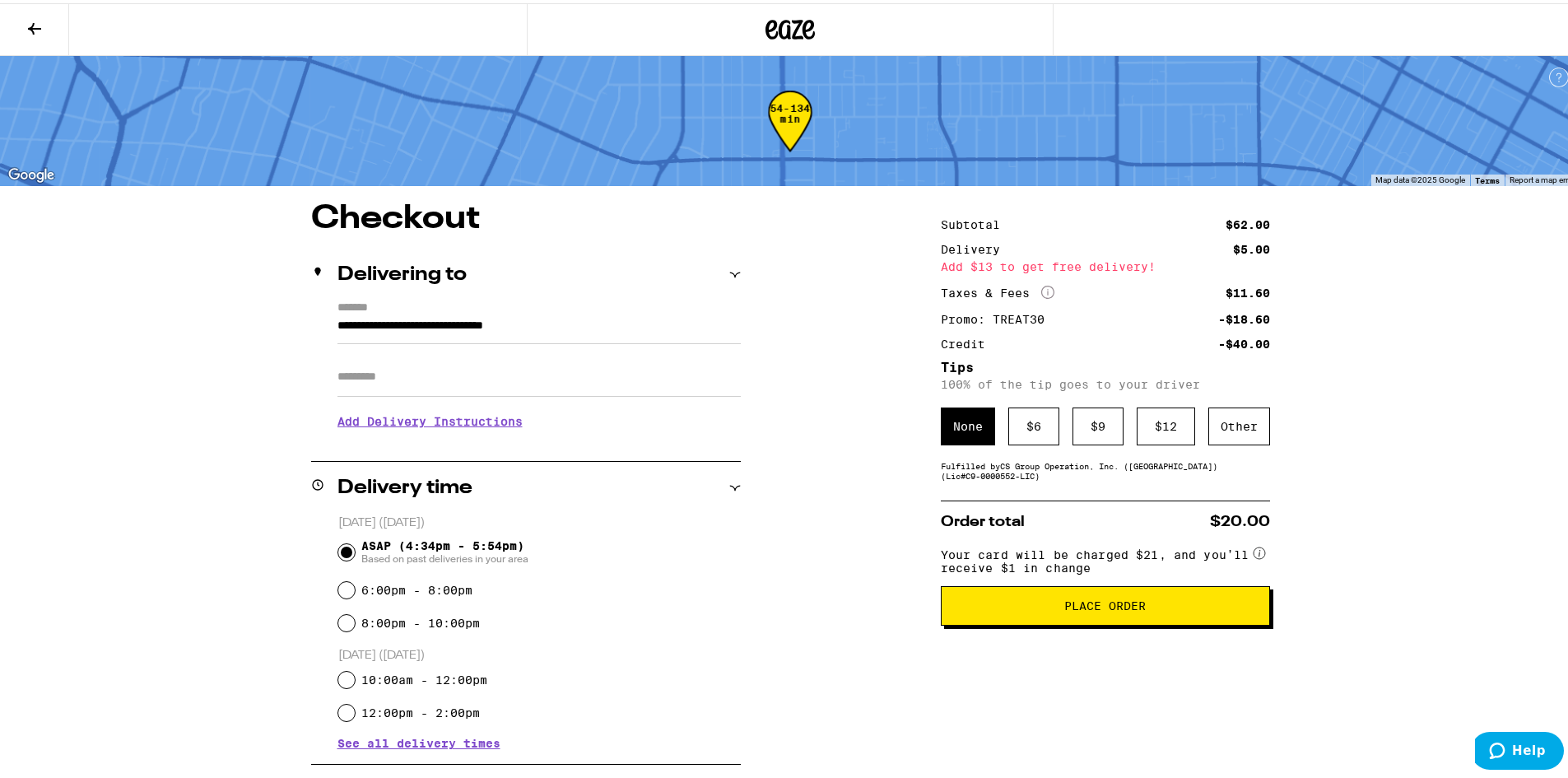
click at [1124, 609] on span "Place Order" at bounding box center [1105, 602] width 81 height 11
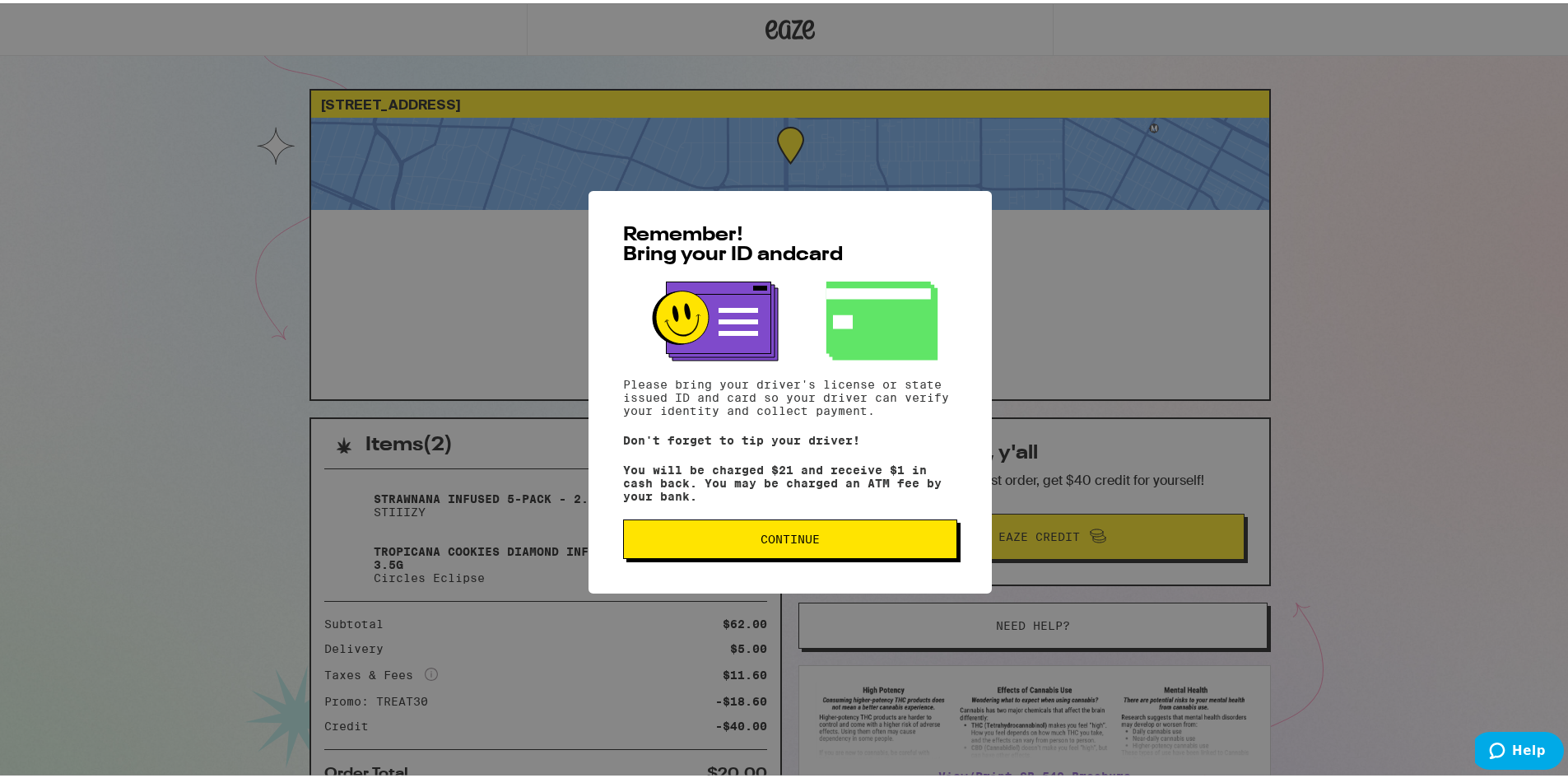
click at [751, 541] on span "Continue" at bounding box center [790, 536] width 307 height 11
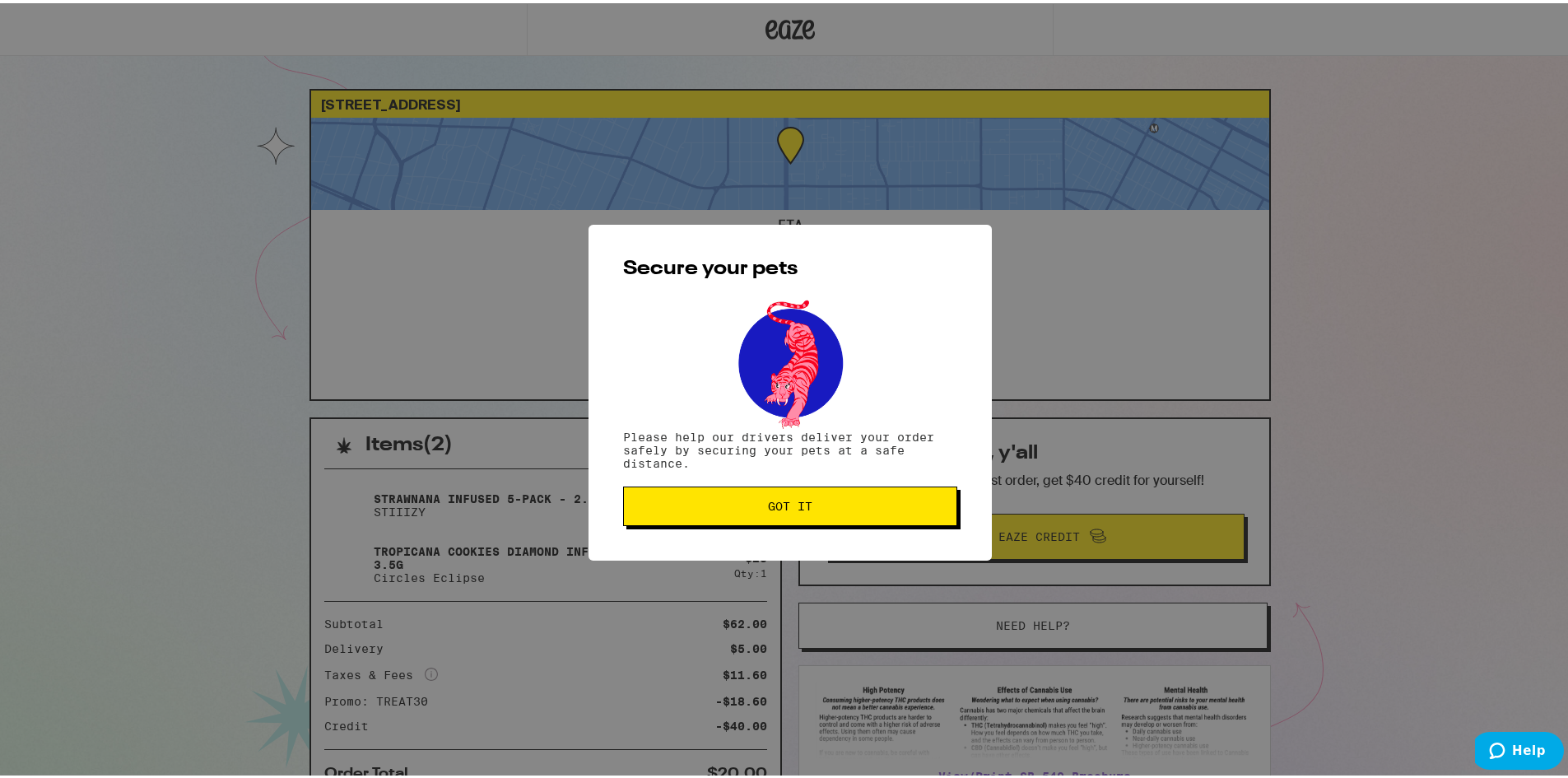
click at [766, 493] on button "Got it" at bounding box center [790, 503] width 334 height 40
